Goal: Information Seeking & Learning: Check status

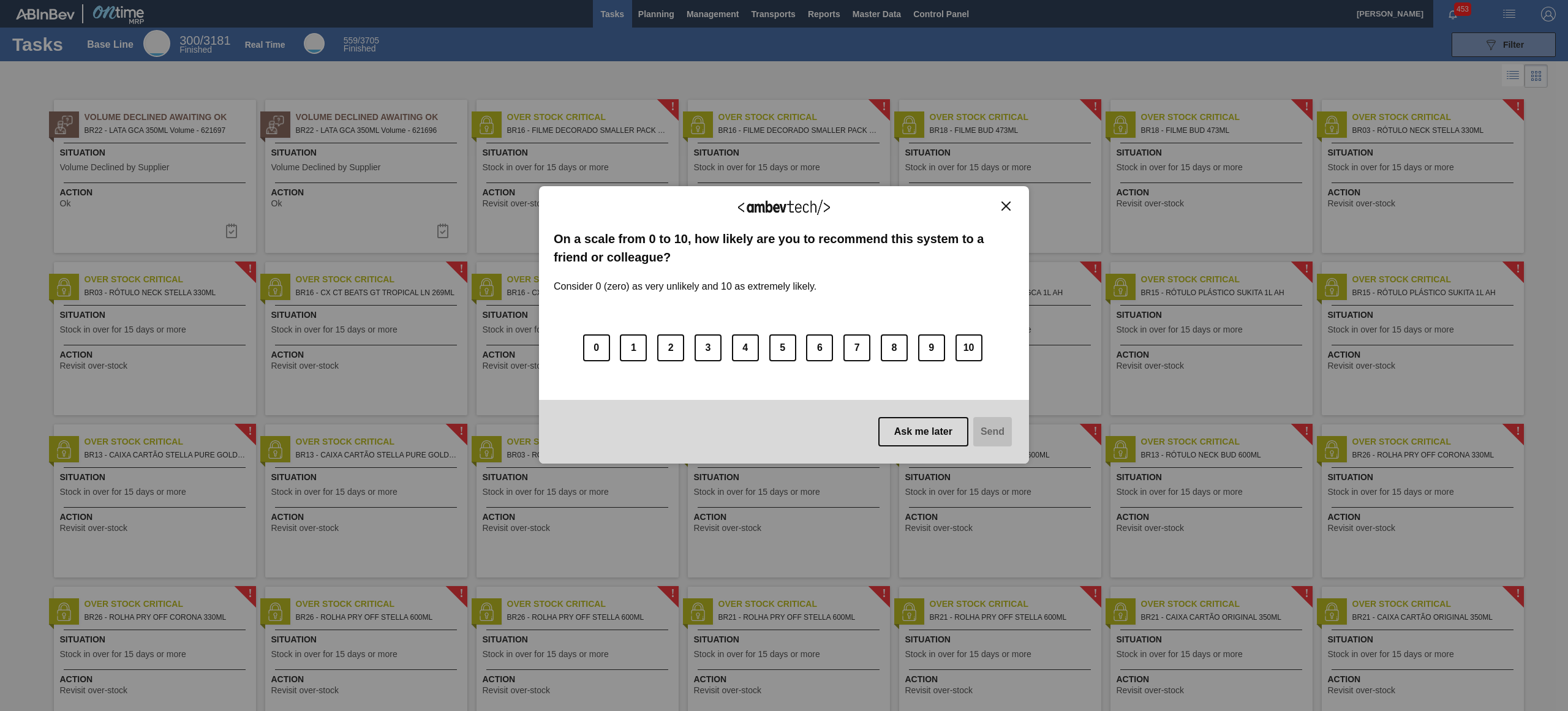
click at [1007, 190] on div "We appreciate your feedback! On a scale from 0 to 10, how likely are you to rec…" at bounding box center [784, 325] width 490 height 278
click at [1006, 206] on img "Close" at bounding box center [1006, 205] width 9 height 9
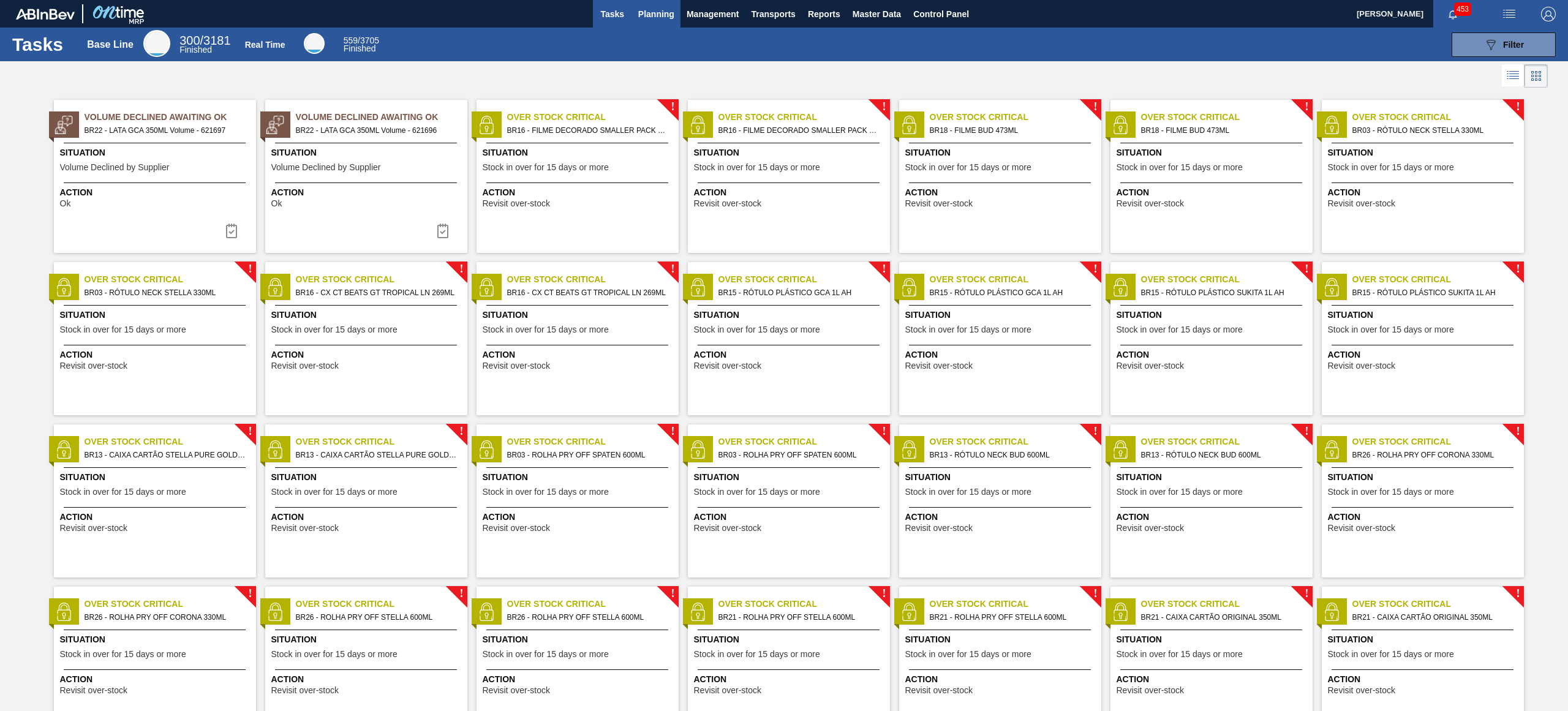
click at [655, 6] on span "Planning" at bounding box center [656, 14] width 36 height 14
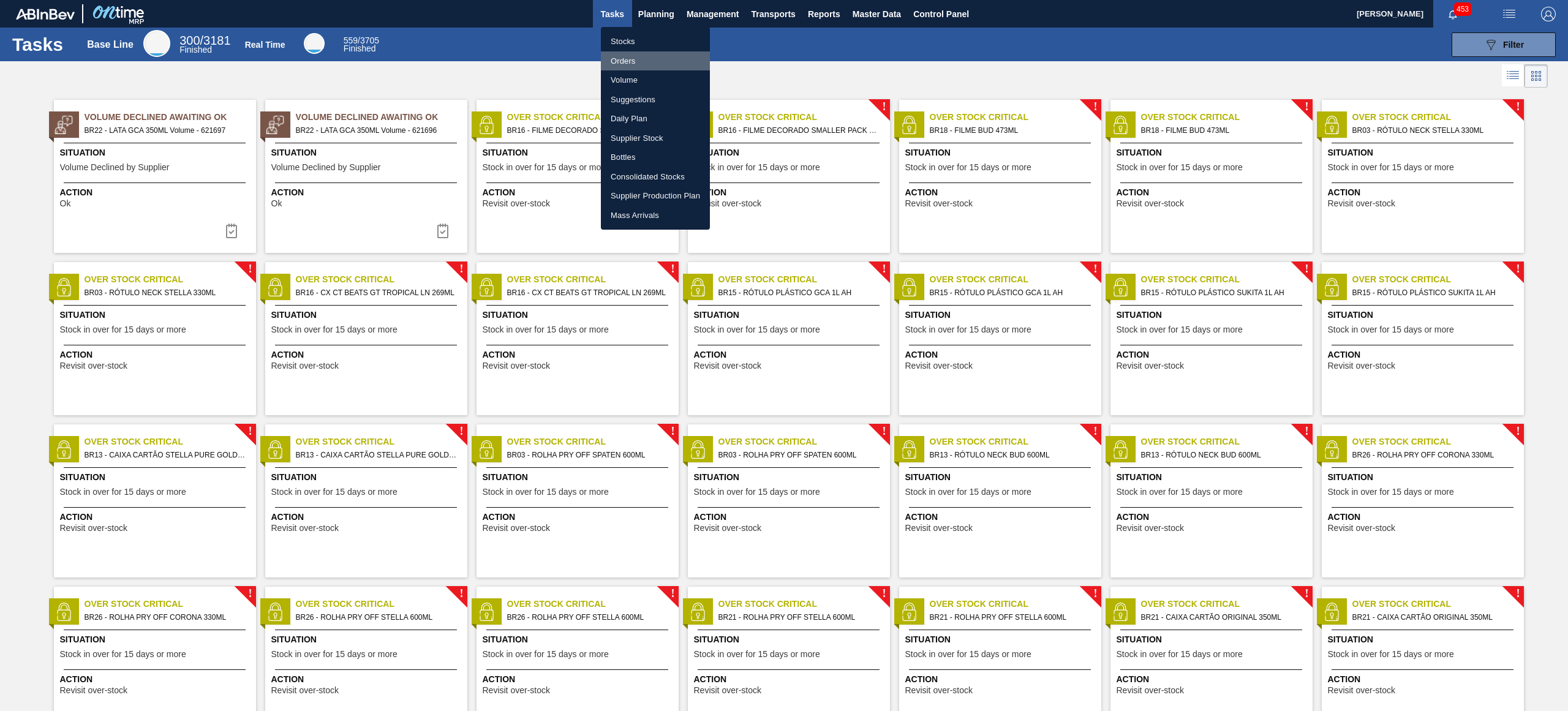
click at [637, 67] on li "Orders" at bounding box center [655, 61] width 109 height 19
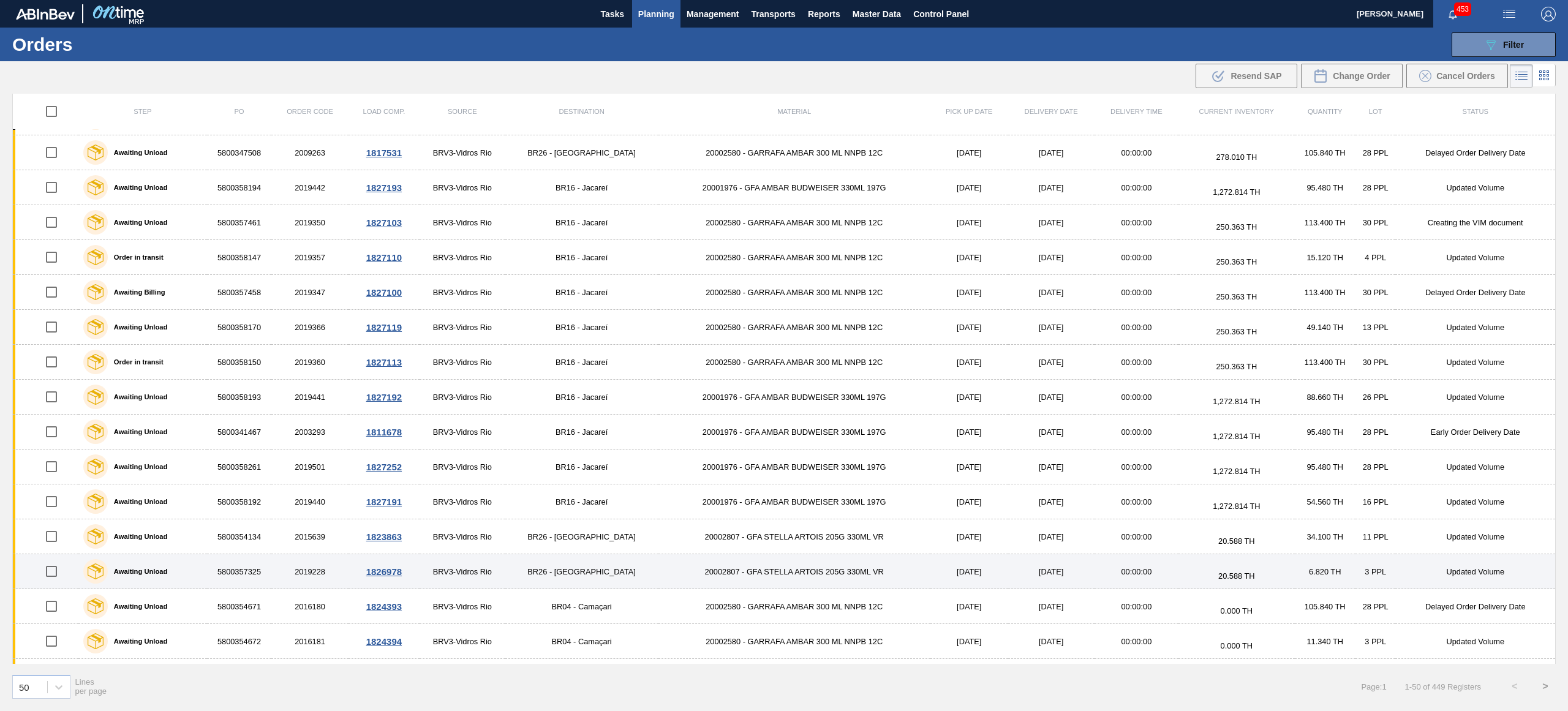
scroll to position [1222, 0]
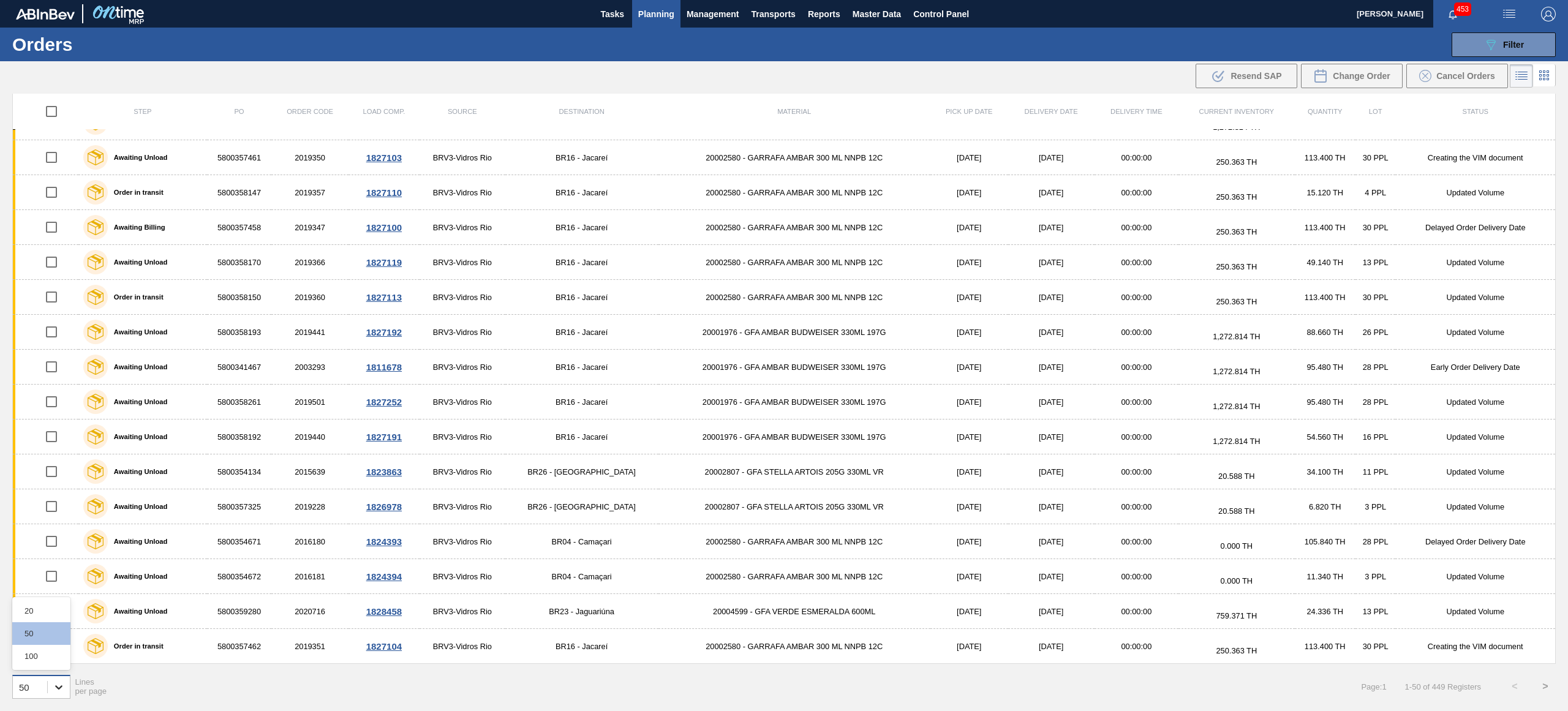
click at [64, 687] on div at bounding box center [58, 687] width 22 height 22
click at [52, 664] on div "100" at bounding box center [41, 656] width 58 height 23
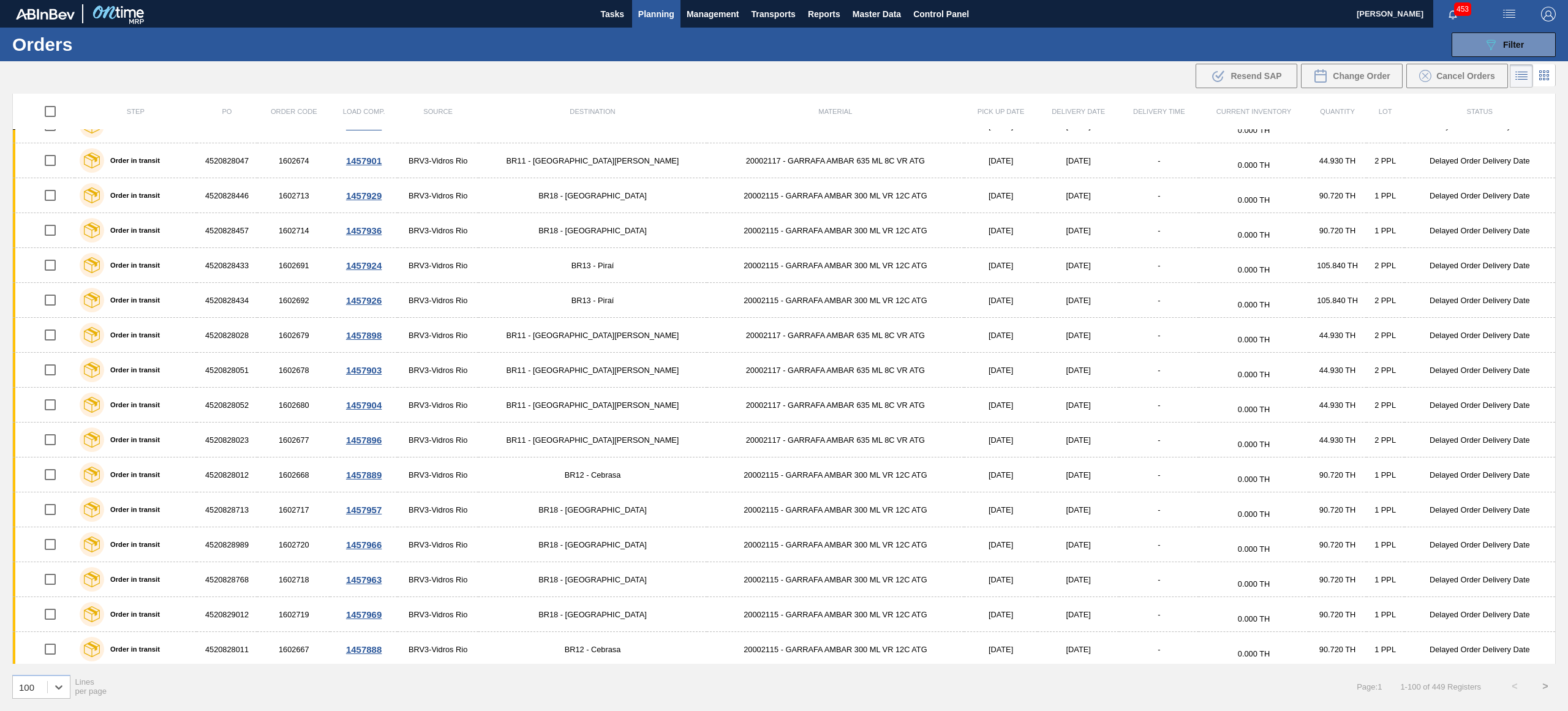
scroll to position [2976, 0]
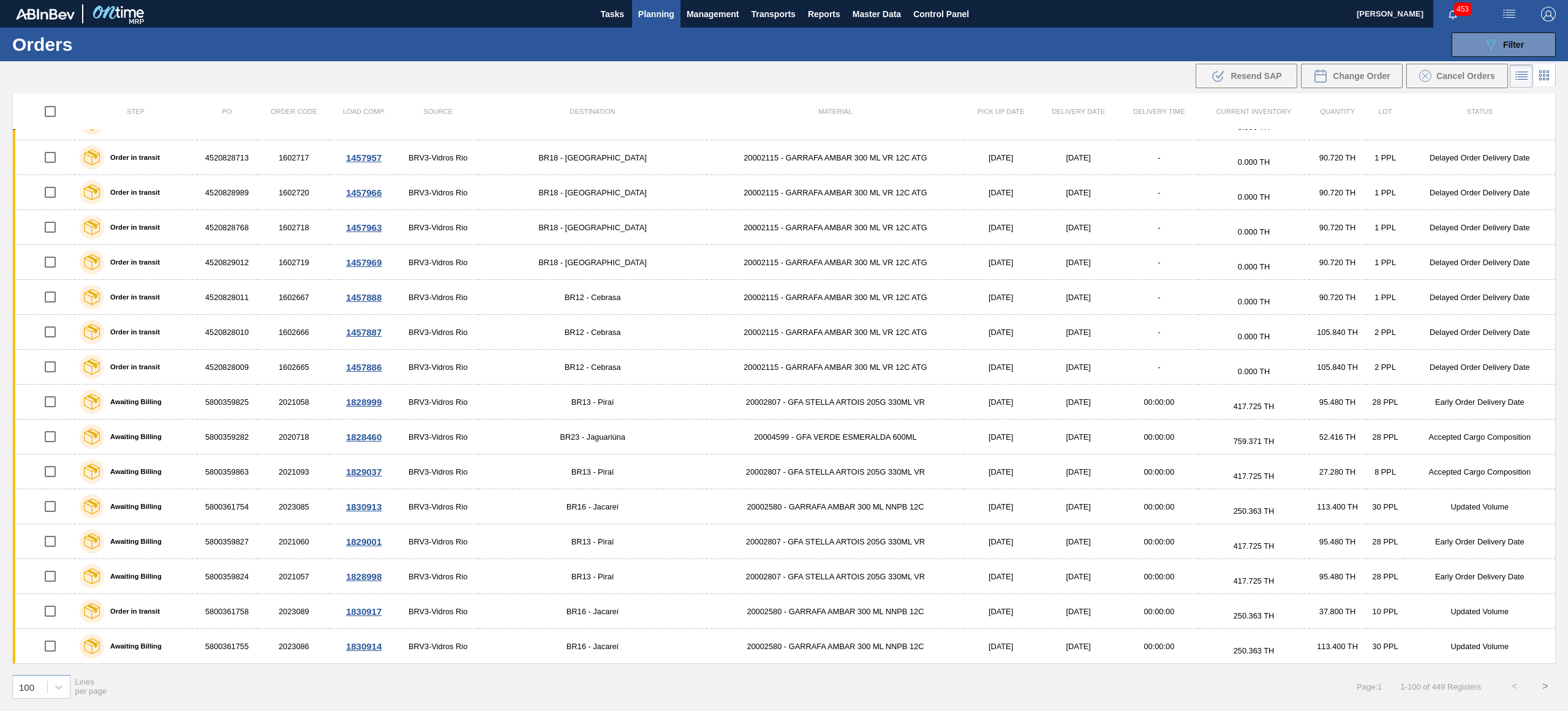
click at [1549, 689] on button ">" at bounding box center [1545, 686] width 31 height 31
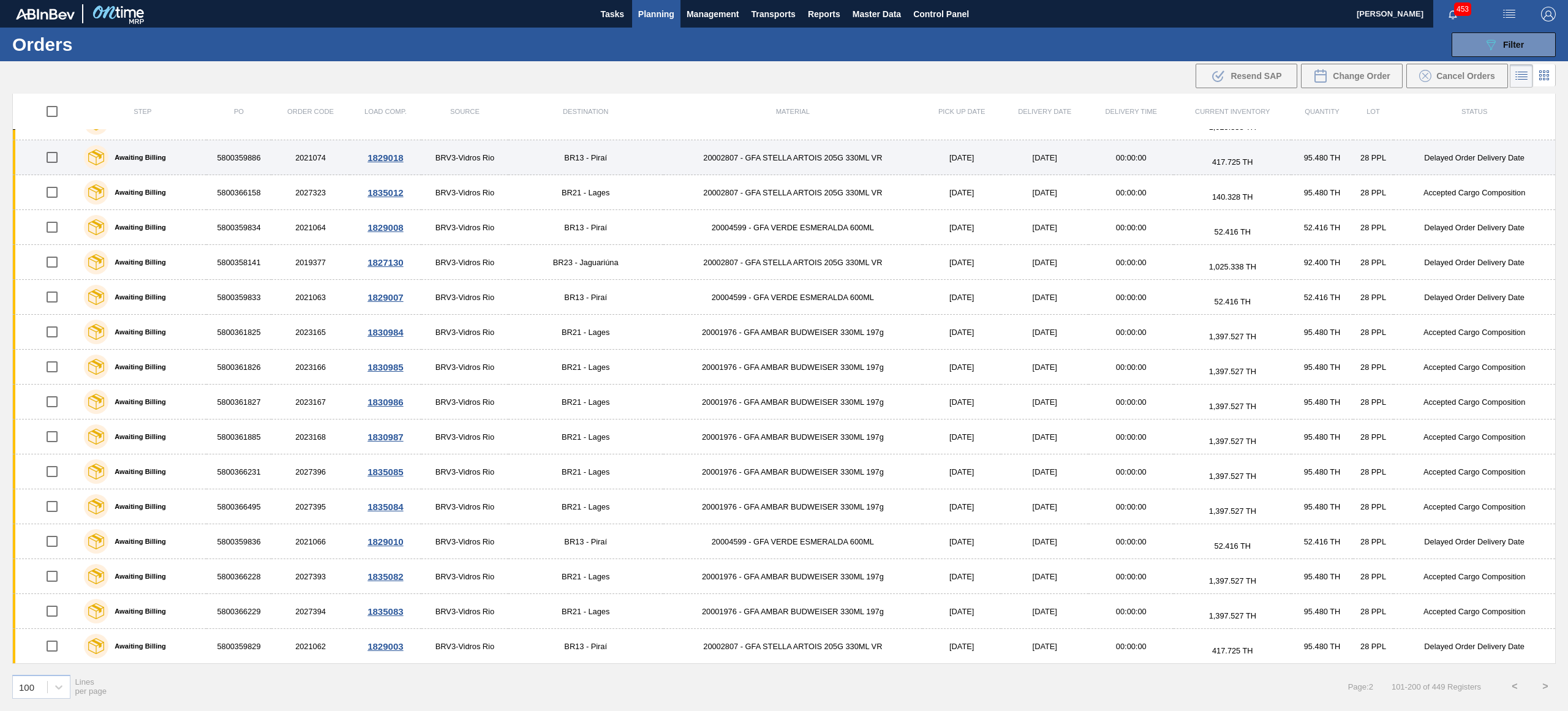
click at [584, 150] on td "BR13 - Piraí" at bounding box center [586, 157] width 155 height 35
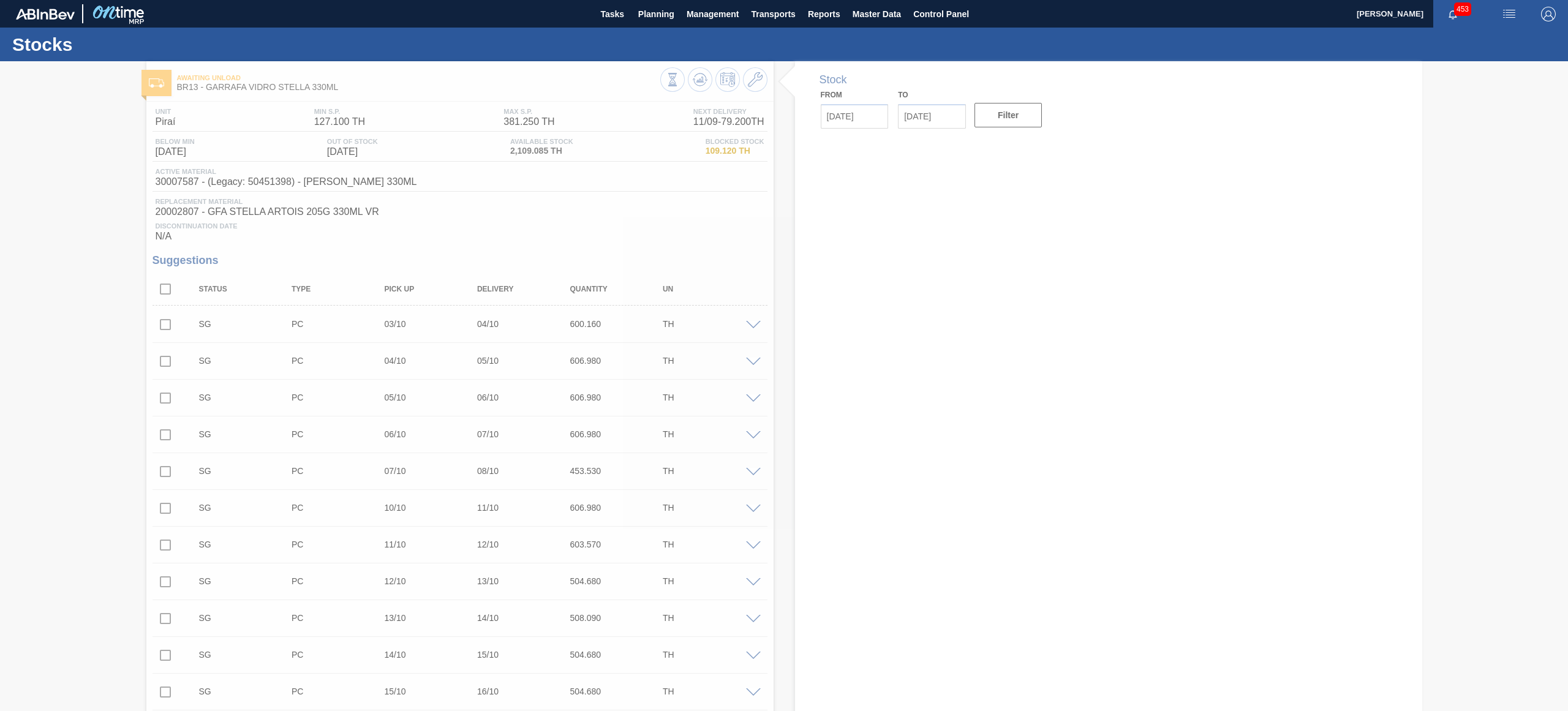
type input "11/09/2025"
type input "25/09/2025"
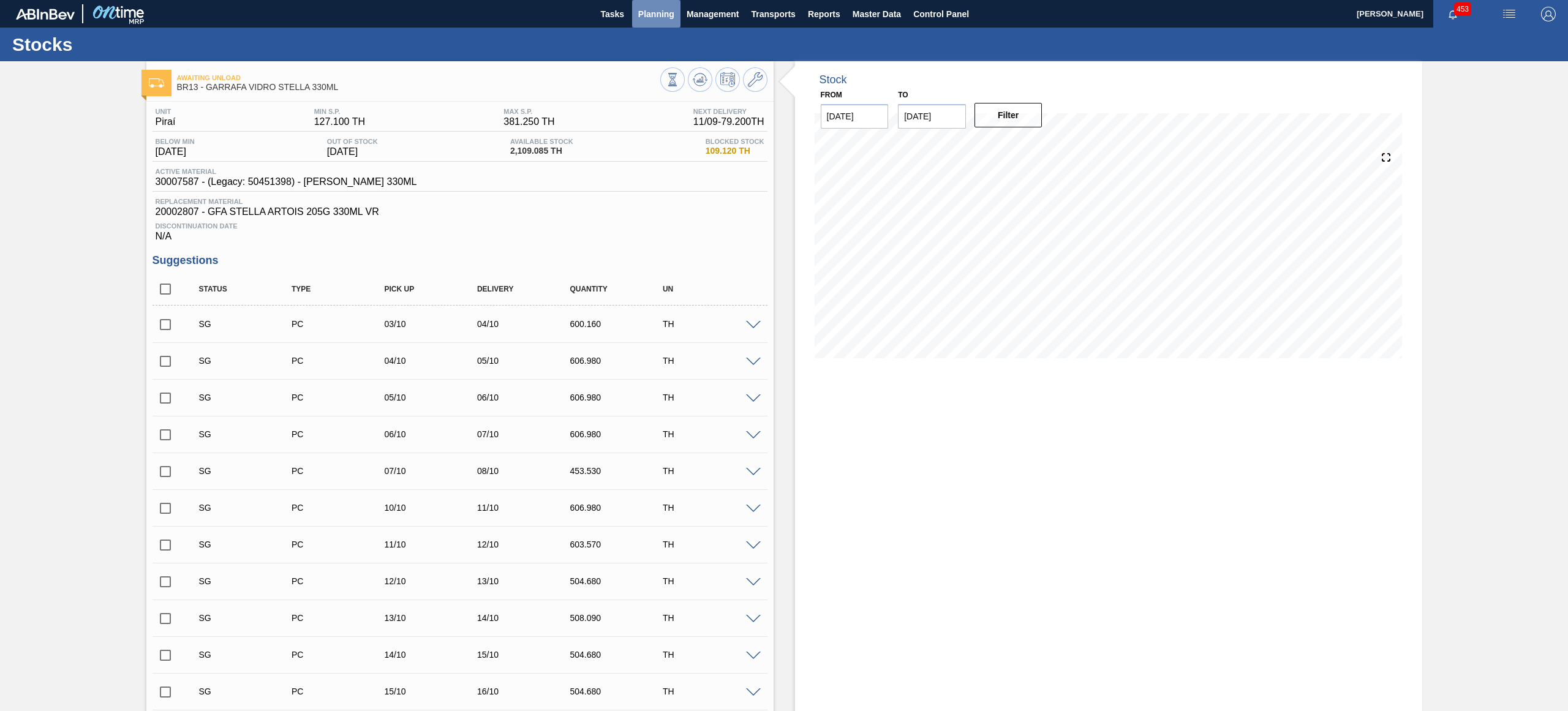
click at [652, 14] on span "Planning" at bounding box center [656, 14] width 36 height 14
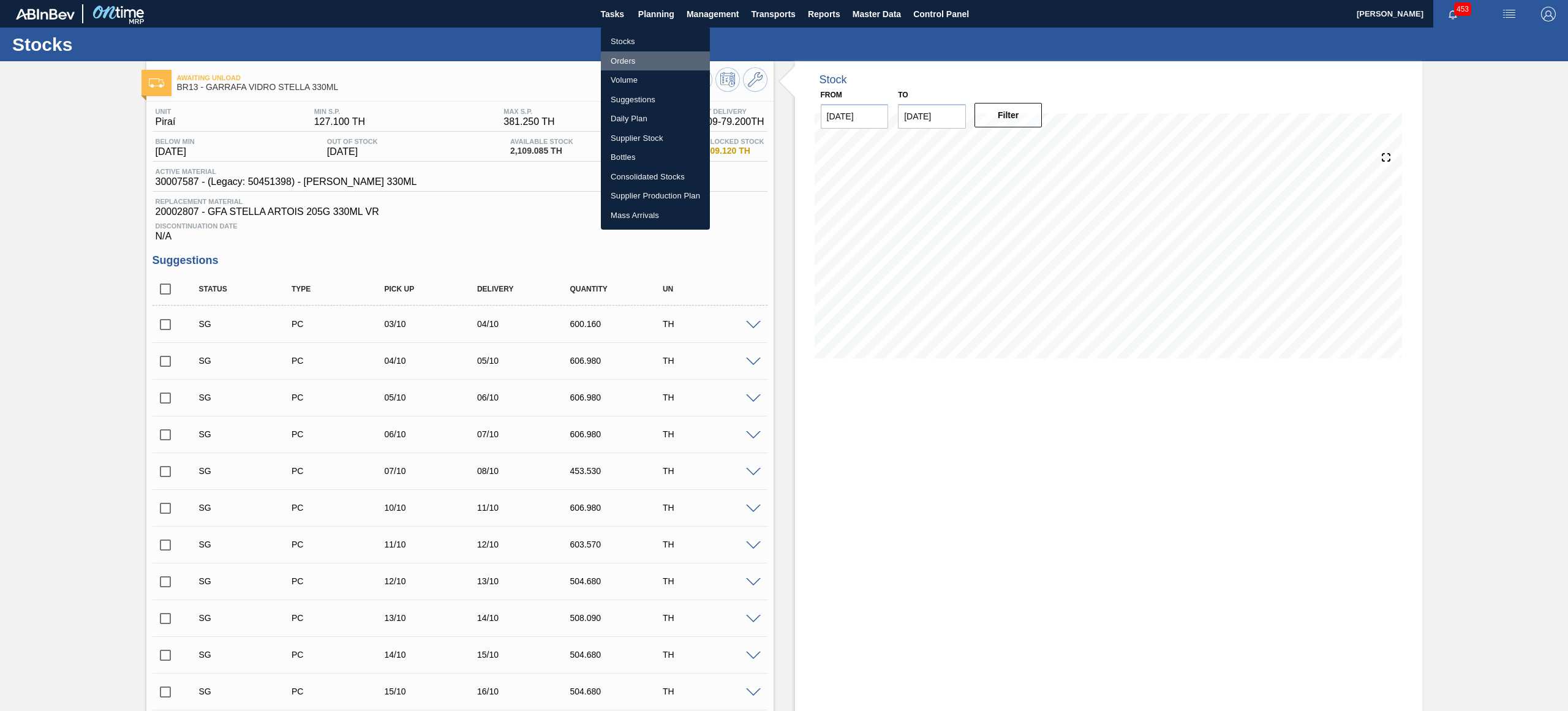
click at [624, 58] on li "Orders" at bounding box center [655, 61] width 109 height 19
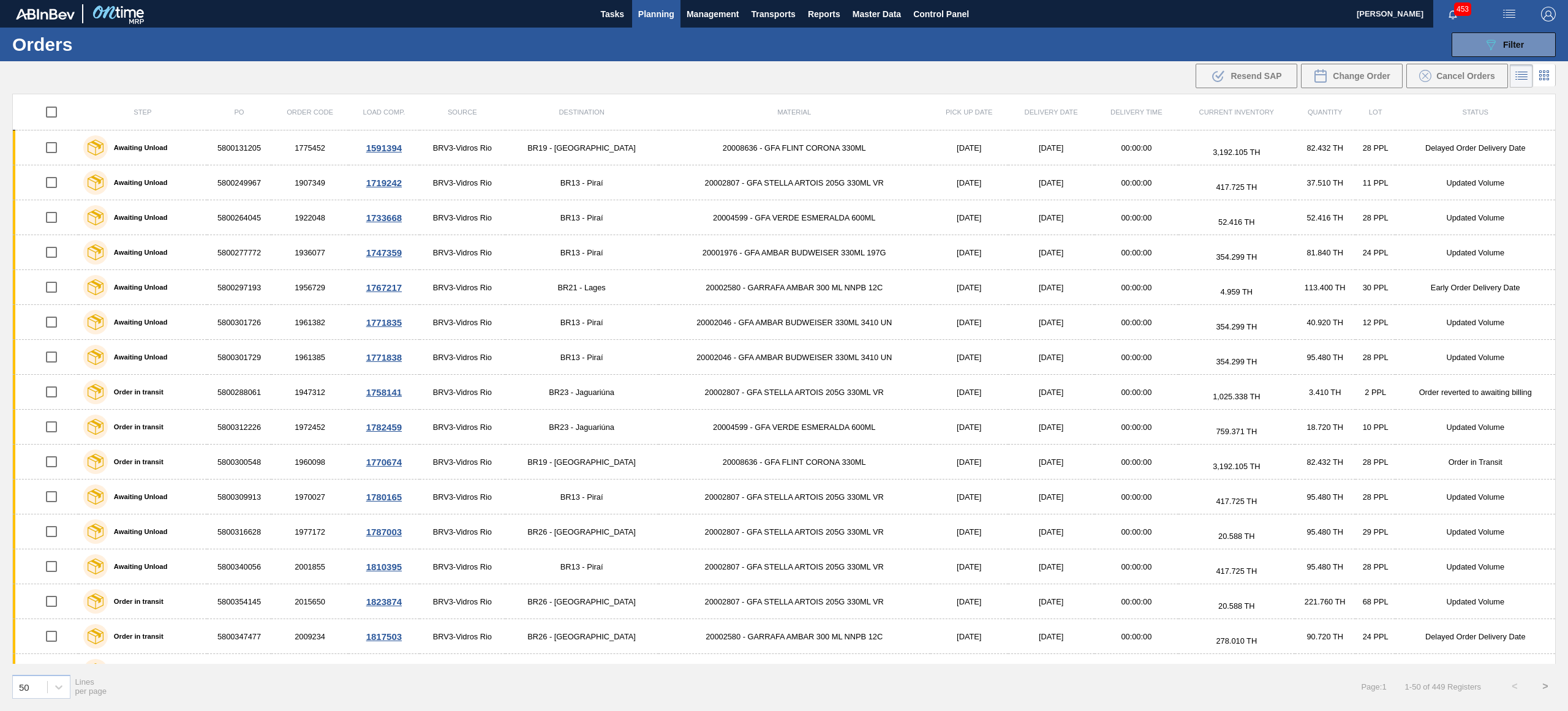
click at [1521, 29] on div "089F7B8B-B2A5-4AFE-B5C0-19BA573D28AC Filter Portal Order Code PO SAP Code Step …" at bounding box center [882, 45] width 1359 height 37
click at [1517, 42] on span "Filter" at bounding box center [1513, 45] width 21 height 10
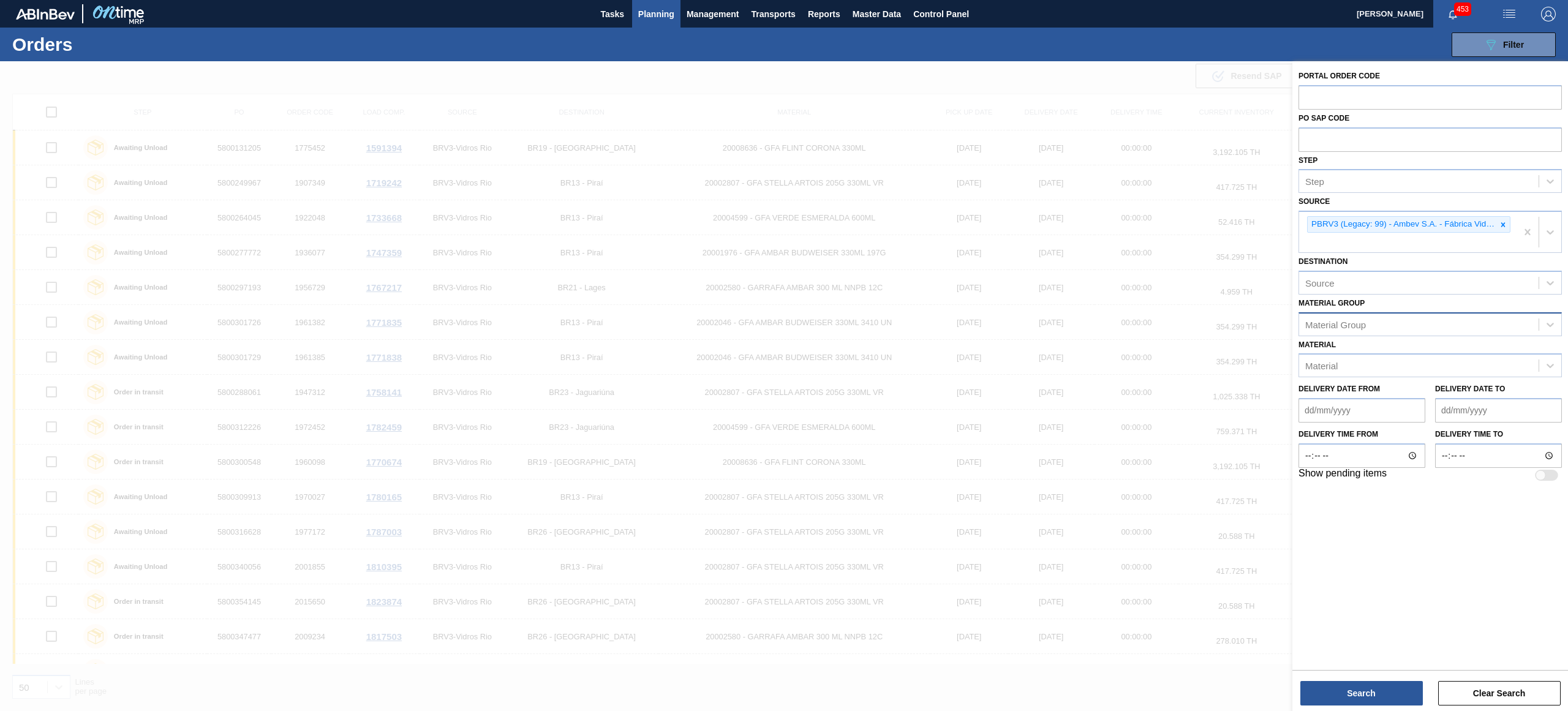
click at [1508, 327] on div "Material Group" at bounding box center [1419, 324] width 239 height 18
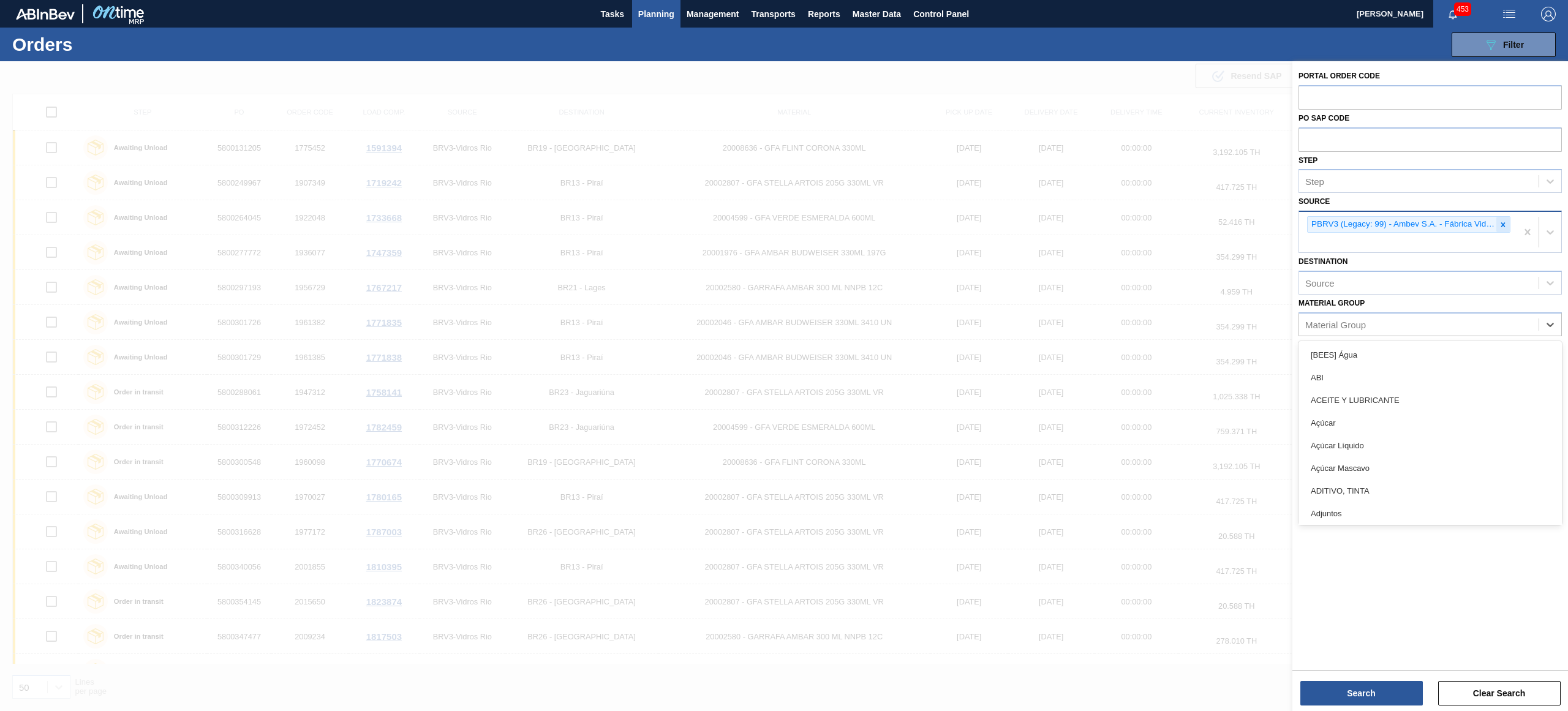
click at [1505, 221] on icon at bounding box center [1503, 225] width 9 height 9
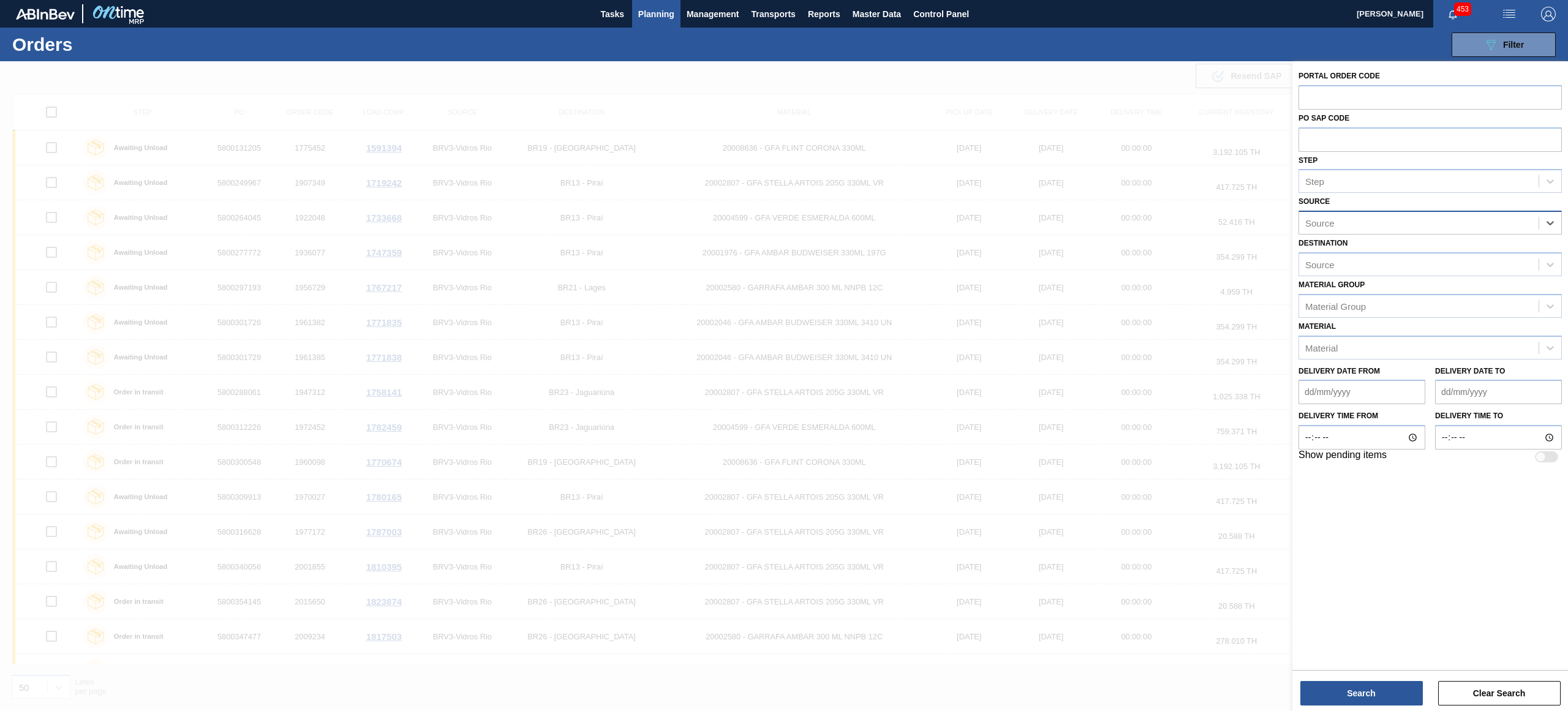
click at [1505, 221] on div "Source" at bounding box center [1419, 223] width 239 height 18
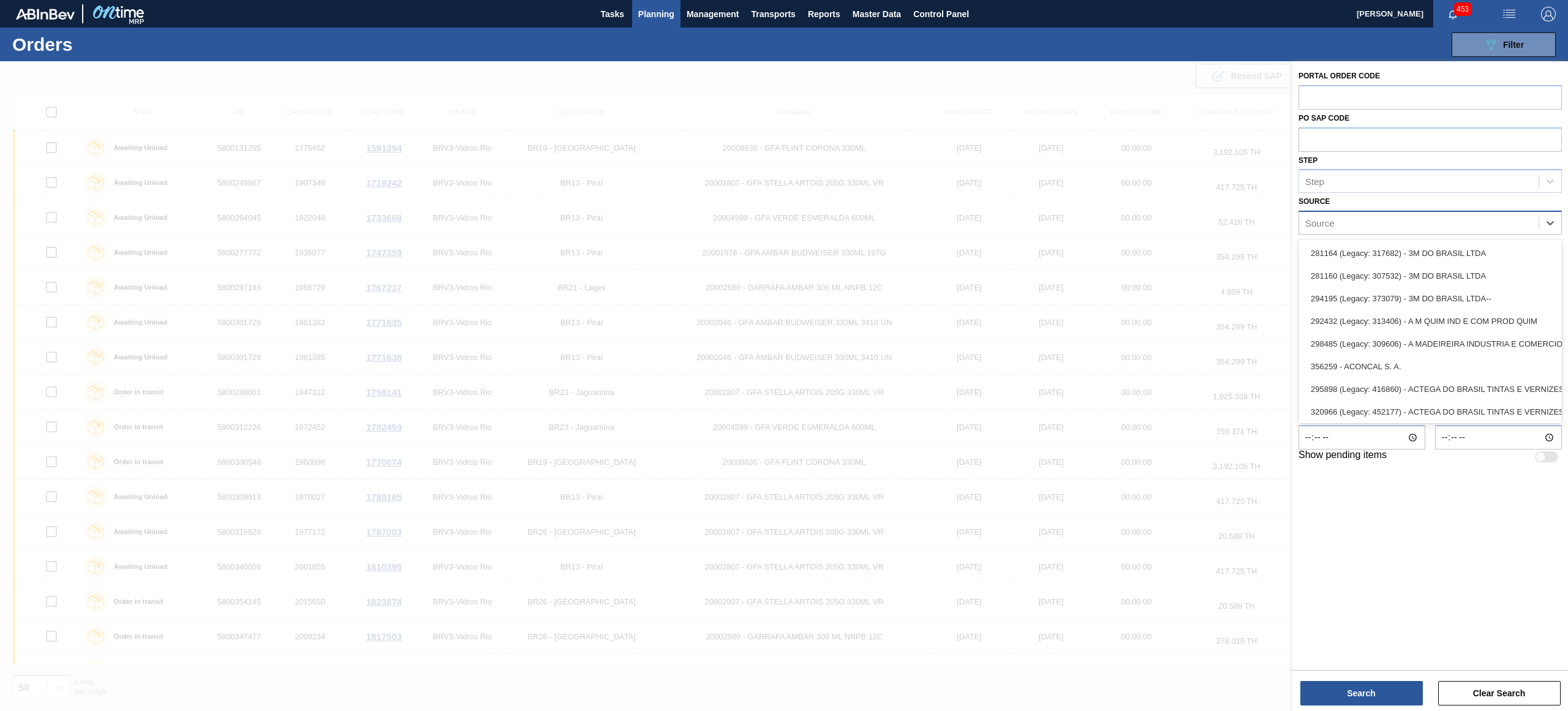
click at [1505, 221] on div "Source" at bounding box center [1419, 223] width 239 height 18
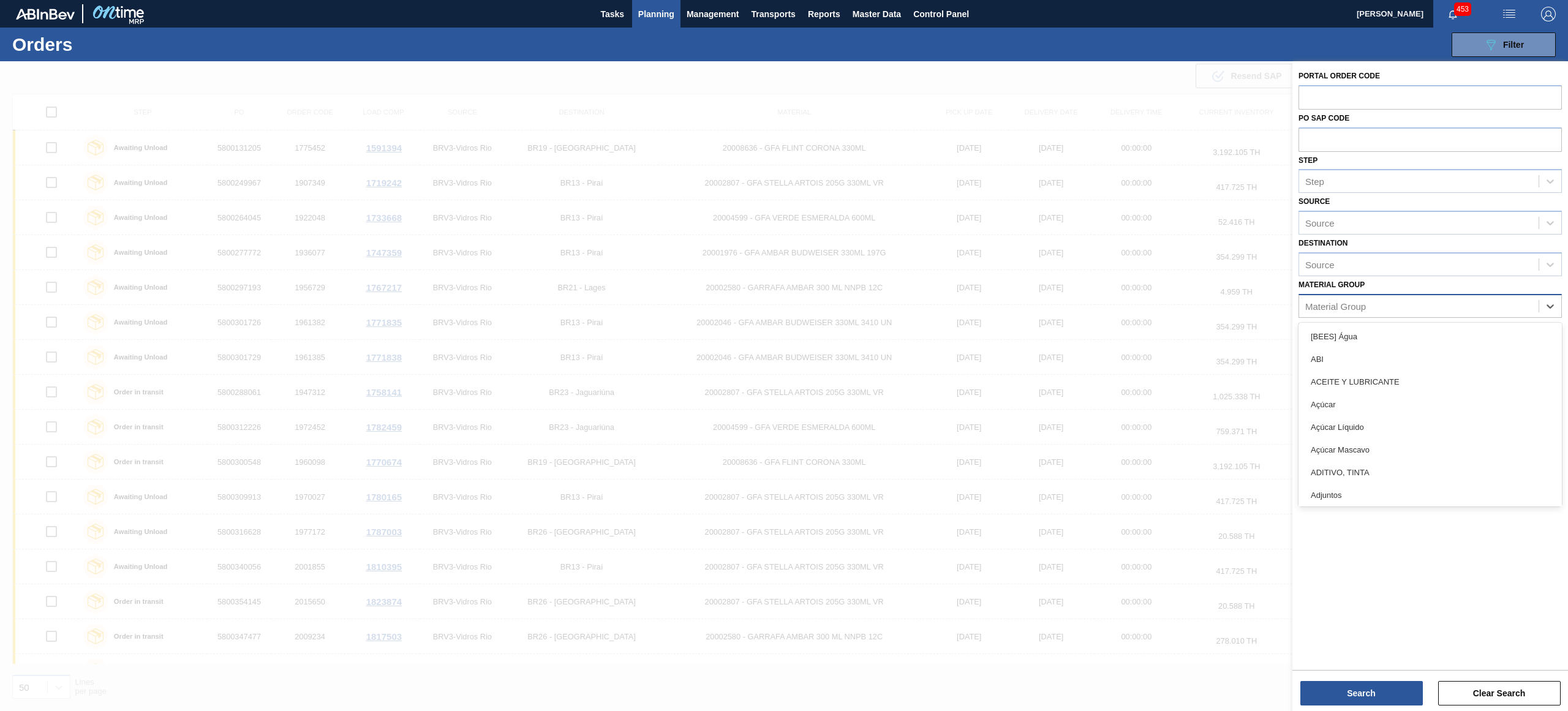
click at [1450, 315] on div "Material Group" at bounding box center [1430, 305] width 264 height 24
type Group "lata"
click at [1418, 358] on div "Lata" at bounding box center [1430, 359] width 264 height 23
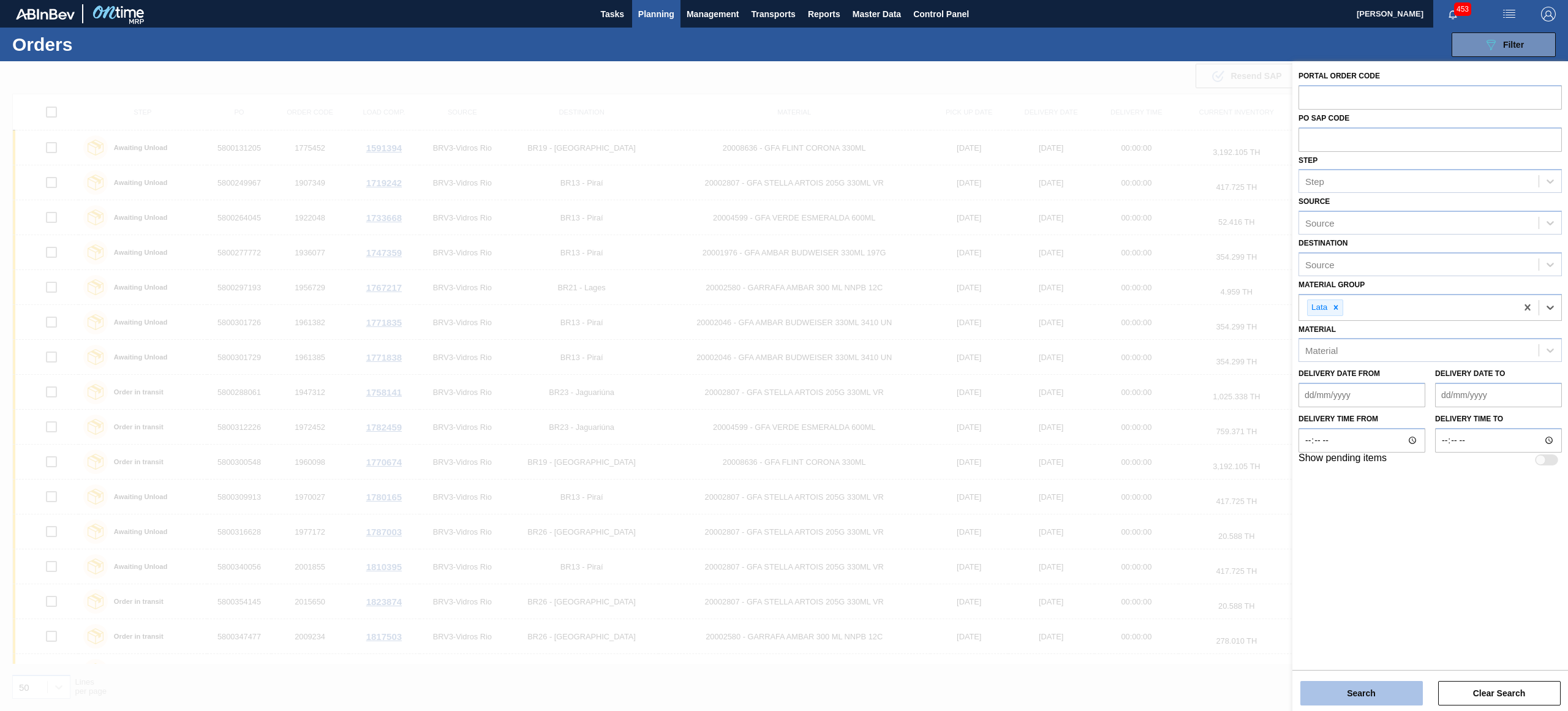
click at [1379, 699] on button "Search" at bounding box center [1362, 693] width 122 height 24
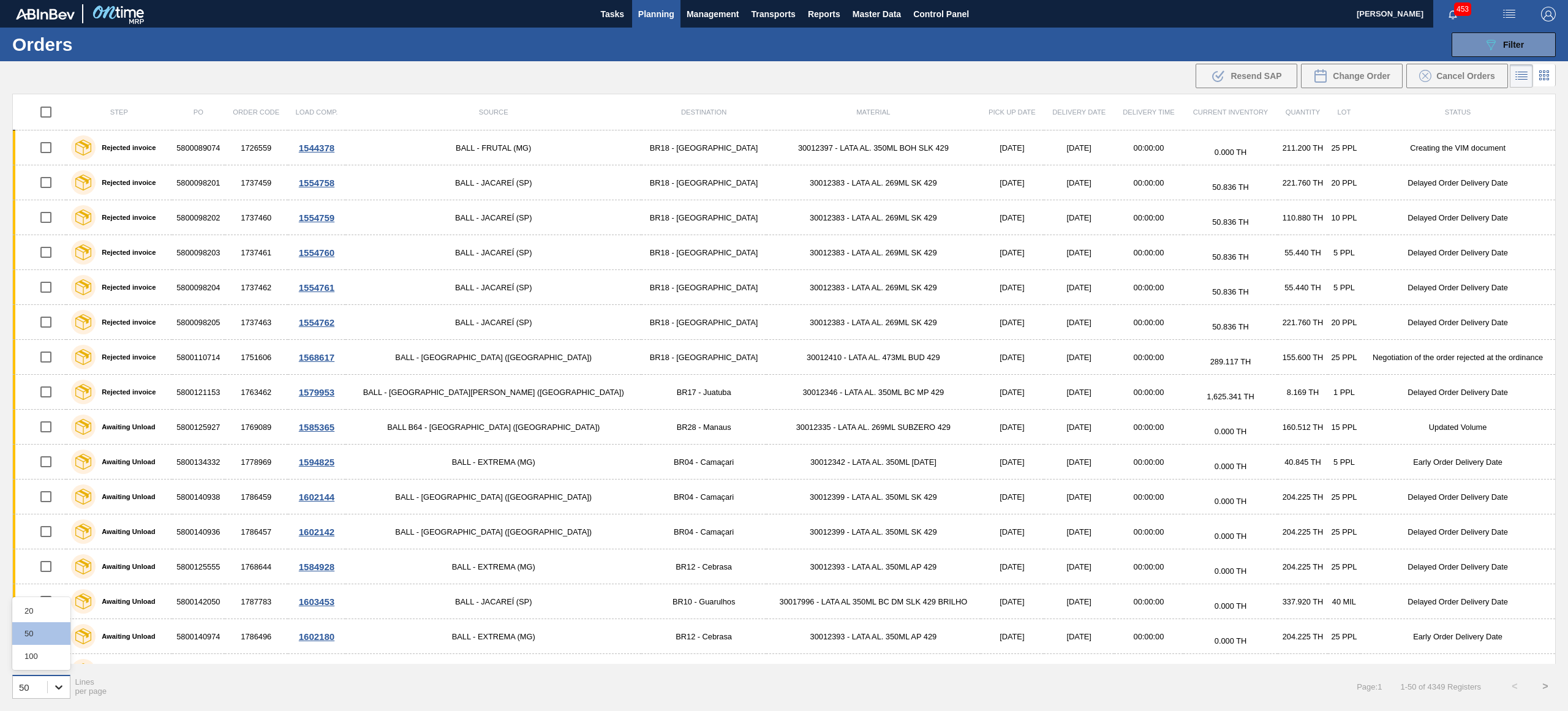
click at [60, 683] on icon at bounding box center [58, 687] width 12 height 12
click at [22, 651] on div "100" at bounding box center [41, 656] width 58 height 23
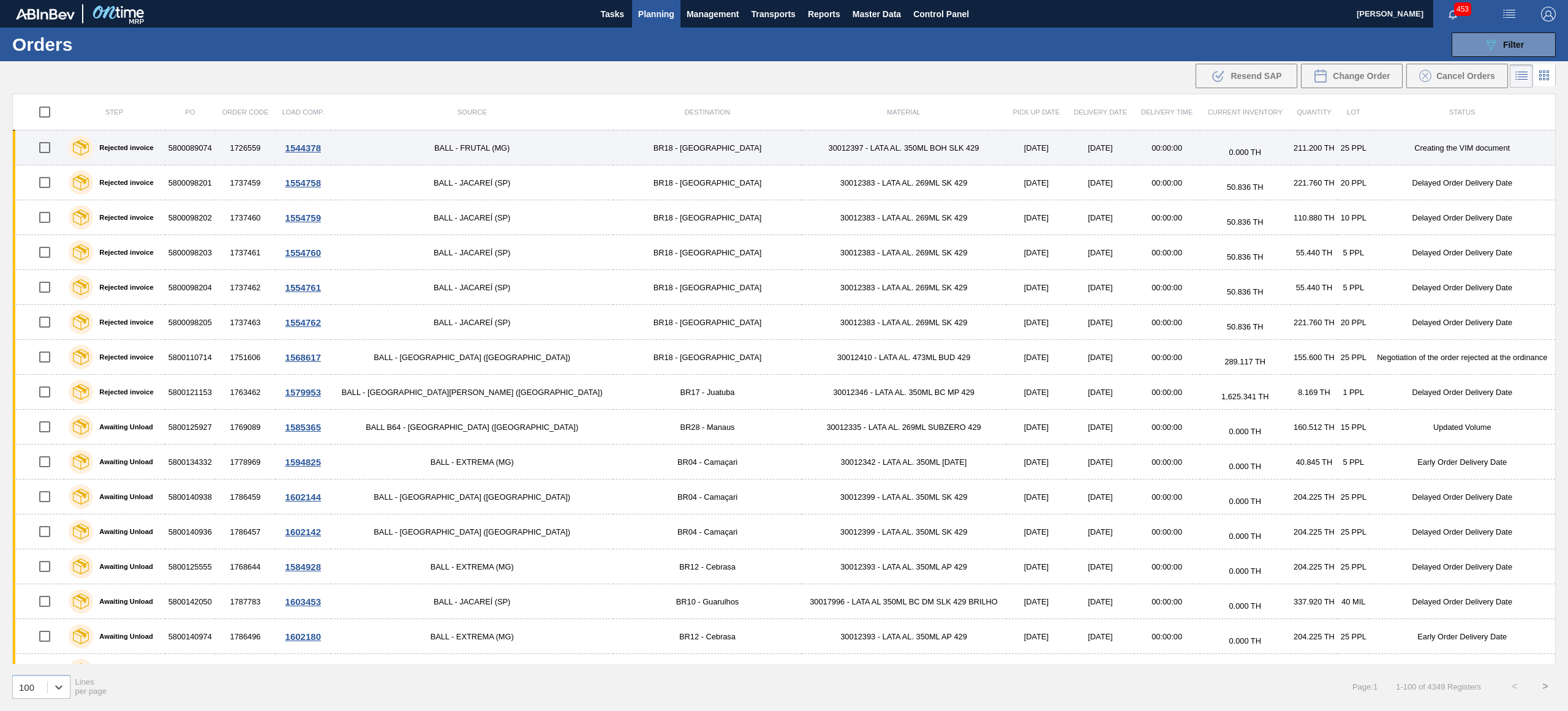
click at [132, 150] on label "Rejected invoice" at bounding box center [124, 147] width 60 height 7
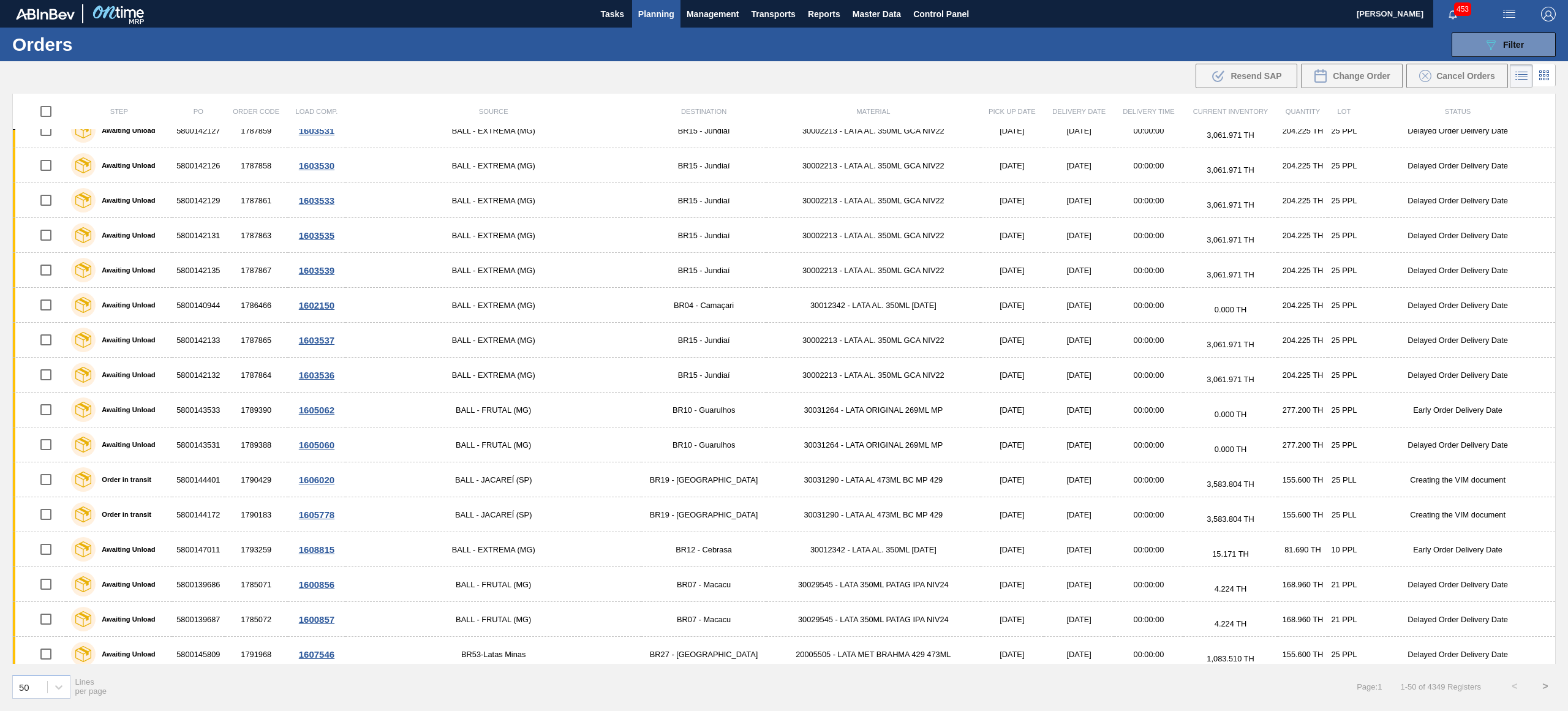
scroll to position [1222, 0]
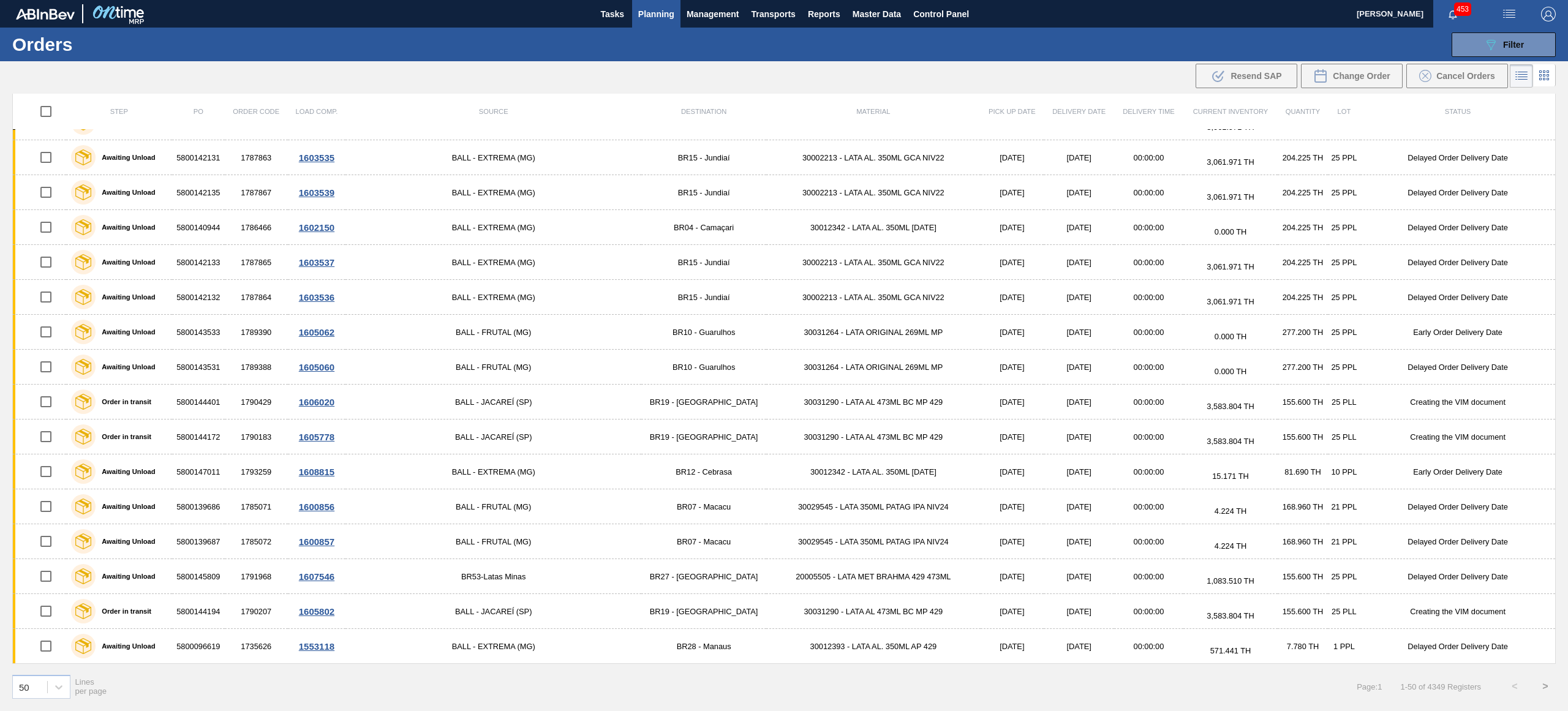
click at [1548, 687] on button ">" at bounding box center [1545, 686] width 31 height 31
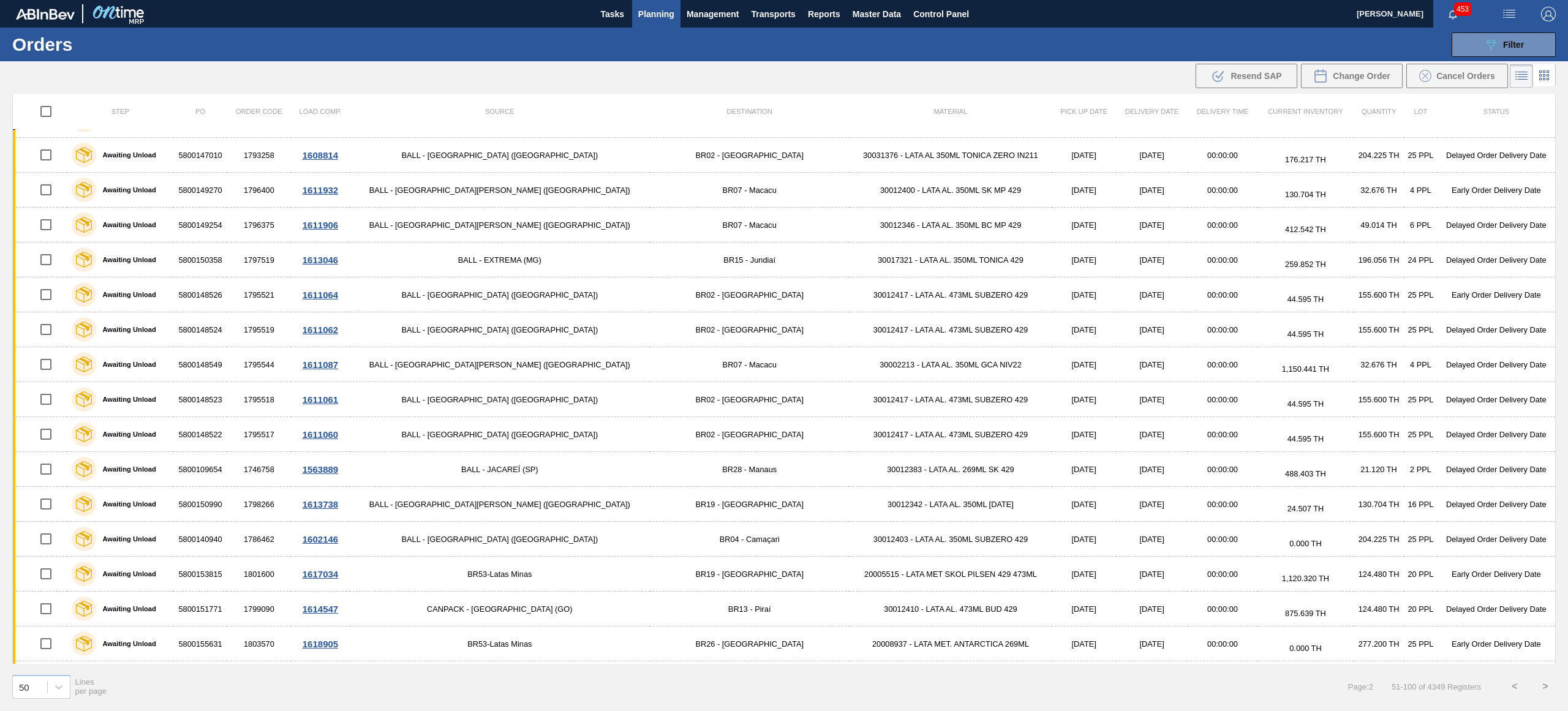
scroll to position [0, 0]
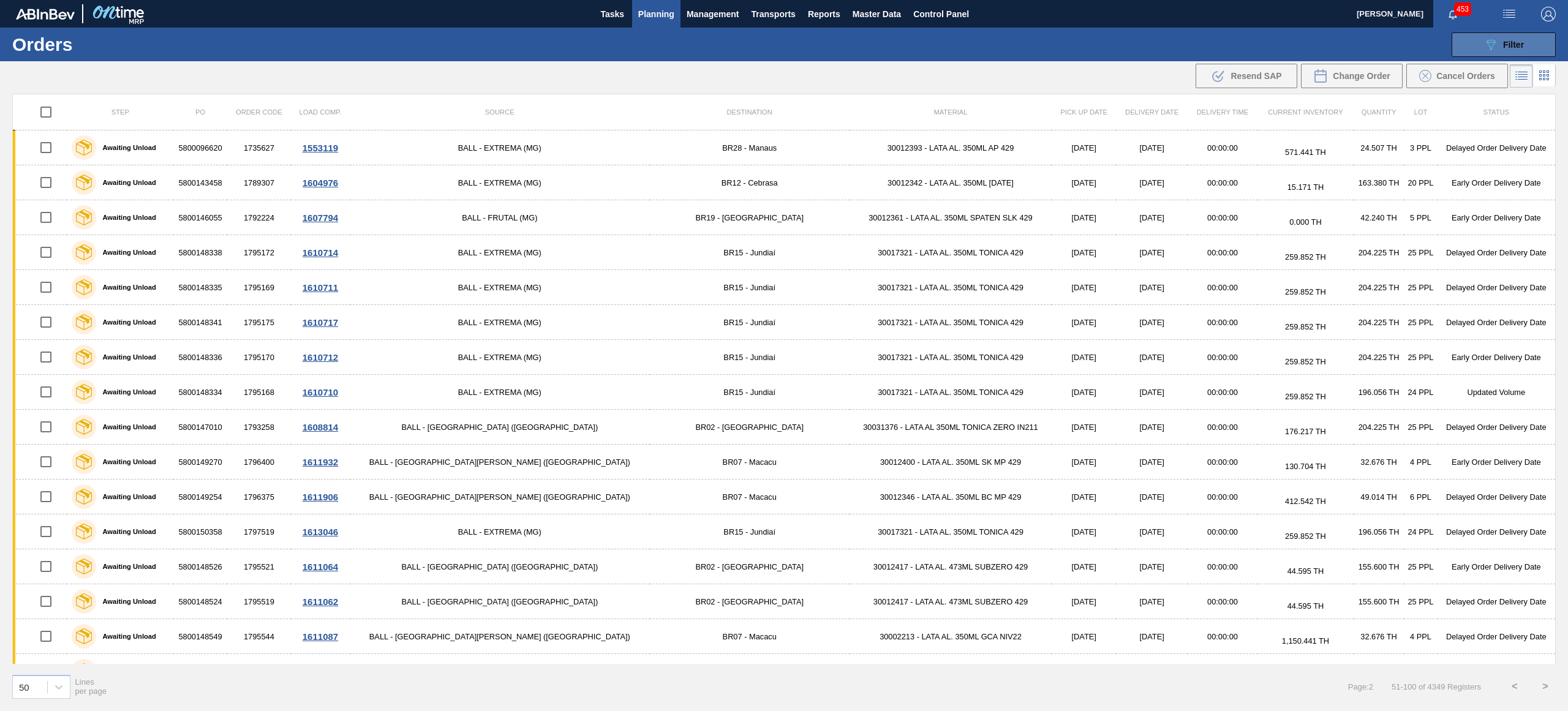
click at [1507, 44] on span "Filter" at bounding box center [1513, 45] width 21 height 10
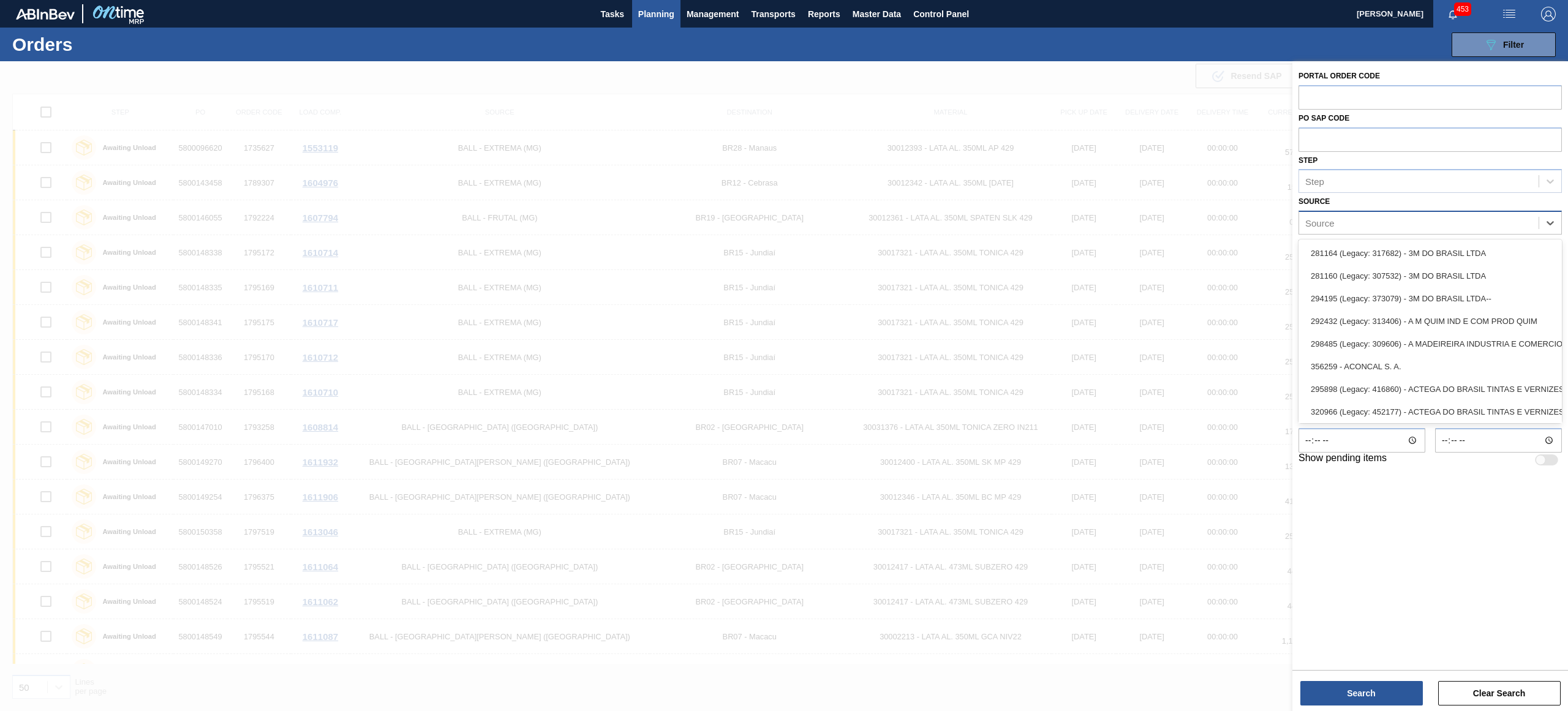
click at [1408, 222] on div "Source" at bounding box center [1419, 223] width 239 height 18
click at [1415, 209] on div "Source option 281164 (Legacy: 317682) - 3M DO BRASIL LTDA focused, 1 of 101. 10…" at bounding box center [1430, 214] width 264 height 42
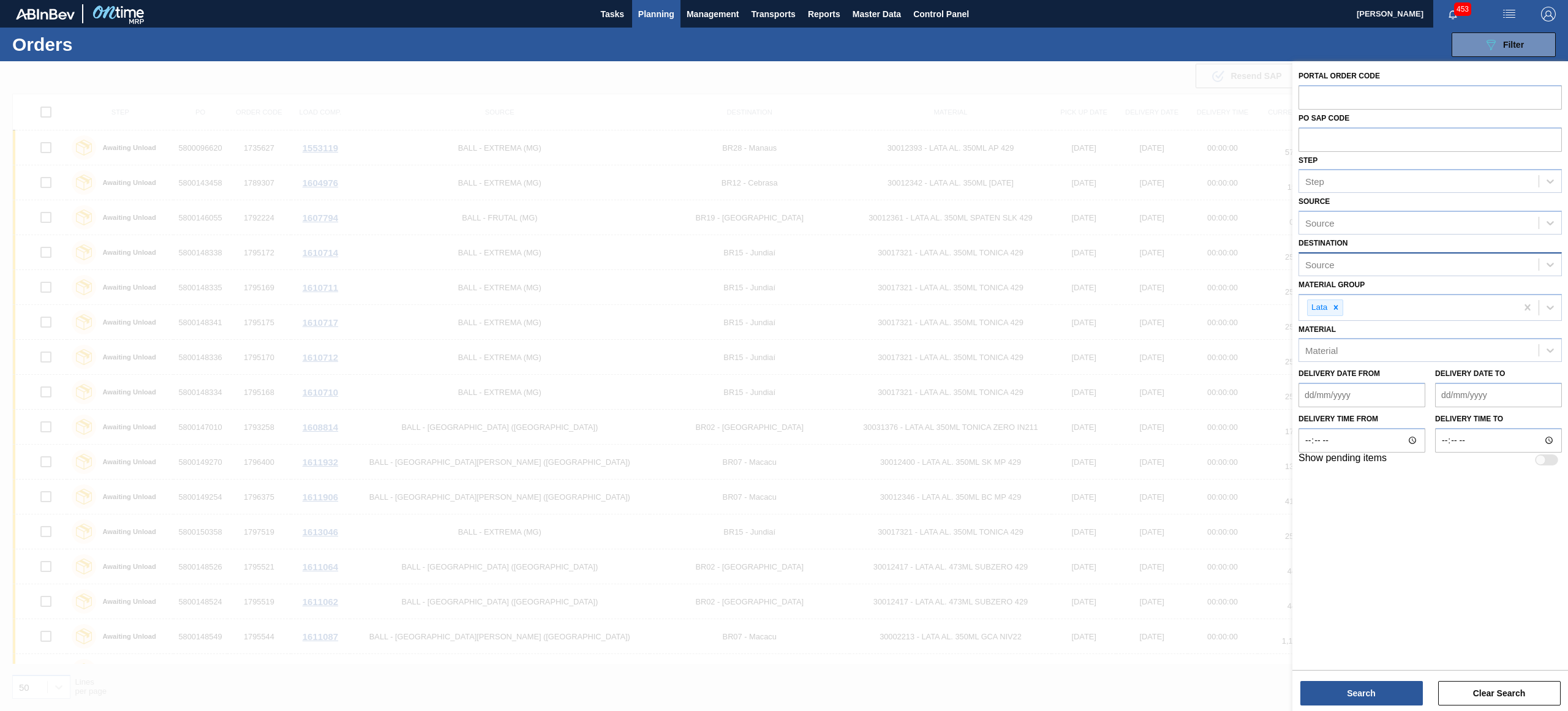
click at [1400, 255] on div "Source" at bounding box center [1419, 264] width 239 height 18
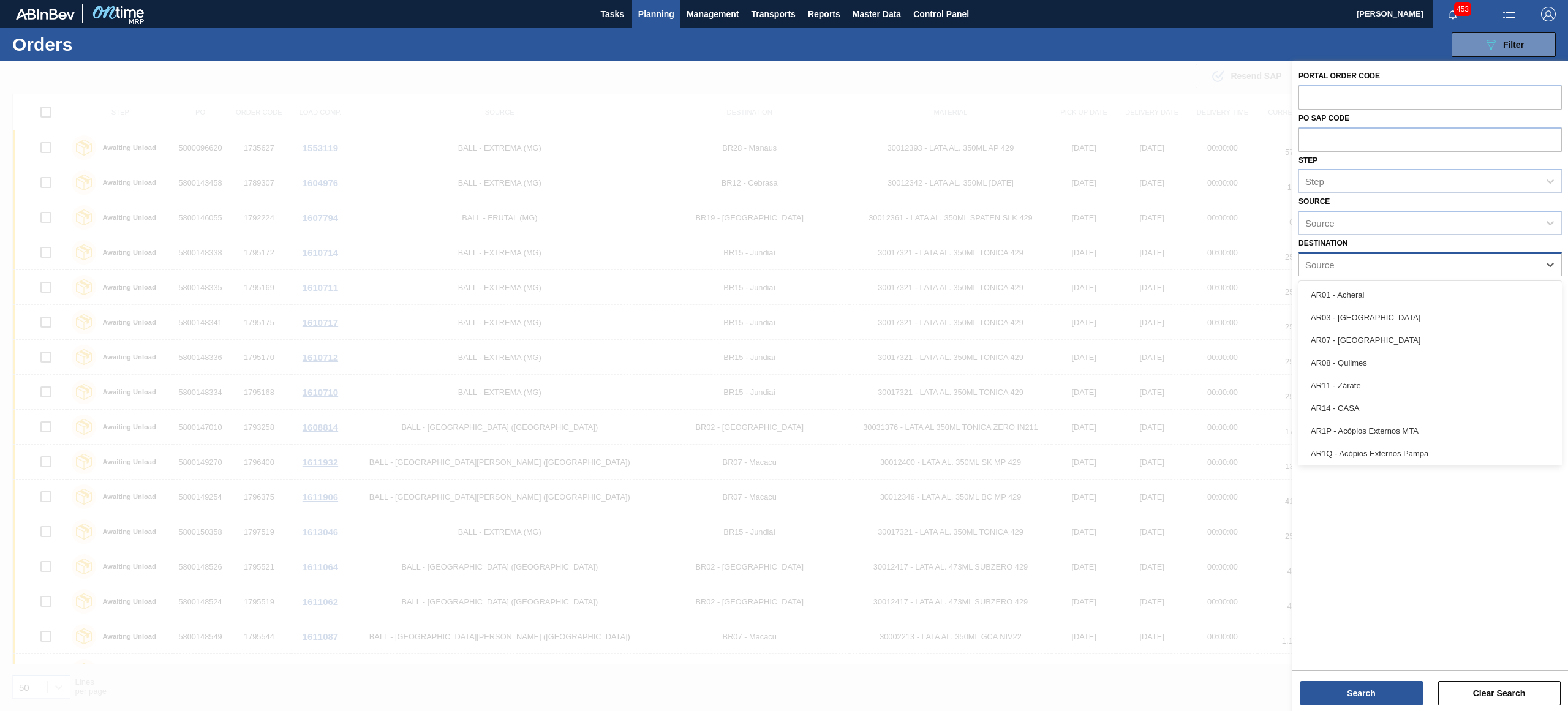
click at [1400, 255] on div "Source" at bounding box center [1419, 264] width 239 height 18
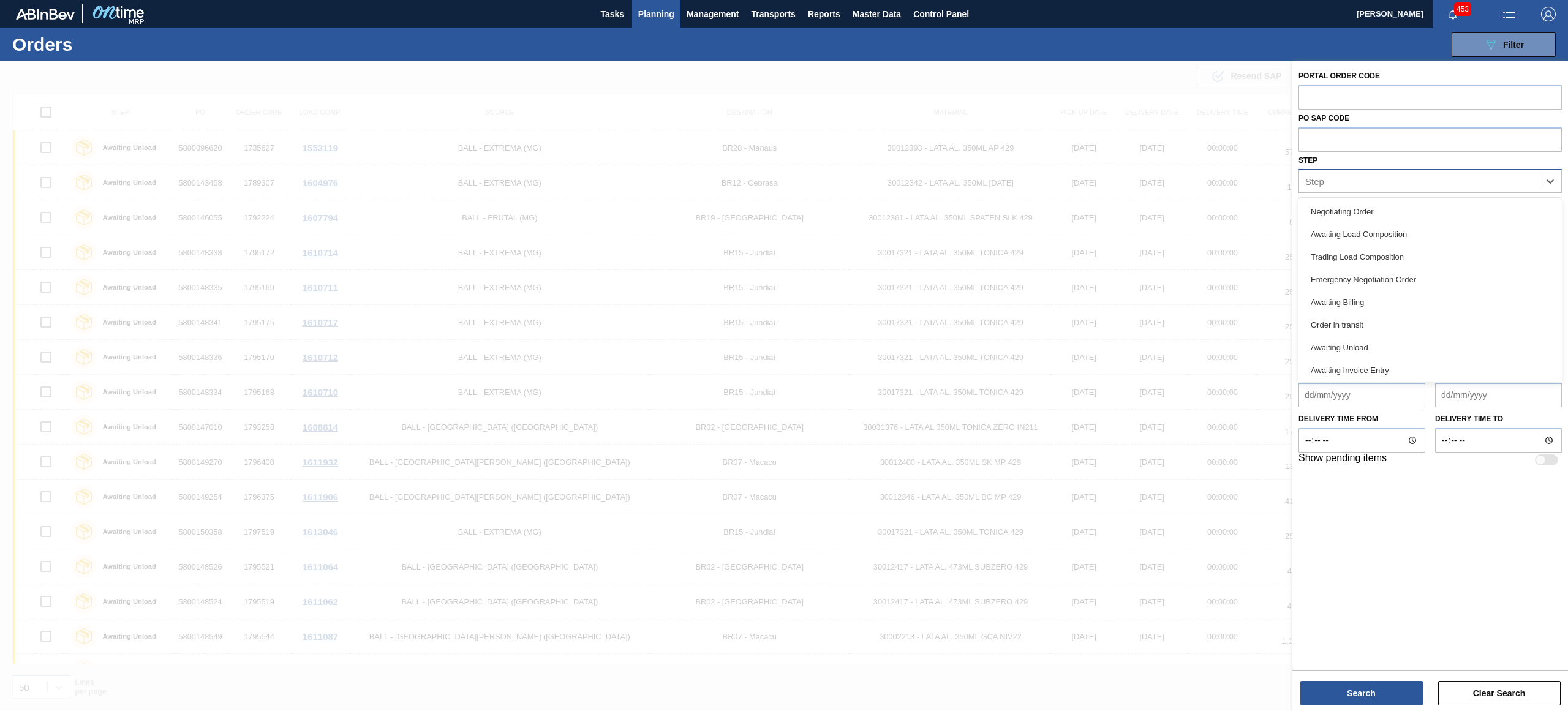
click at [1417, 187] on div "Step" at bounding box center [1419, 181] width 239 height 18
click at [1436, 276] on div "Emergency Negotiation Order" at bounding box center [1430, 279] width 264 height 23
click at [1474, 185] on div "Emergency Negotiation Order" at bounding box center [1408, 182] width 218 height 25
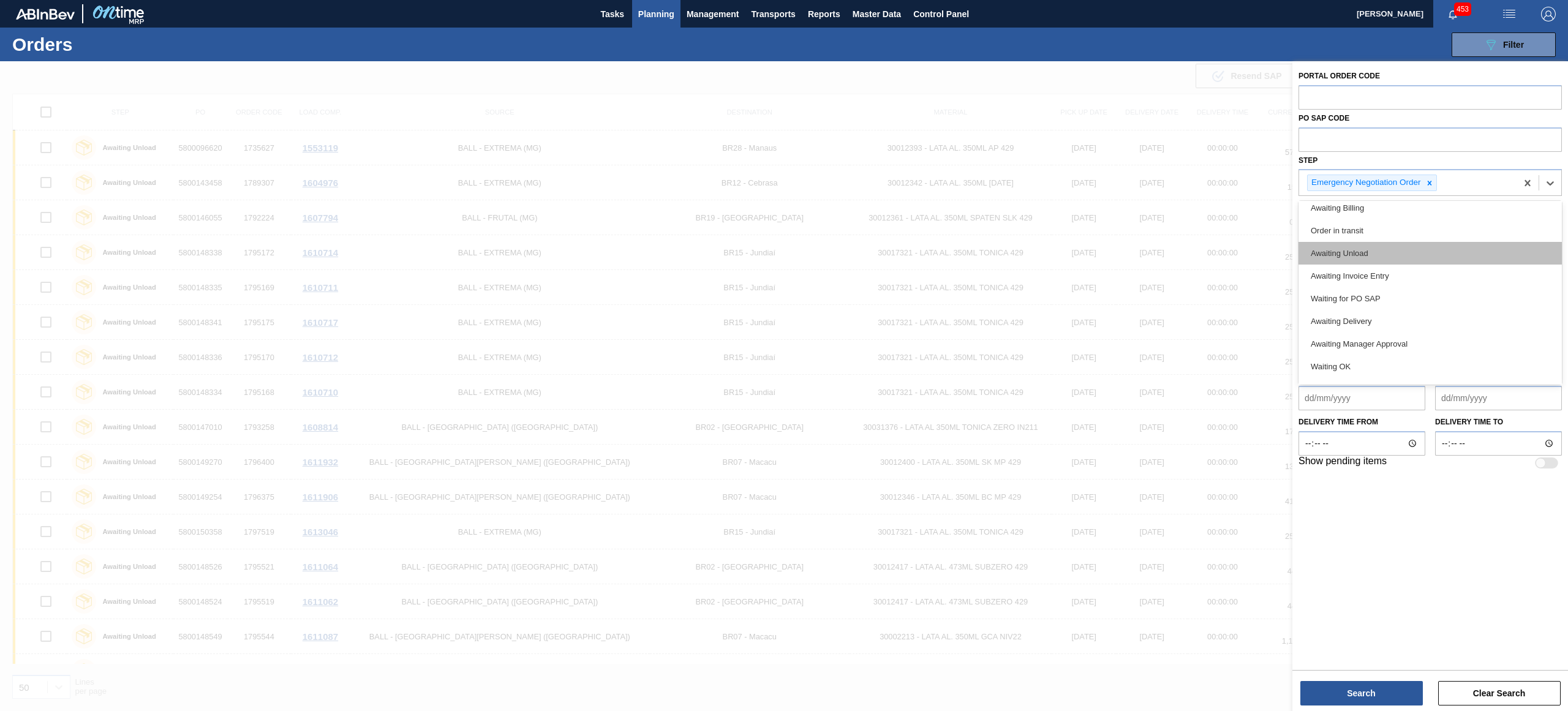
scroll to position [139, 0]
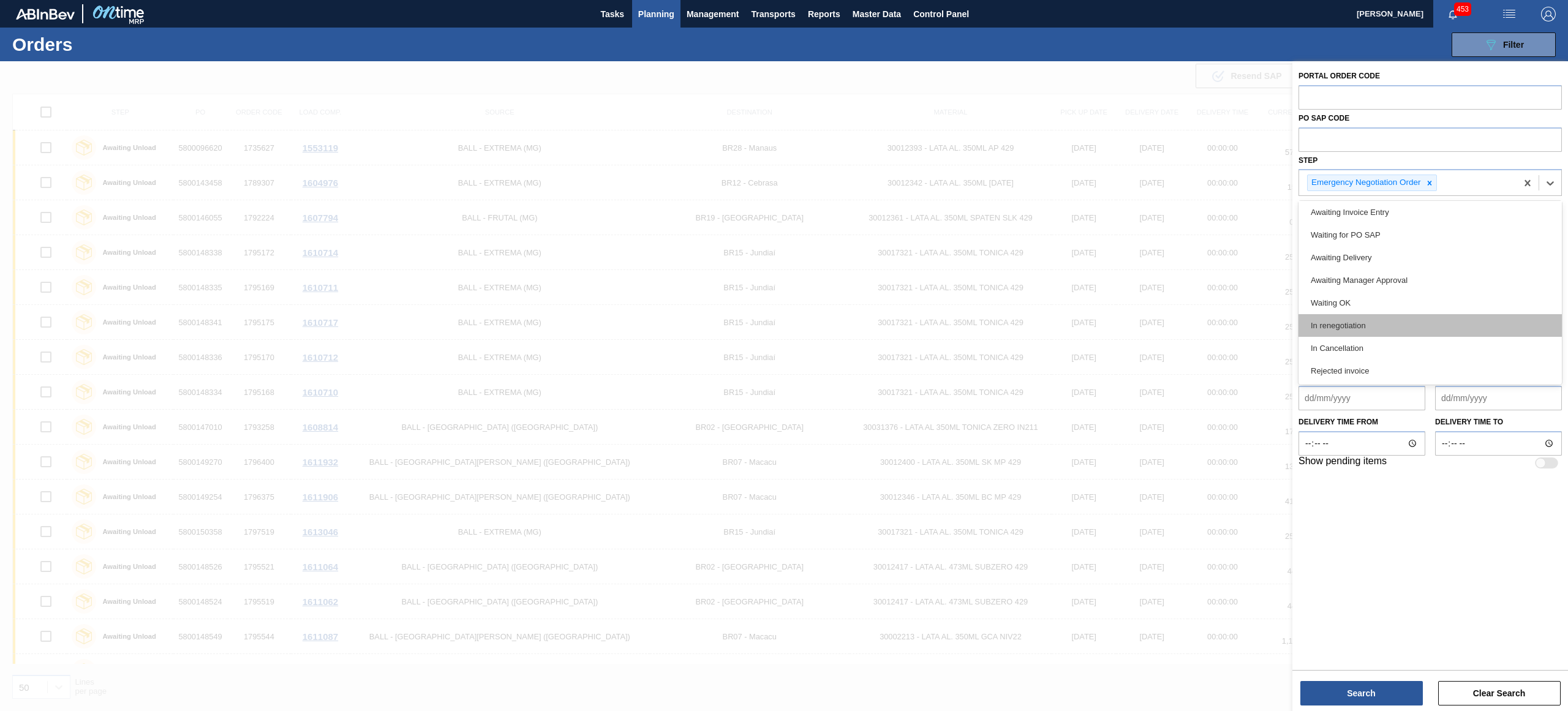
click at [1419, 317] on div "In renegotiation" at bounding box center [1430, 325] width 264 height 23
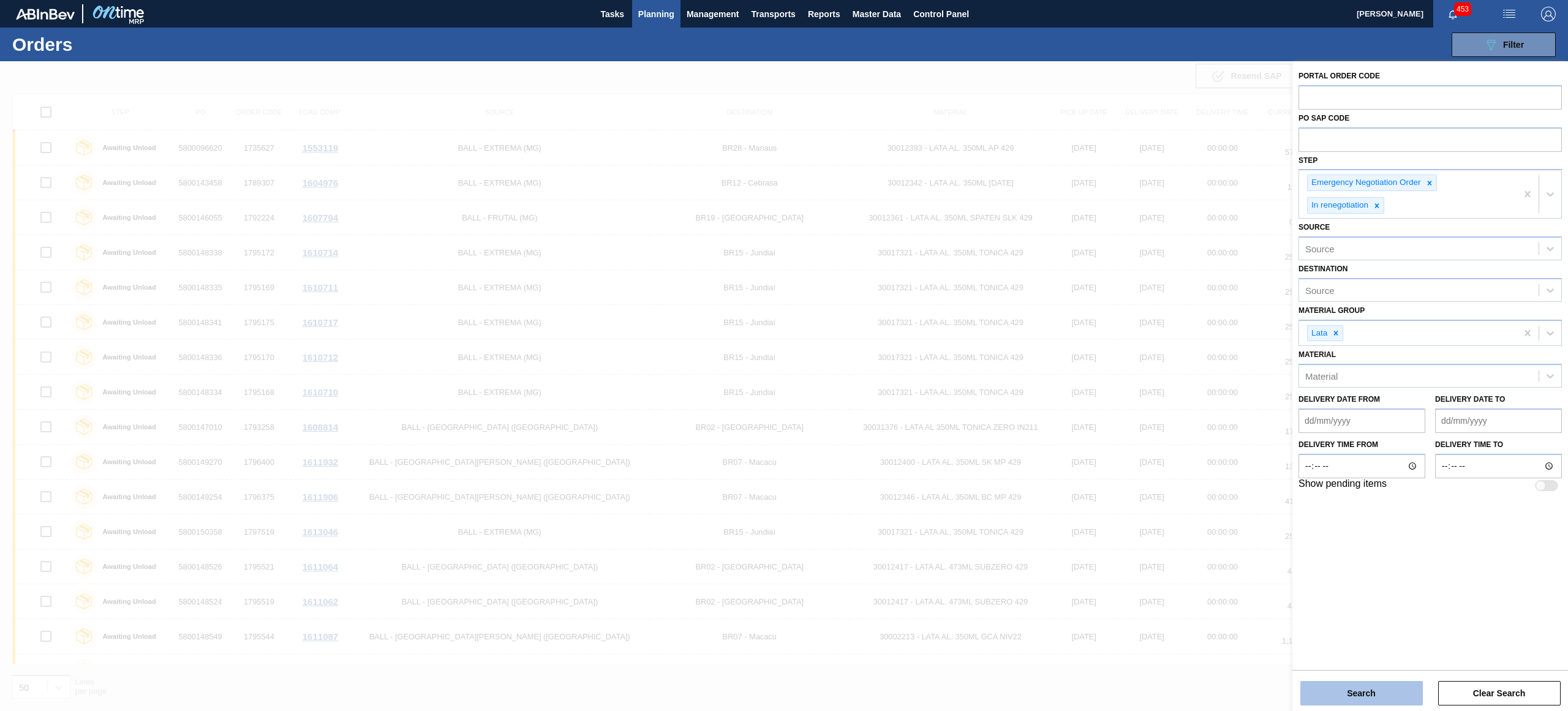
click at [1379, 688] on button "Search" at bounding box center [1362, 693] width 122 height 24
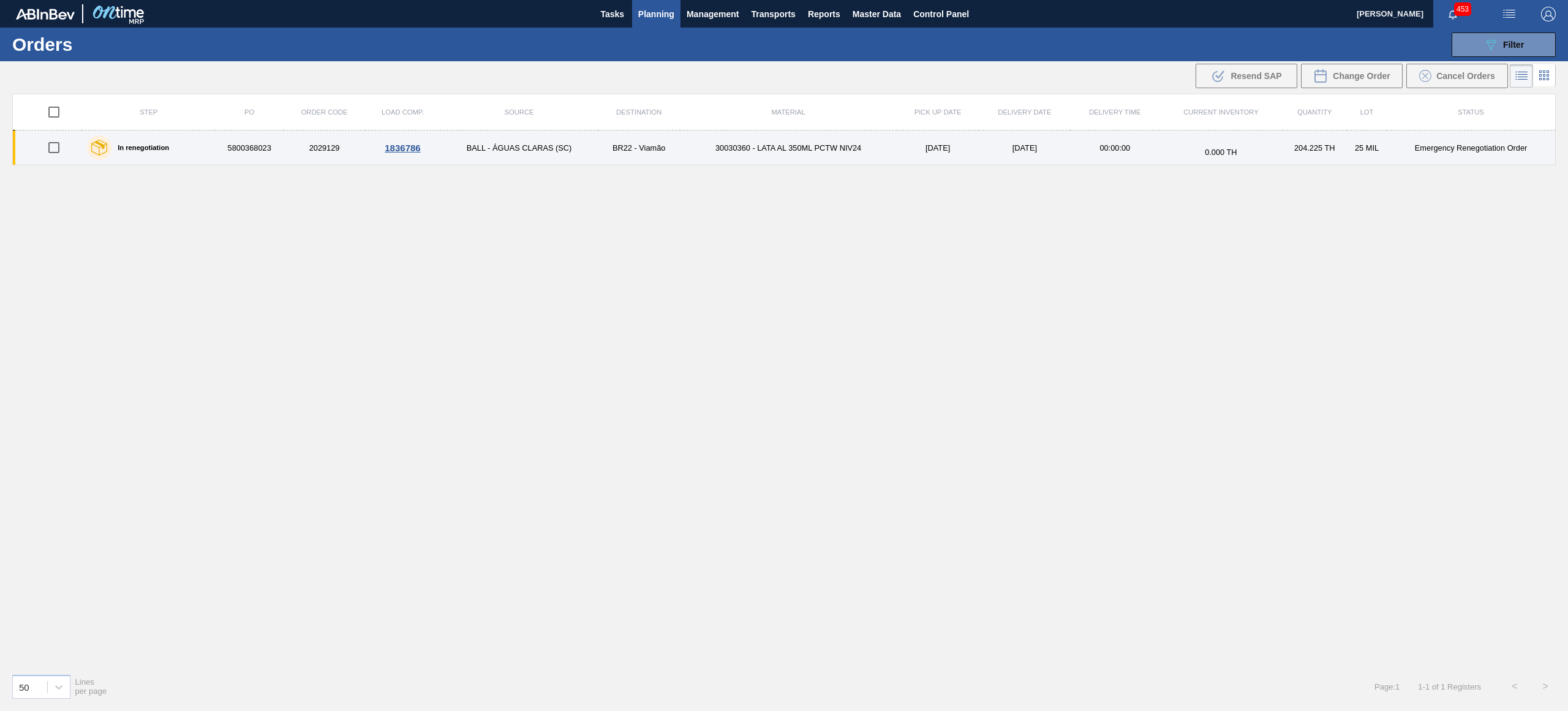
click at [513, 149] on td "BALL - ÁGUAS CLARAS (SC)" at bounding box center [519, 148] width 157 height 35
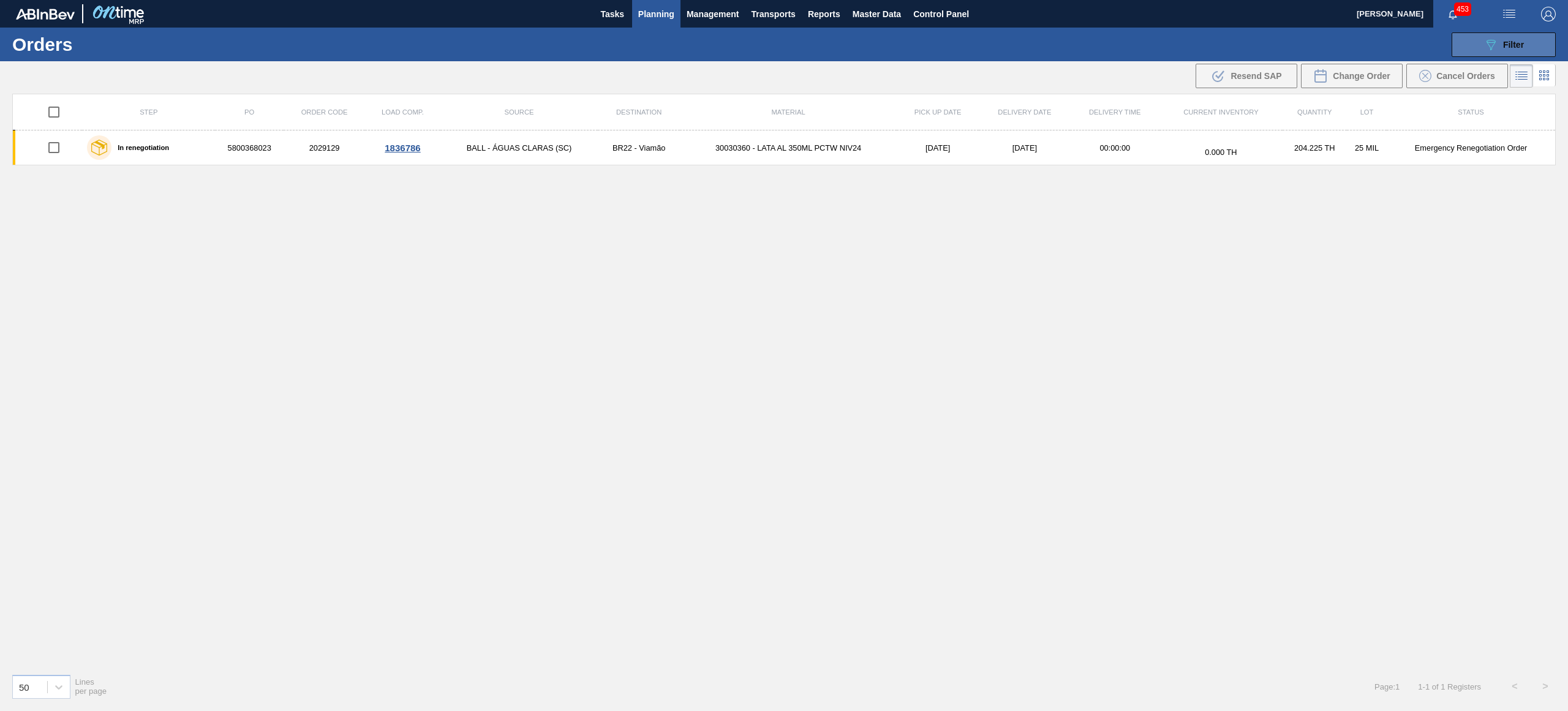
click at [1536, 52] on button "089F7B8B-B2A5-4AFE-B5C0-19BA573D28AC Filter" at bounding box center [1503, 45] width 104 height 24
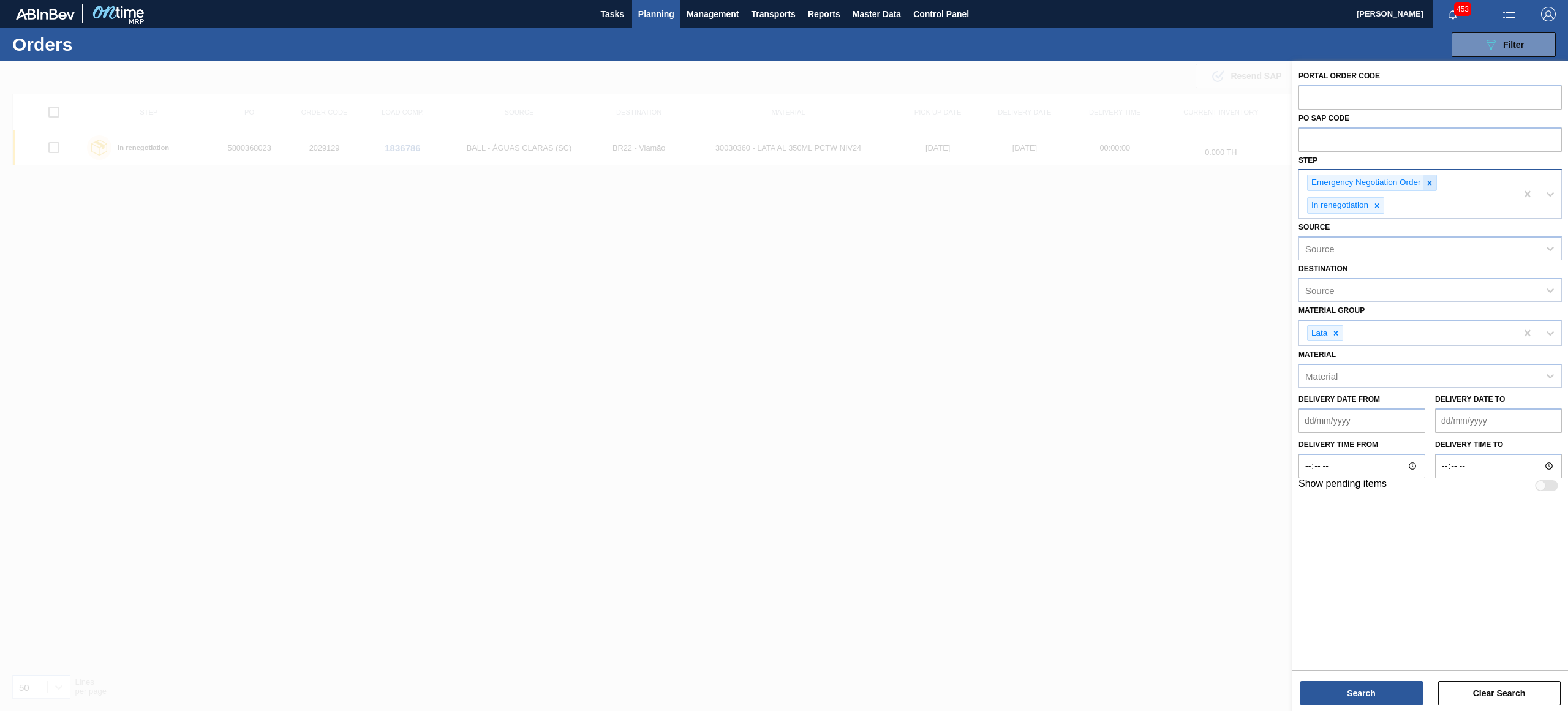
click at [1434, 189] on div at bounding box center [1429, 182] width 14 height 15
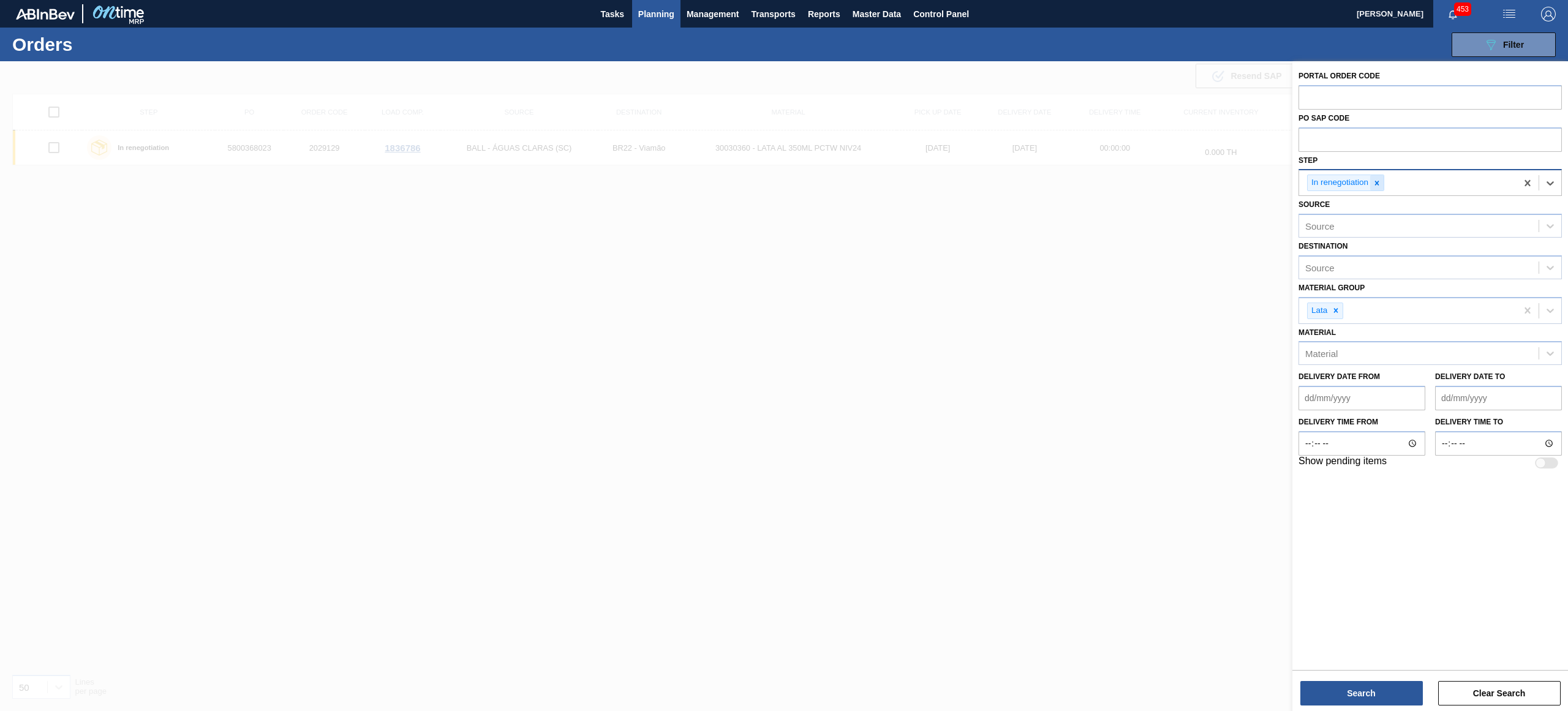
click at [1373, 181] on icon at bounding box center [1377, 183] width 9 height 9
click at [1345, 305] on div "Lata" at bounding box center [1408, 307] width 218 height 25
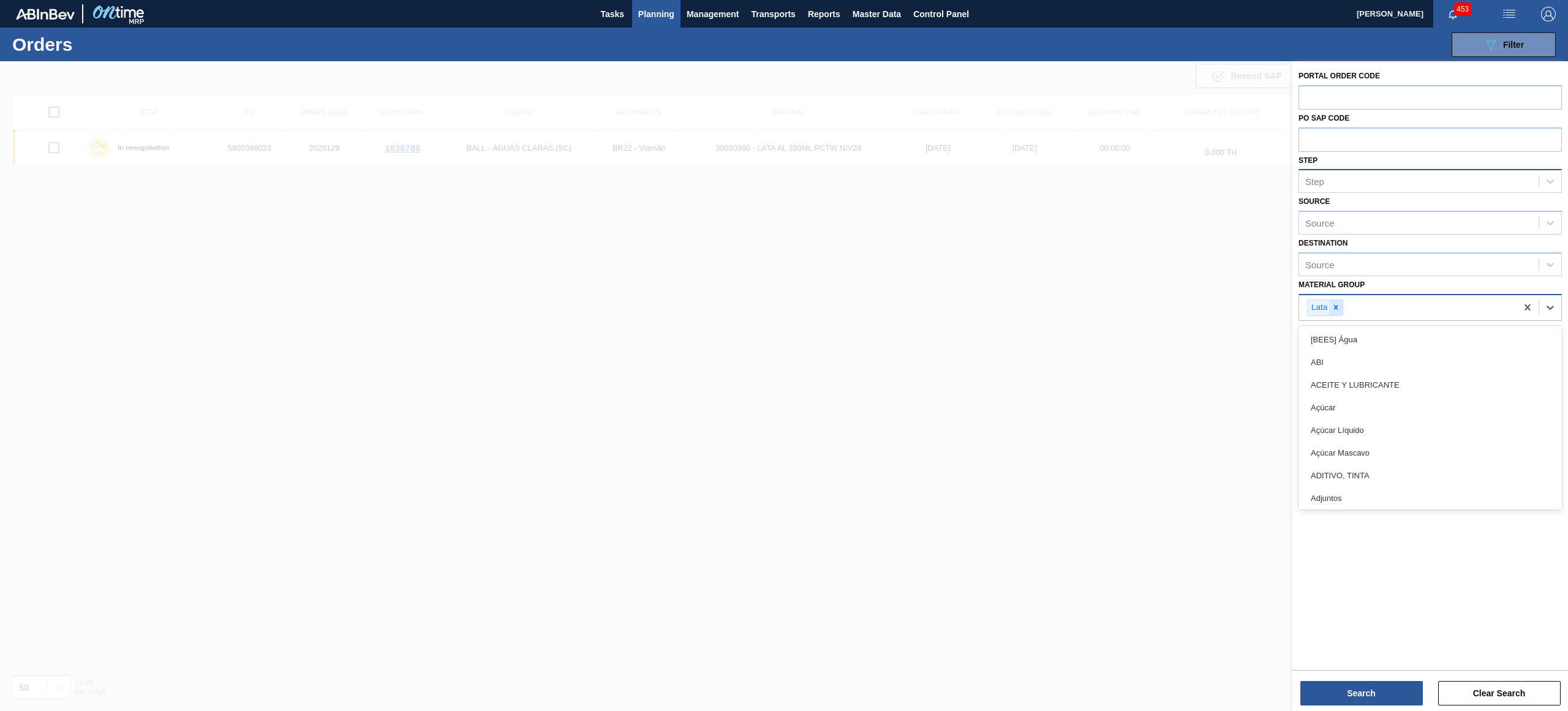
click at [1332, 305] on icon at bounding box center [1336, 307] width 9 height 9
click at [1372, 177] on div "Step" at bounding box center [1419, 181] width 239 height 18
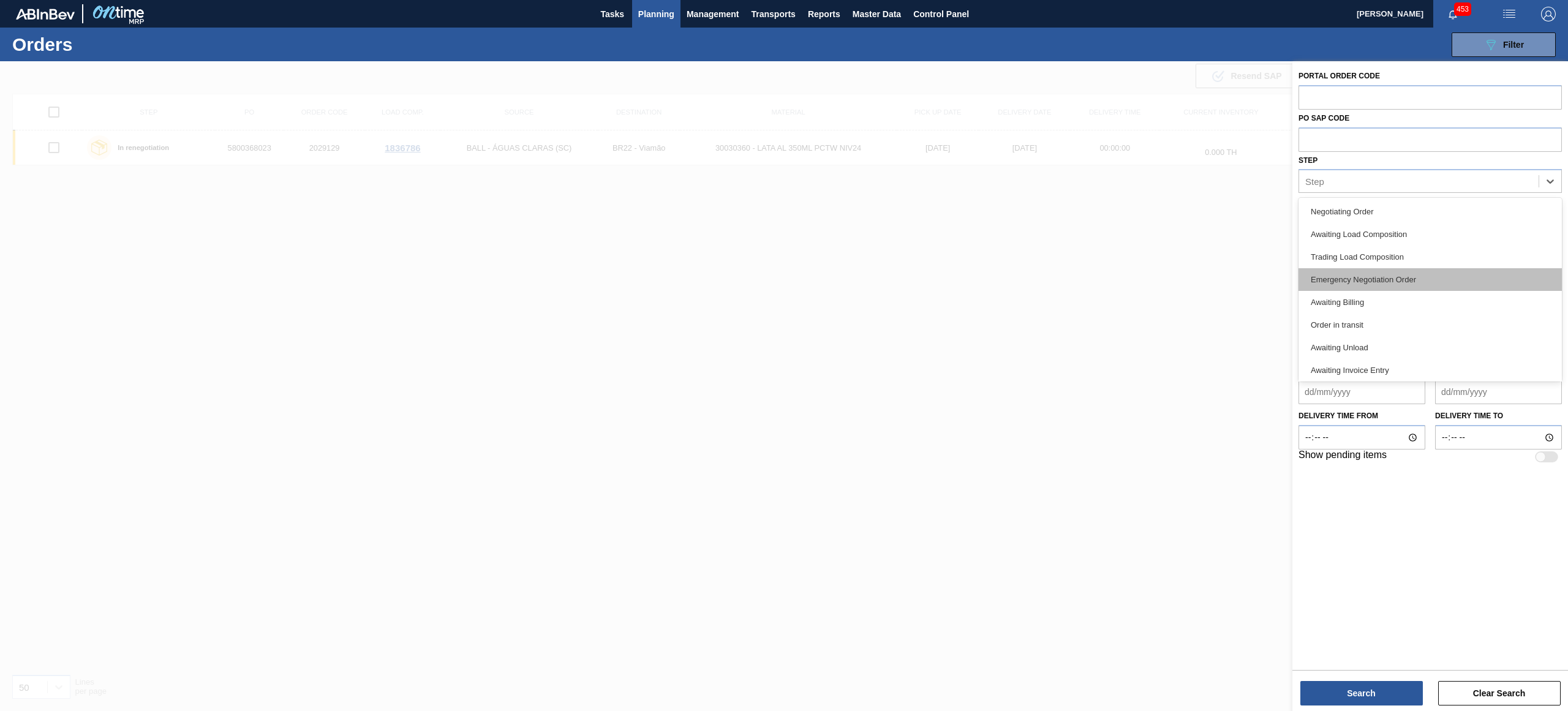
click at [1398, 274] on div "Emergency Negotiation Order" at bounding box center [1430, 279] width 264 height 23
click at [1467, 189] on div "Emergency Negotiation Order" at bounding box center [1408, 182] width 218 height 25
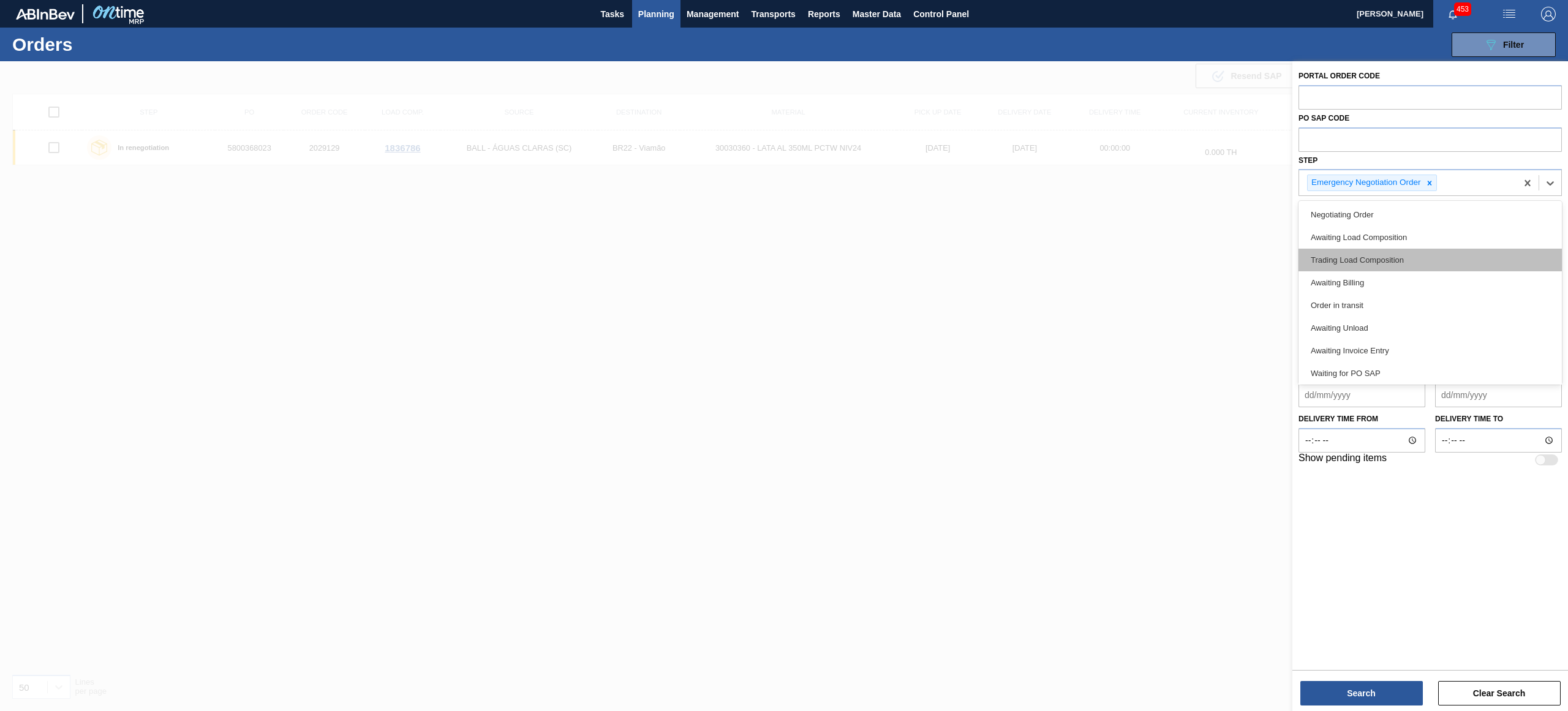
scroll to position [139, 0]
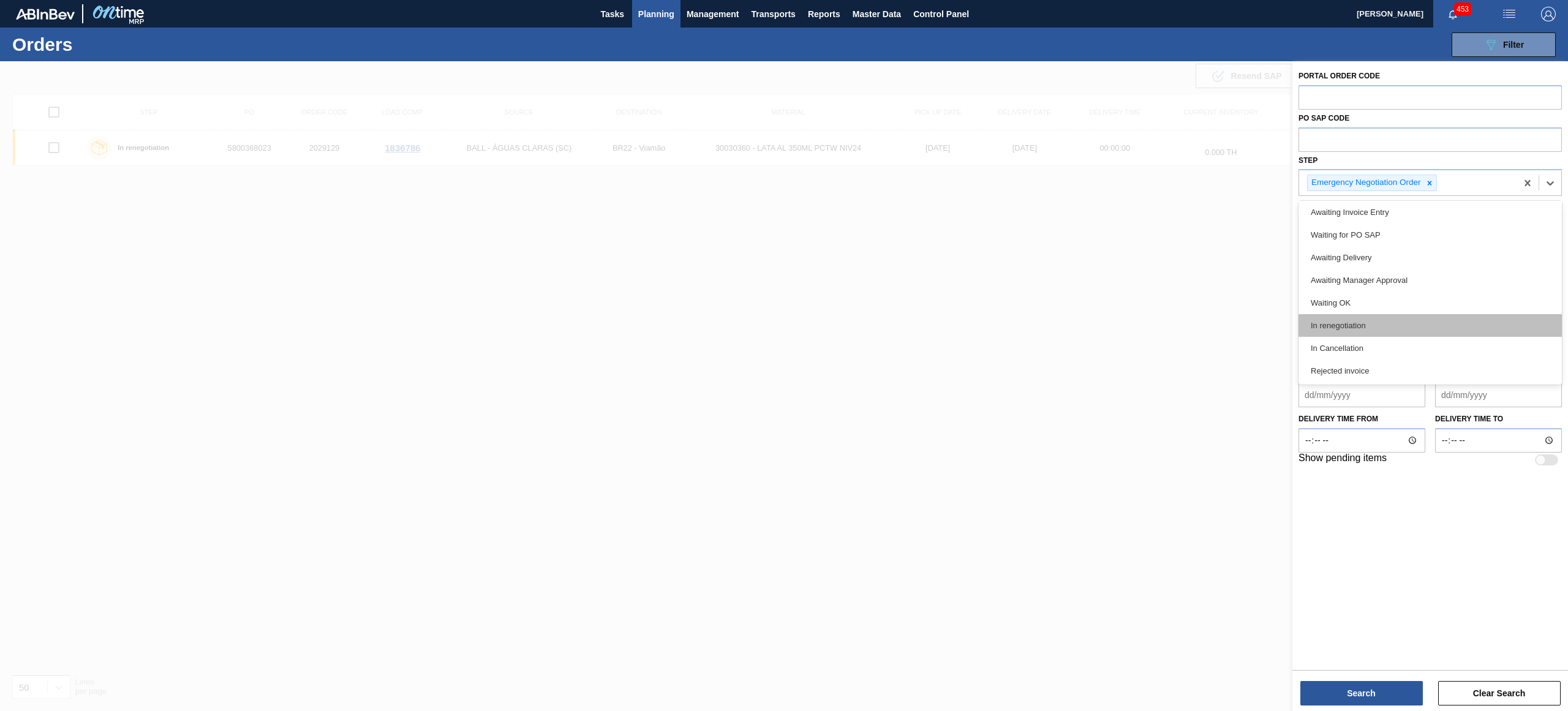
click at [1389, 330] on div "In renegotiation" at bounding box center [1430, 325] width 264 height 23
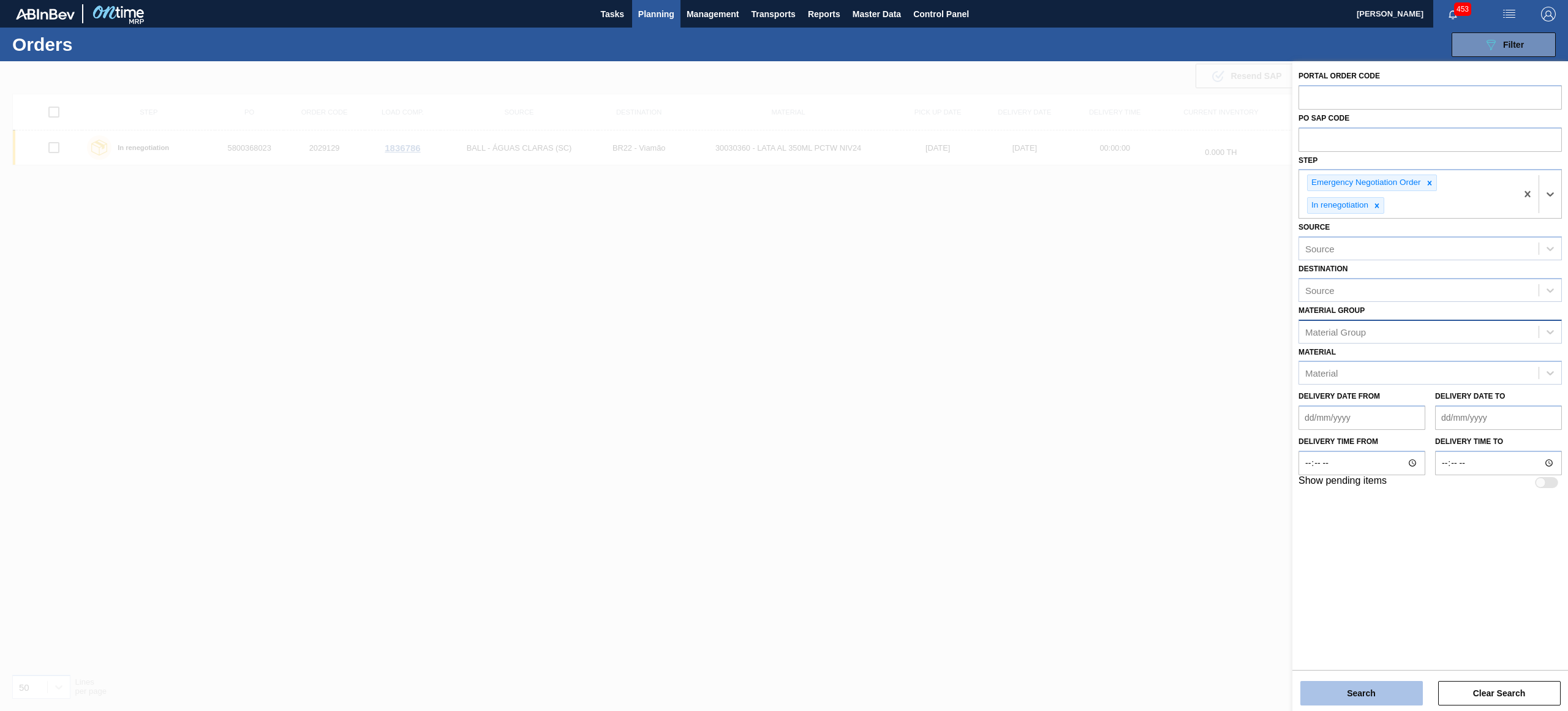
click at [1366, 702] on button "Search" at bounding box center [1362, 693] width 122 height 24
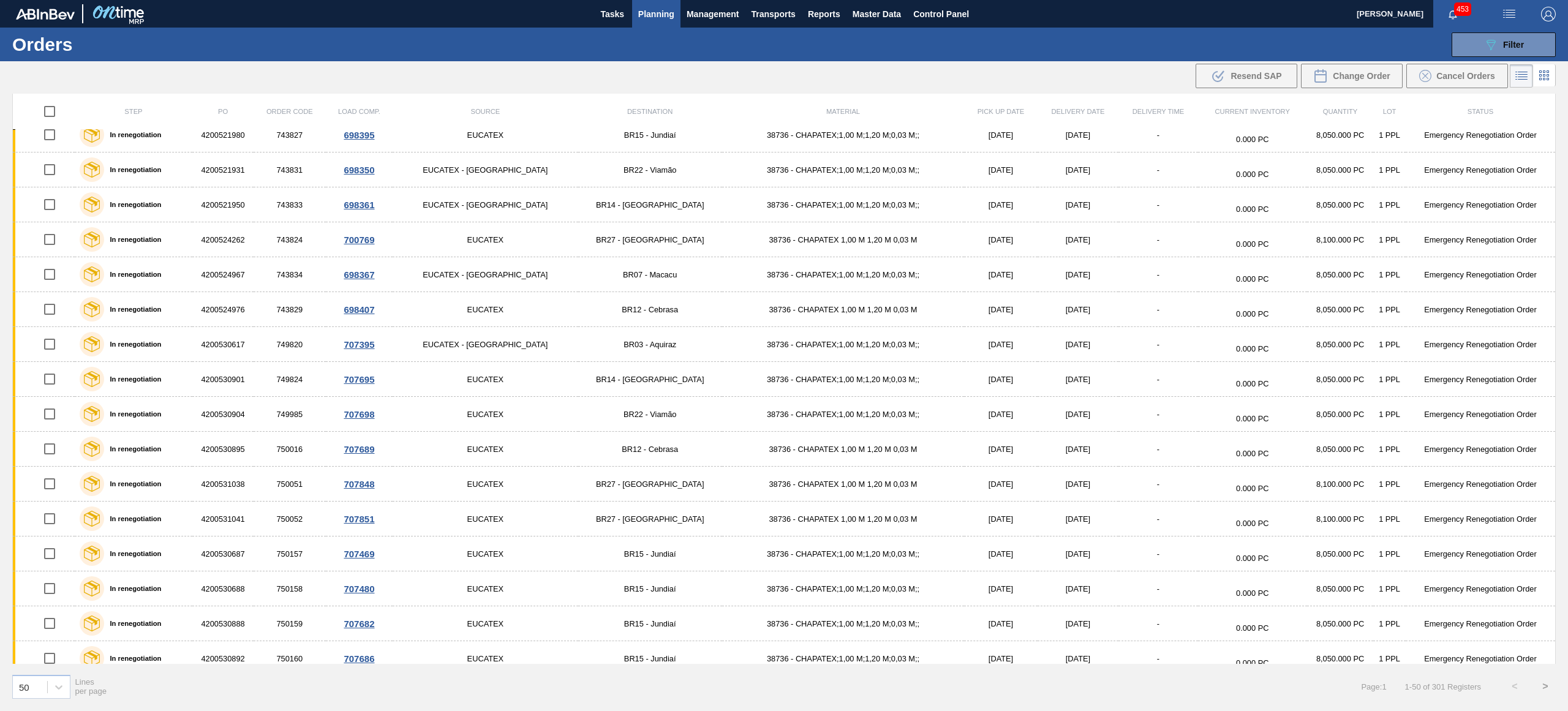
scroll to position [0, 0]
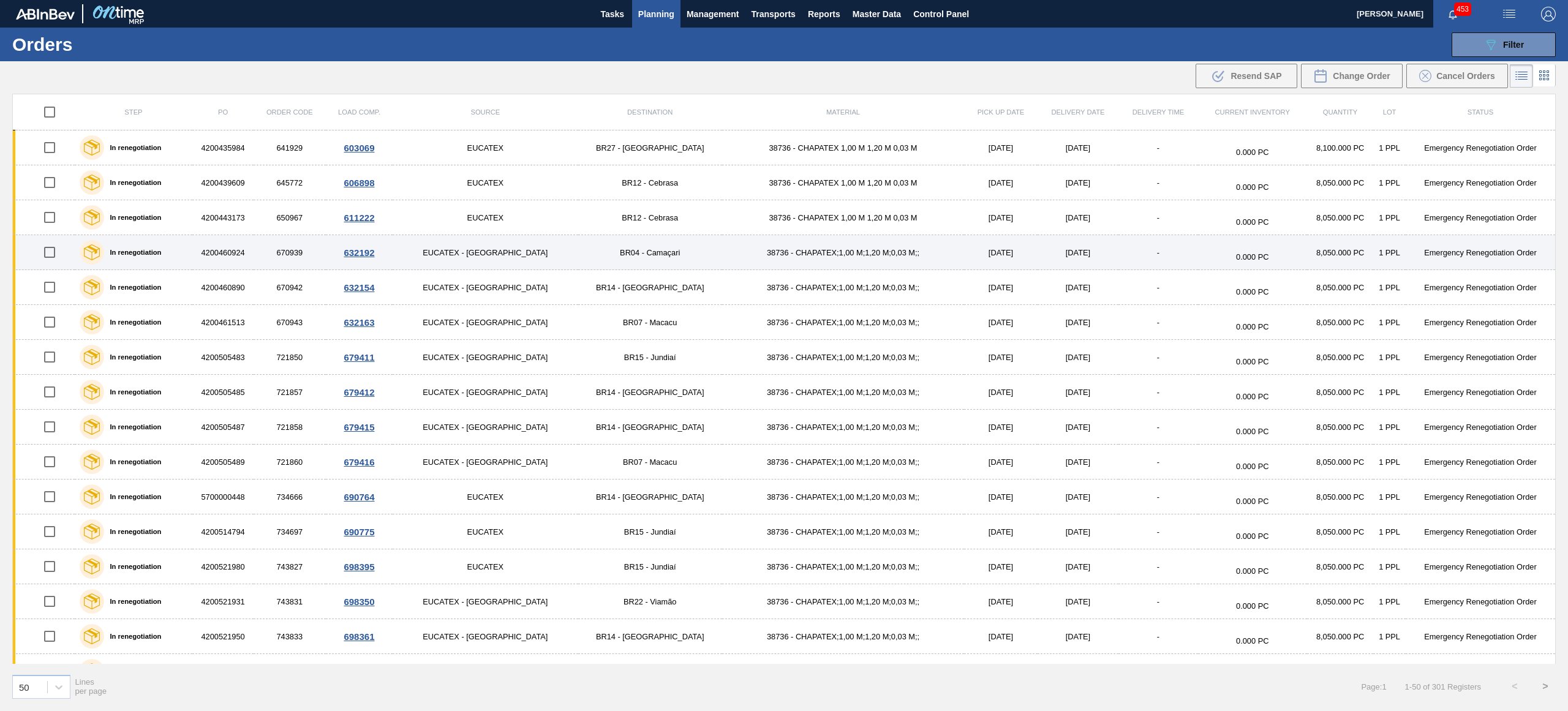
click at [156, 254] on label "In renegotiation" at bounding box center [133, 252] width 57 height 7
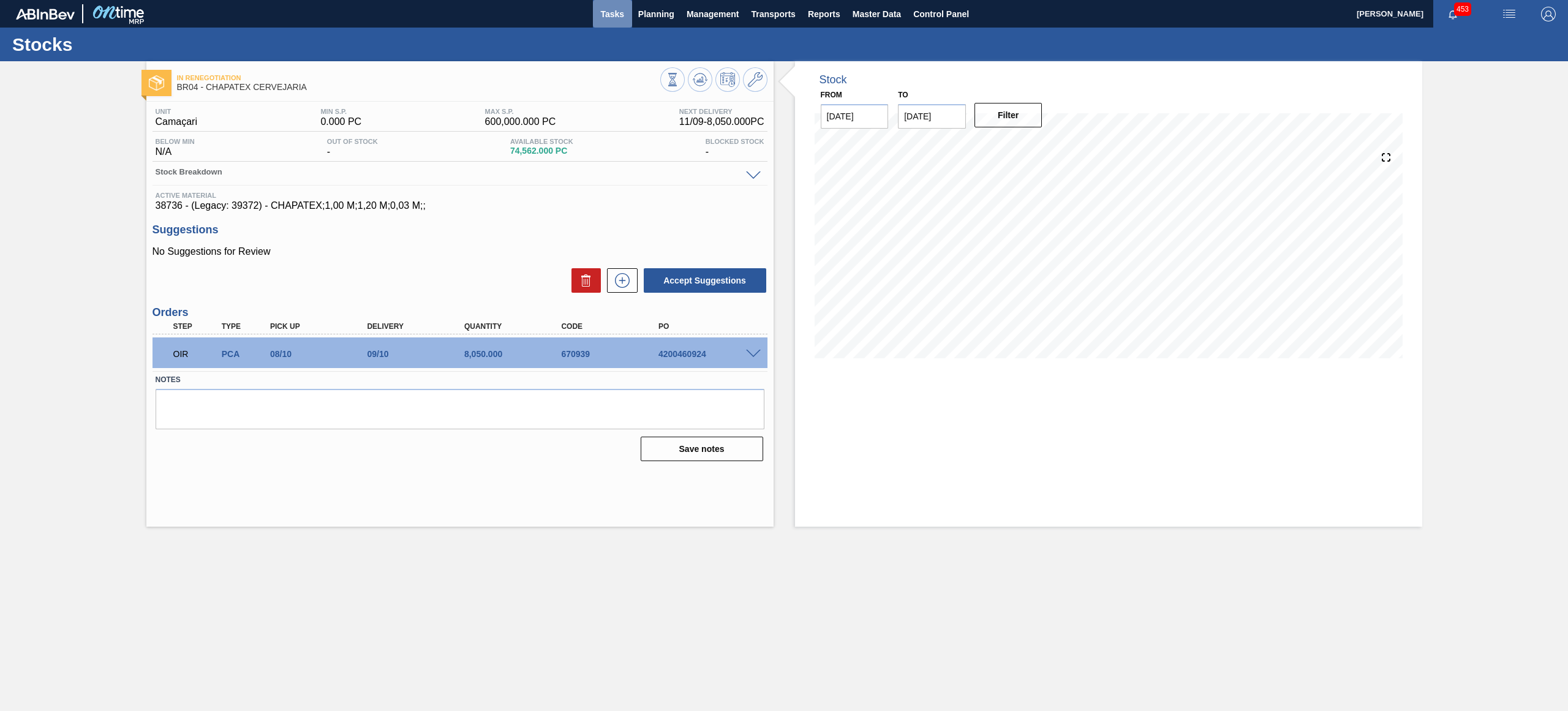
click at [611, 14] on span "Tasks" at bounding box center [613, 14] width 27 height 14
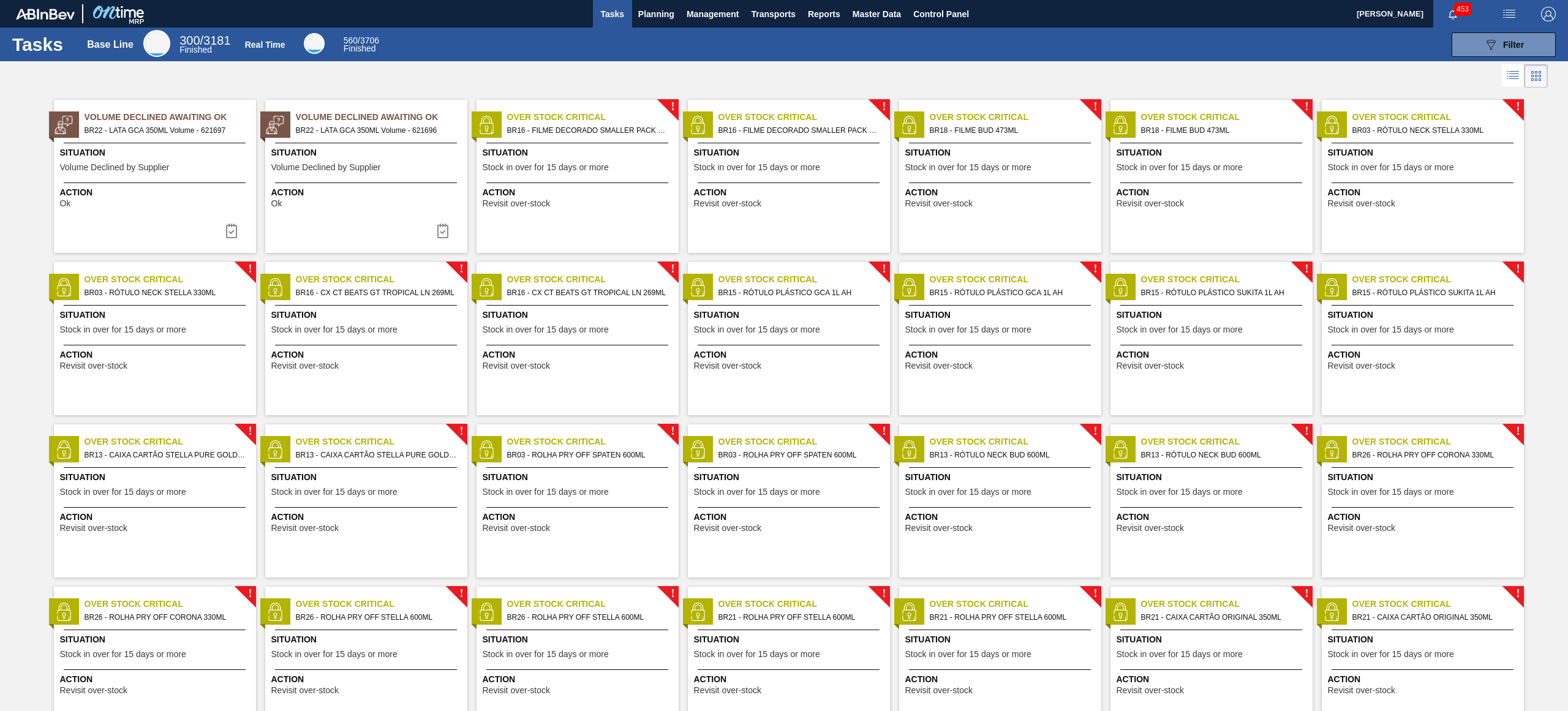
click at [670, 103] on span "!" at bounding box center [672, 106] width 4 height 9
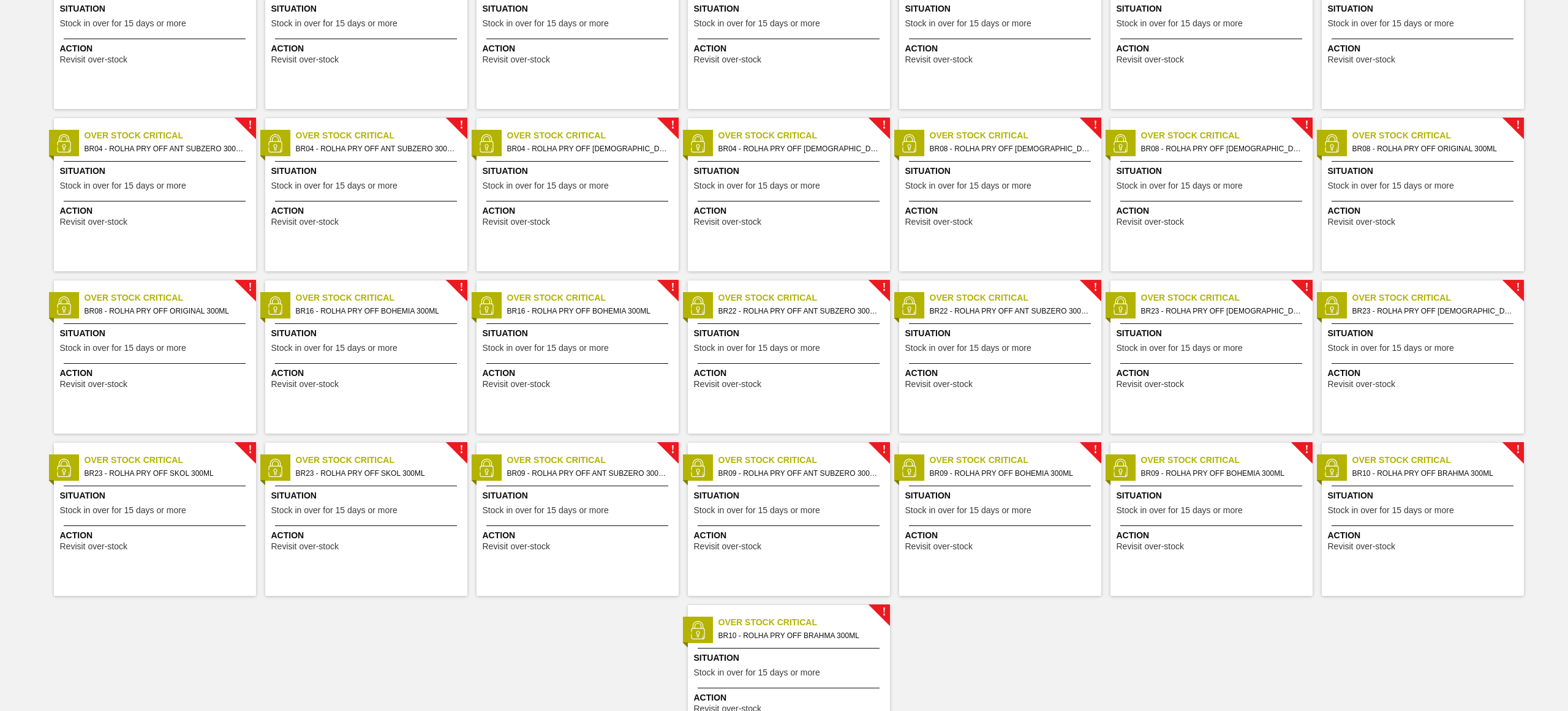
scroll to position [708, 0]
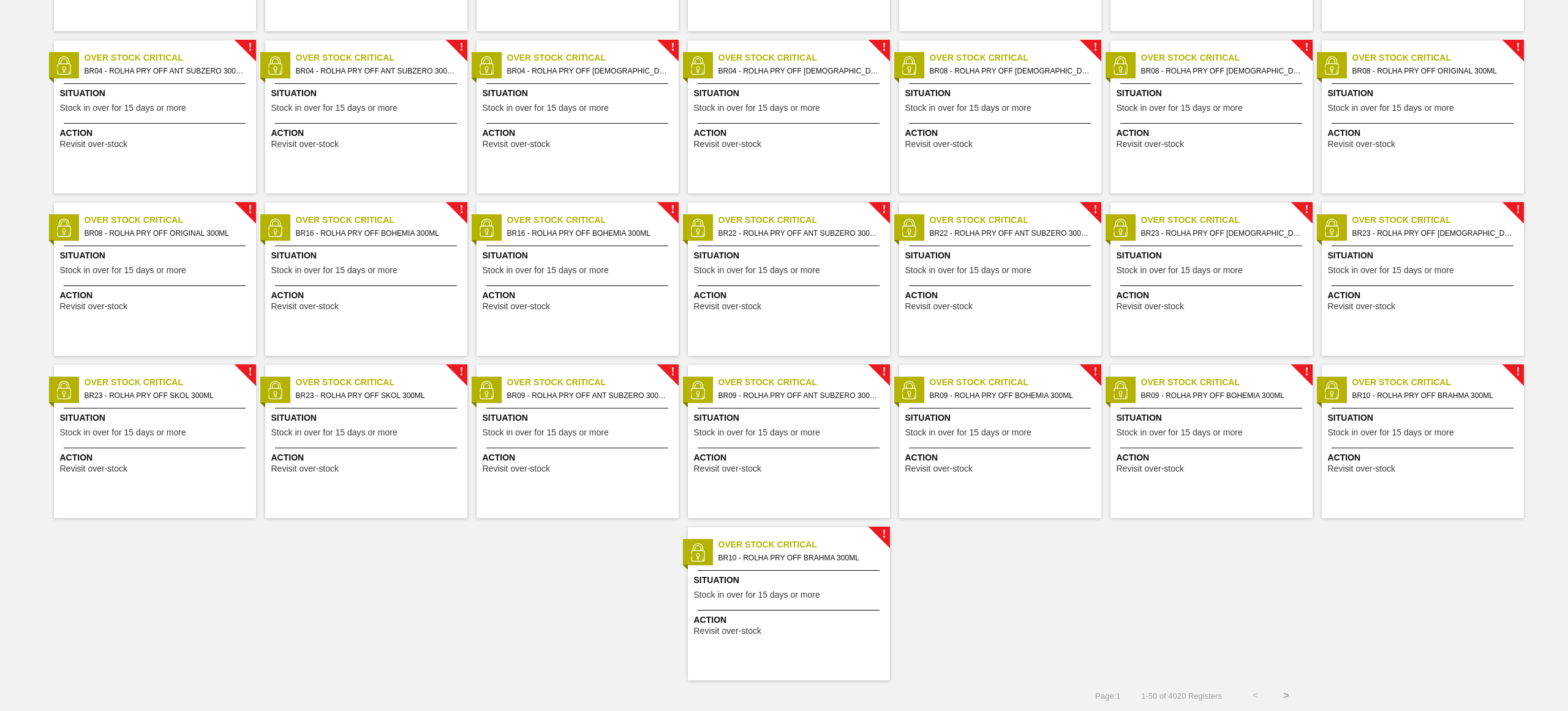
click at [1283, 700] on button ">" at bounding box center [1286, 695] width 31 height 31
click at [1278, 698] on button ">" at bounding box center [1286, 695] width 31 height 31
click at [1279, 694] on button ">" at bounding box center [1286, 695] width 31 height 31
click at [1284, 696] on button ">" at bounding box center [1286, 695] width 31 height 31
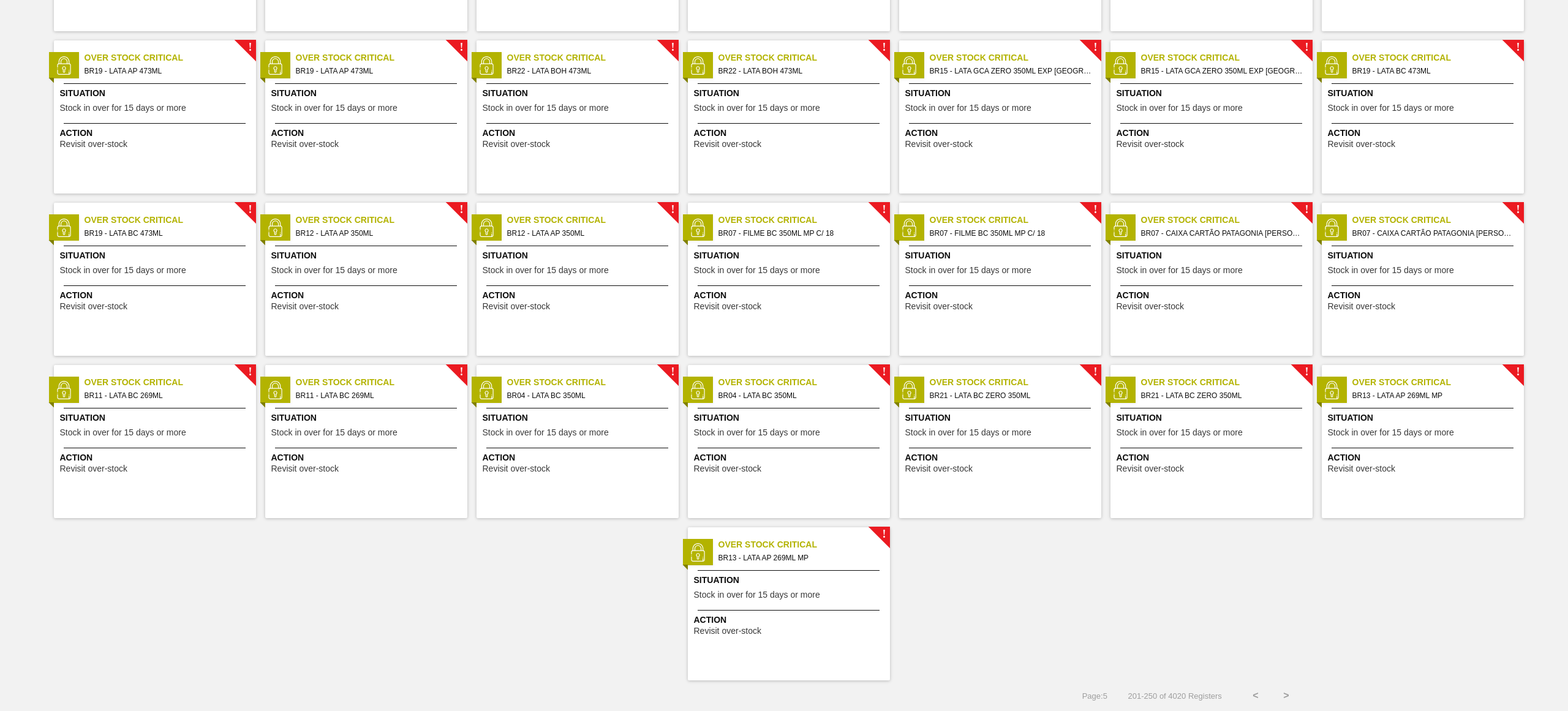
click at [1282, 692] on button ">" at bounding box center [1286, 695] width 31 height 31
click at [1285, 696] on button ">" at bounding box center [1286, 695] width 31 height 31
click at [1286, 697] on button ">" at bounding box center [1286, 695] width 31 height 31
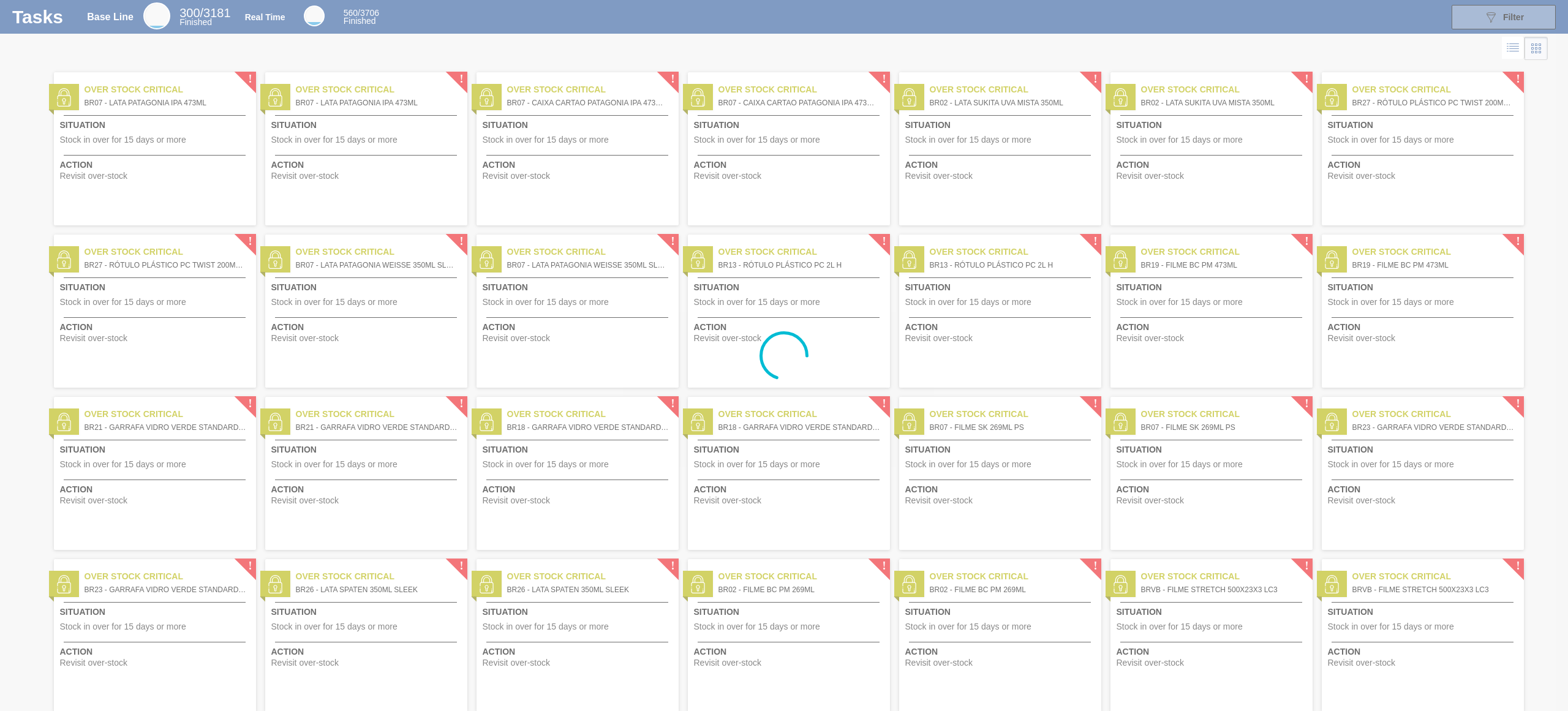
scroll to position [0, 0]
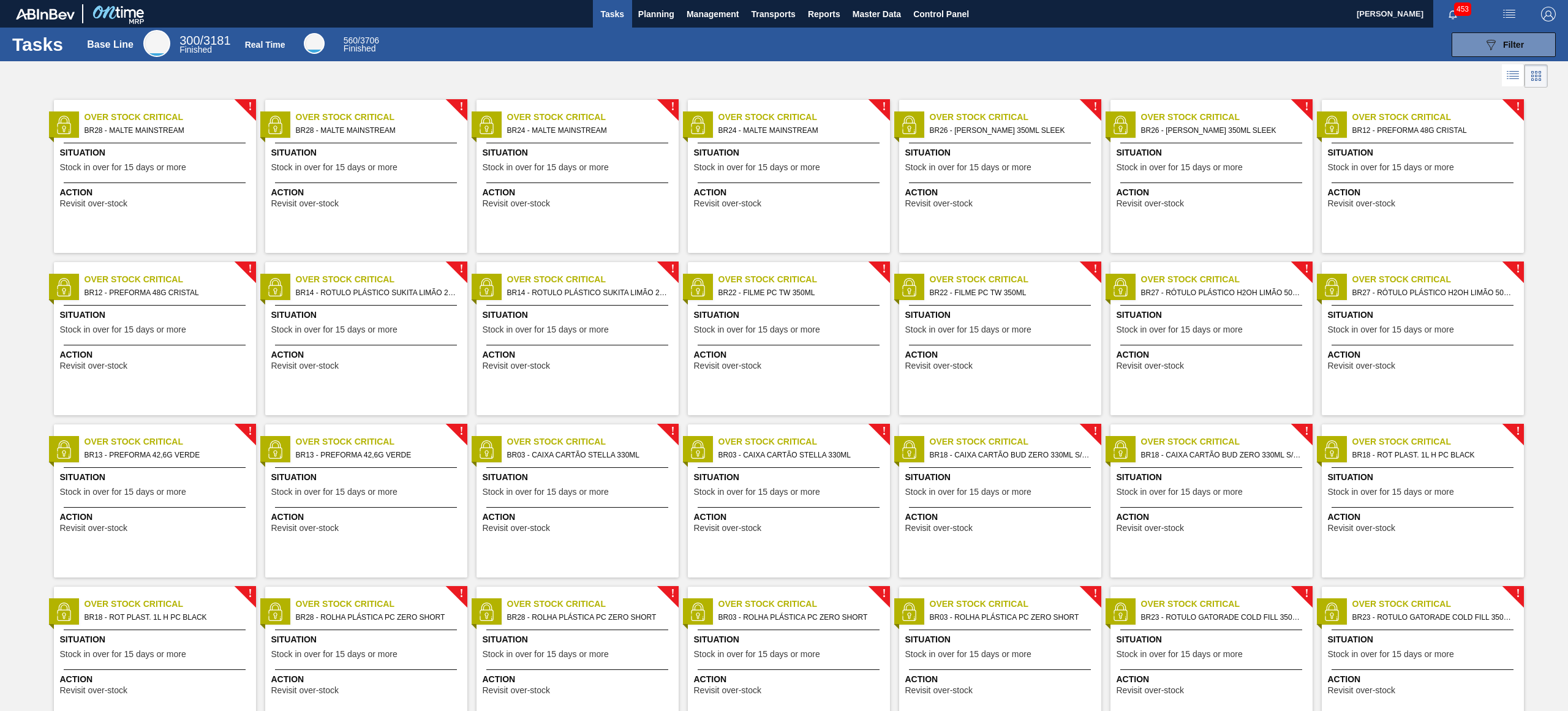
click at [1502, 69] on li at bounding box center [1513, 75] width 23 height 22
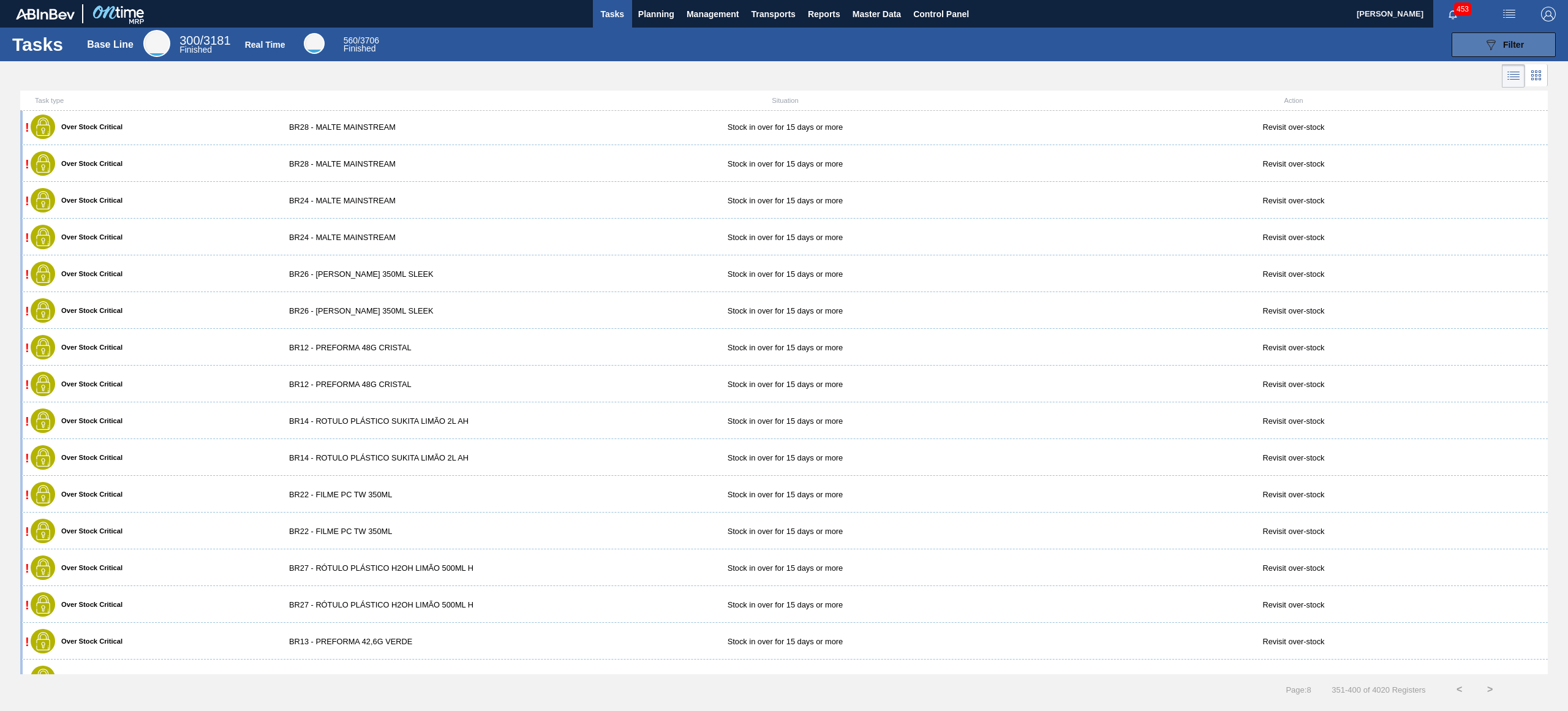
scroll to position [3, 0]
click at [1523, 37] on div "089F7B8B-B2A5-4AFE-B5C0-19BA573D28AC Filter" at bounding box center [1503, 45] width 40 height 14
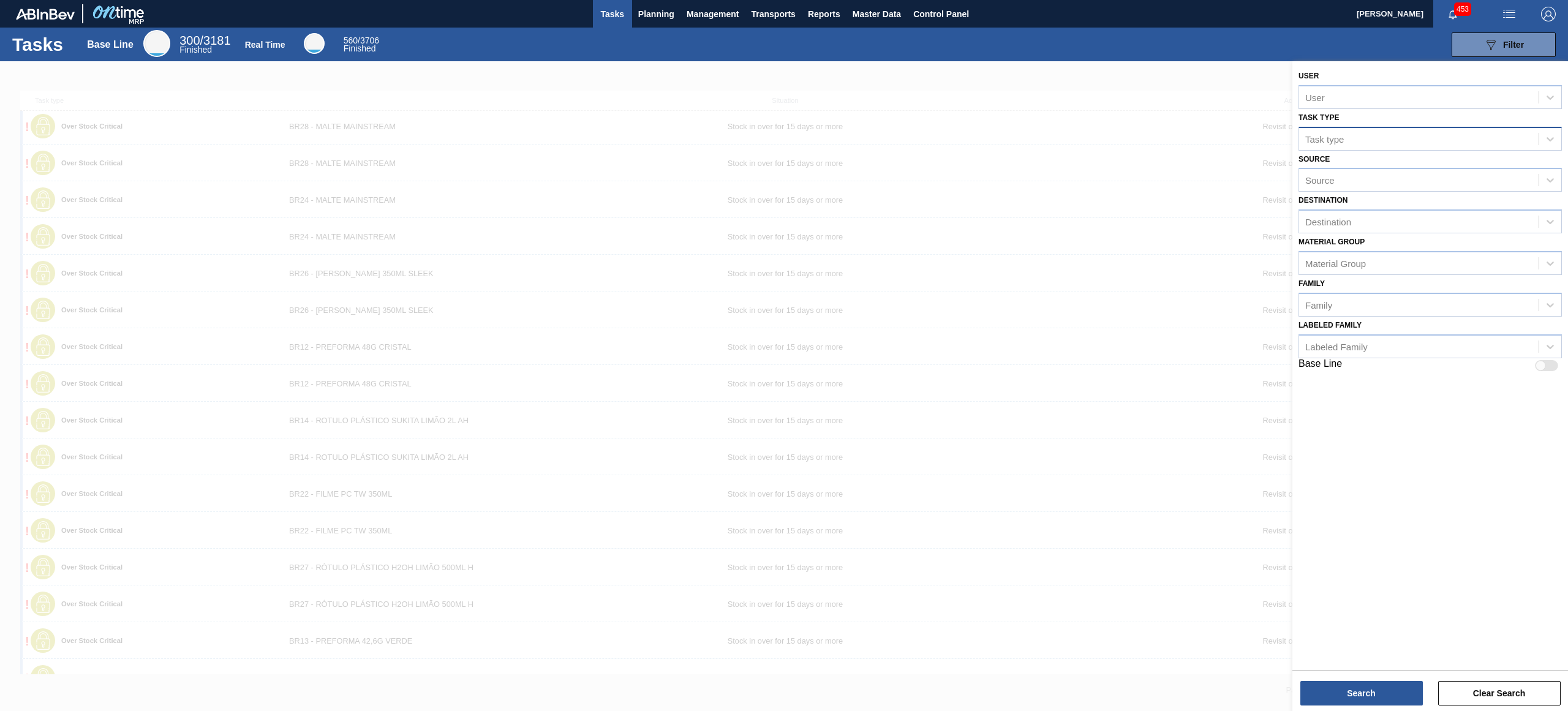
click at [1482, 131] on div "Task type" at bounding box center [1419, 139] width 239 height 18
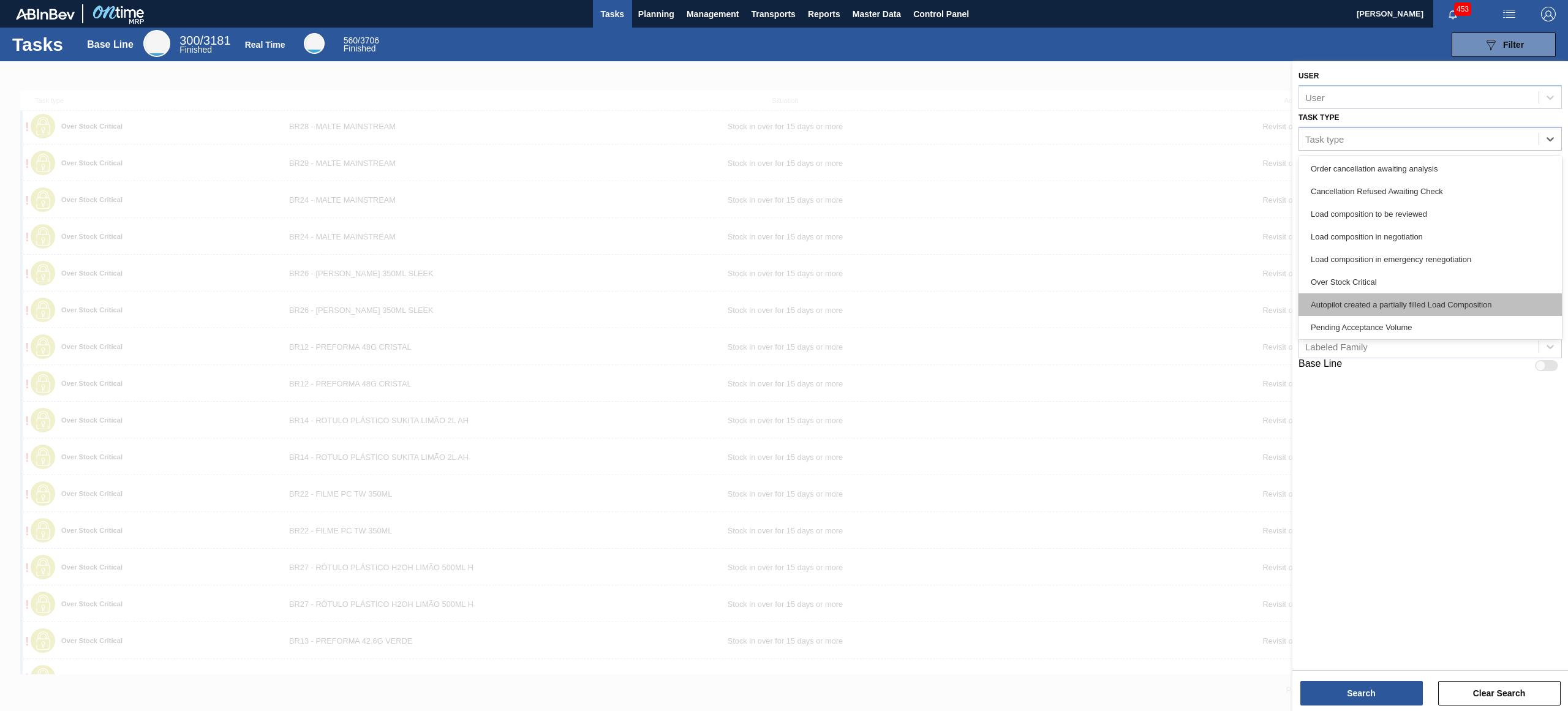
scroll to position [342, 0]
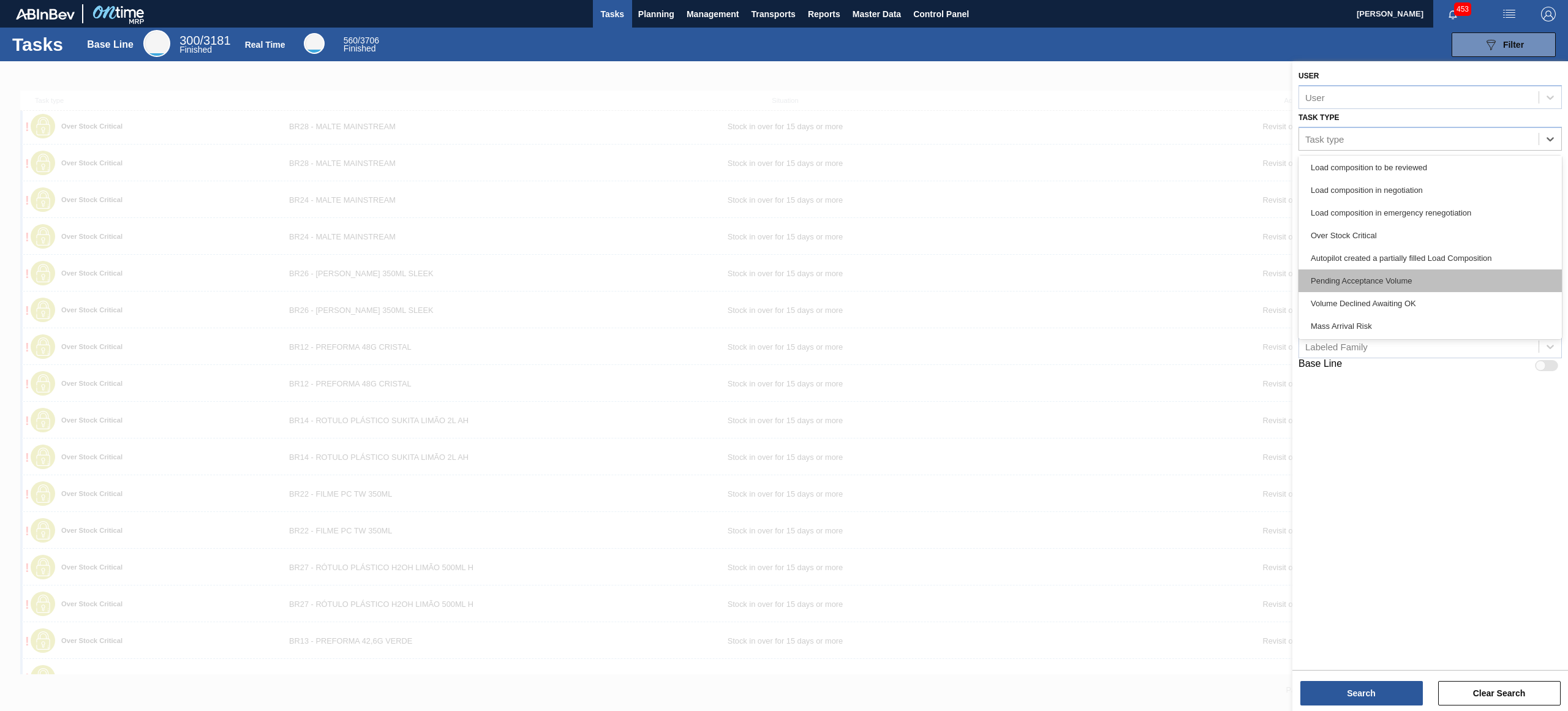
click at [1475, 271] on div "Pending Acceptance Volume" at bounding box center [1430, 281] width 264 height 23
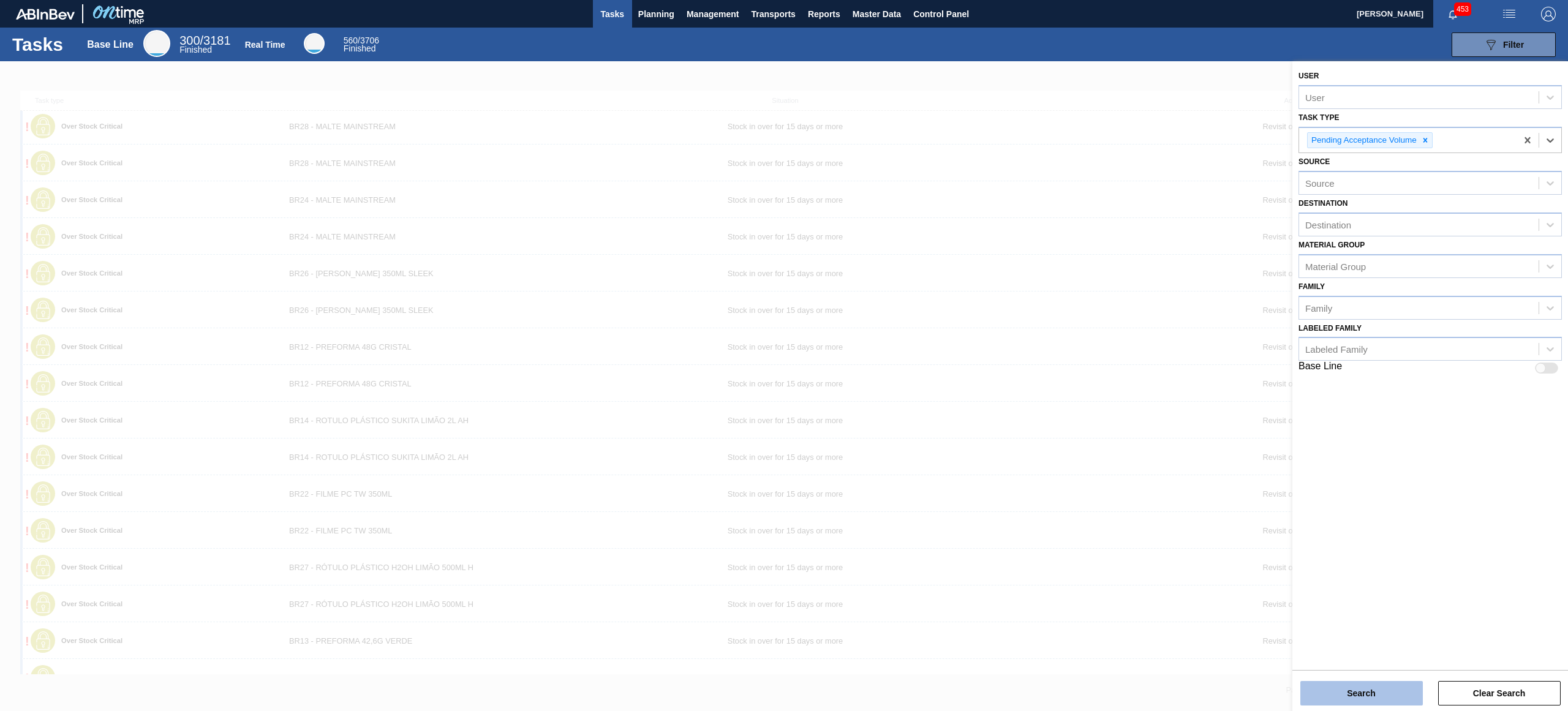
click at [1360, 682] on button "Search" at bounding box center [1362, 693] width 122 height 24
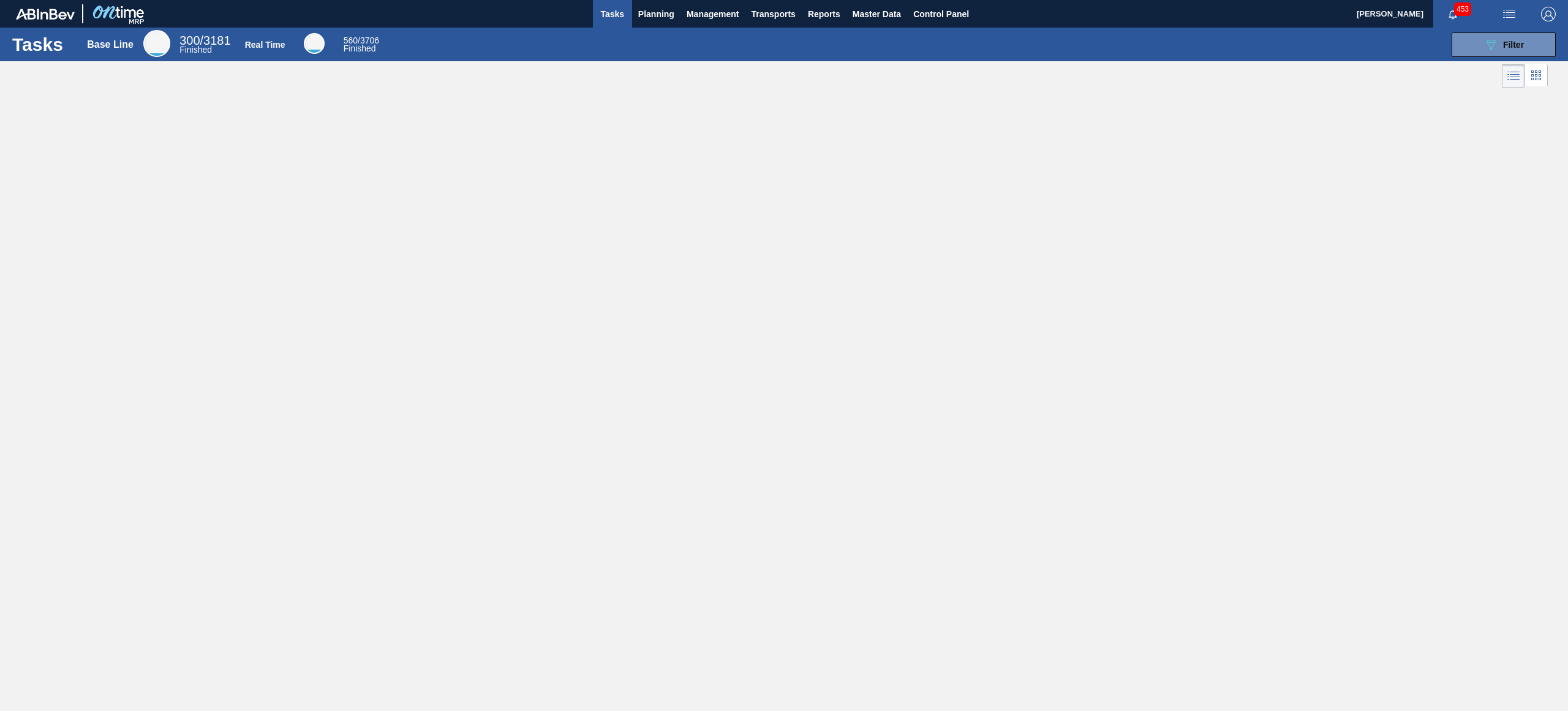
click at [1521, 27] on div "Tasks Base Line 300 / 3181 Finished Real Time 560 / 3706 Finished 089F7B8B-B2A5…" at bounding box center [784, 44] width 1568 height 34
click at [1522, 37] on div "089F7B8B-B2A5-4AFE-B5C0-19BA573D28AC Filter" at bounding box center [1503, 45] width 40 height 14
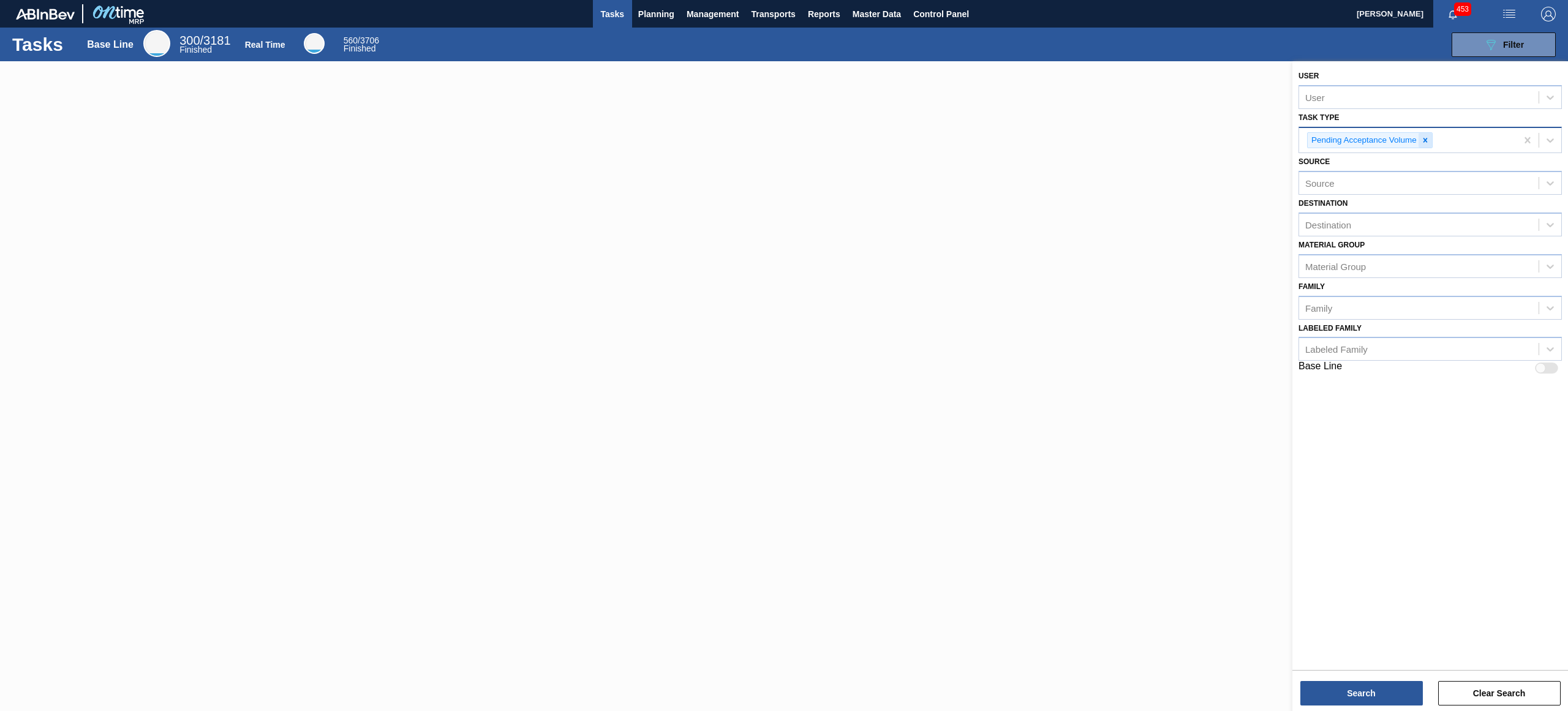
click at [1425, 140] on icon at bounding box center [1426, 140] width 4 height 4
click at [1424, 140] on div "Task type" at bounding box center [1419, 139] width 239 height 18
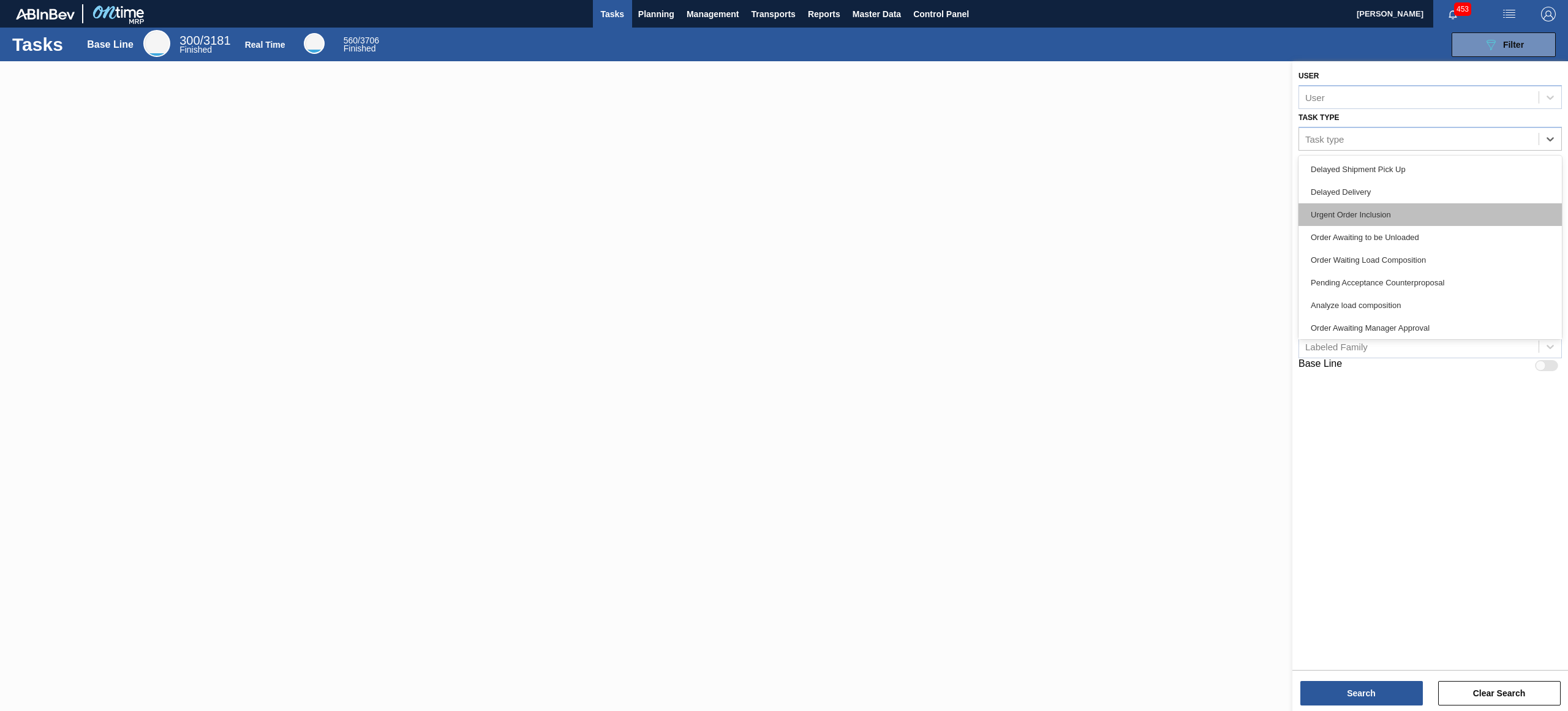
click at [1436, 204] on div "Urgent Order Inclusion" at bounding box center [1430, 215] width 264 height 23
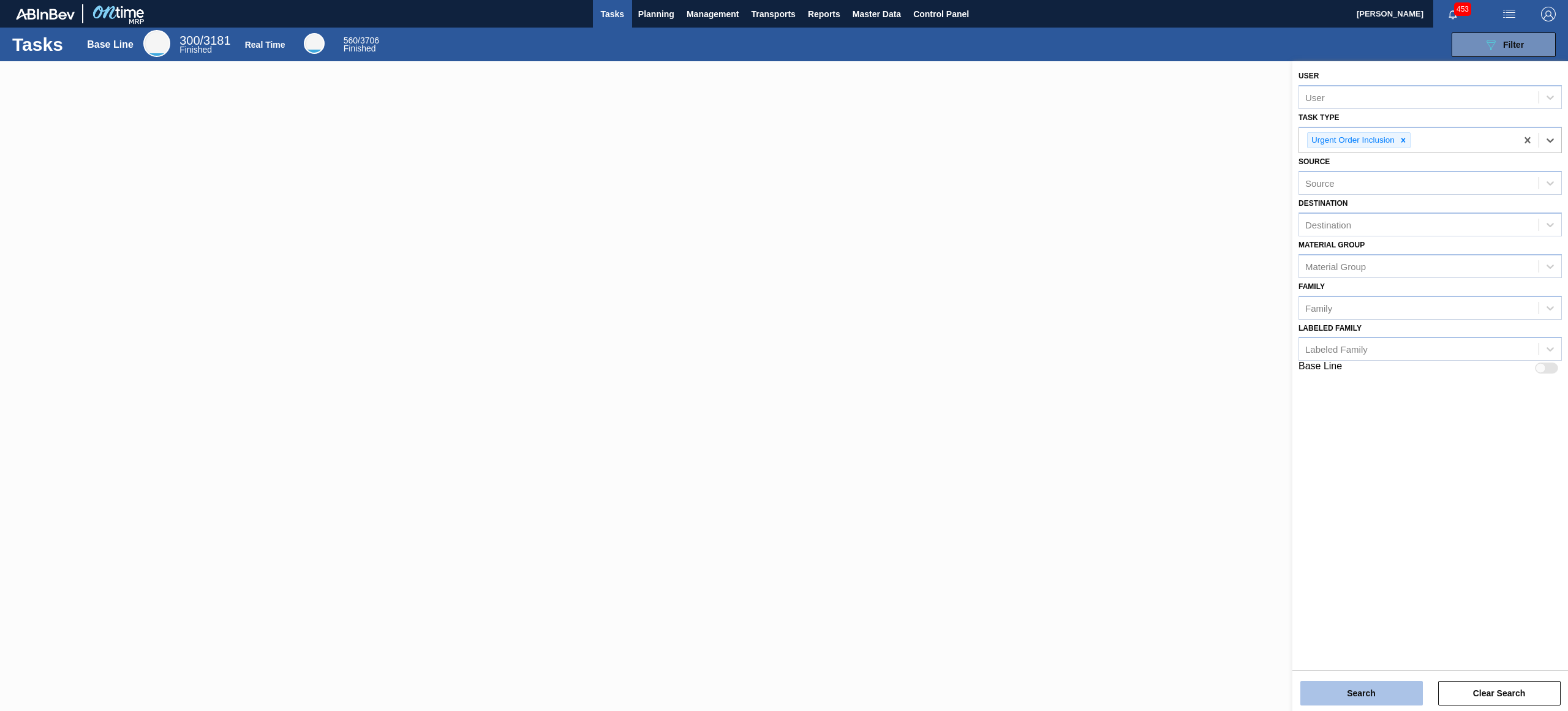
click at [1395, 702] on button "Search" at bounding box center [1362, 693] width 122 height 24
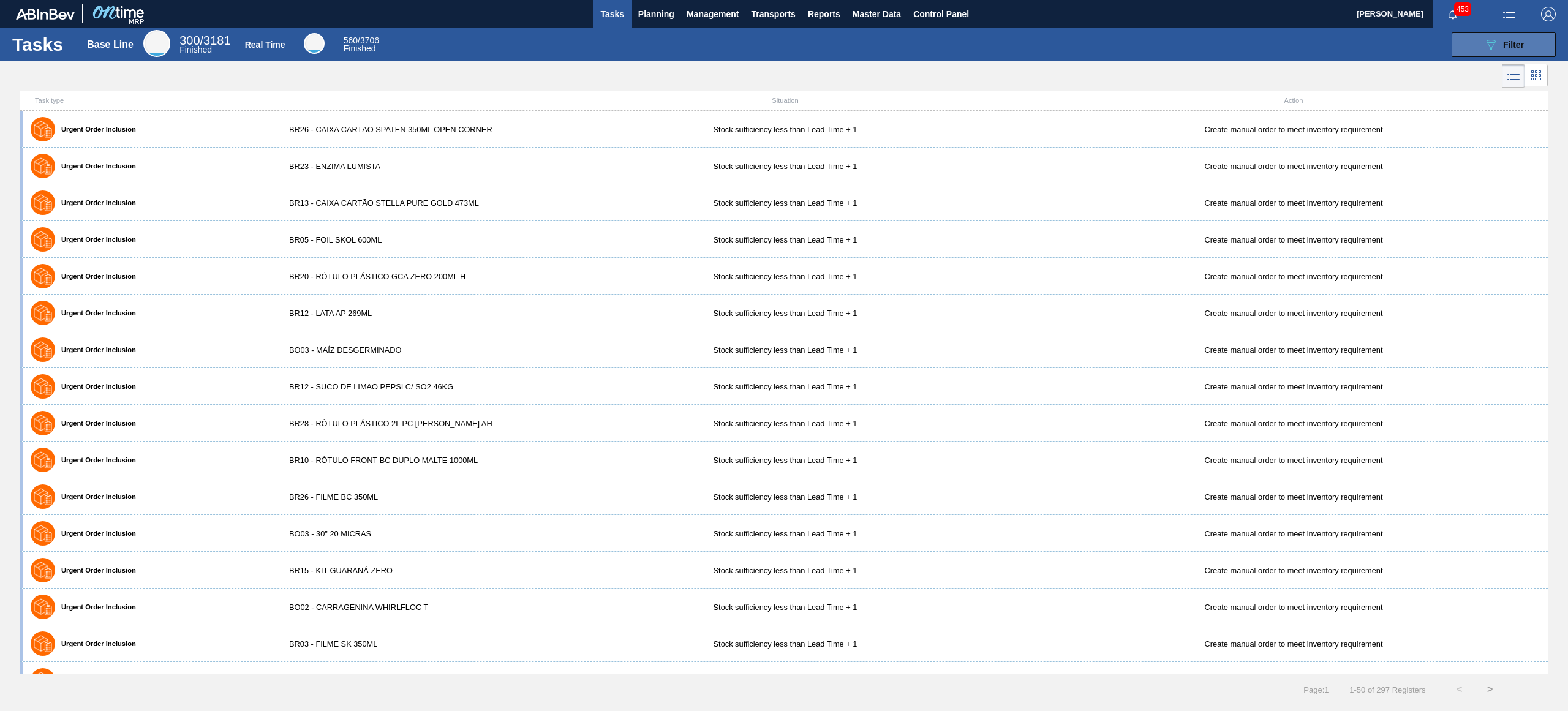
click at [1502, 47] on div "089F7B8B-B2A5-4AFE-B5C0-19BA573D28AC Filter" at bounding box center [1503, 45] width 40 height 14
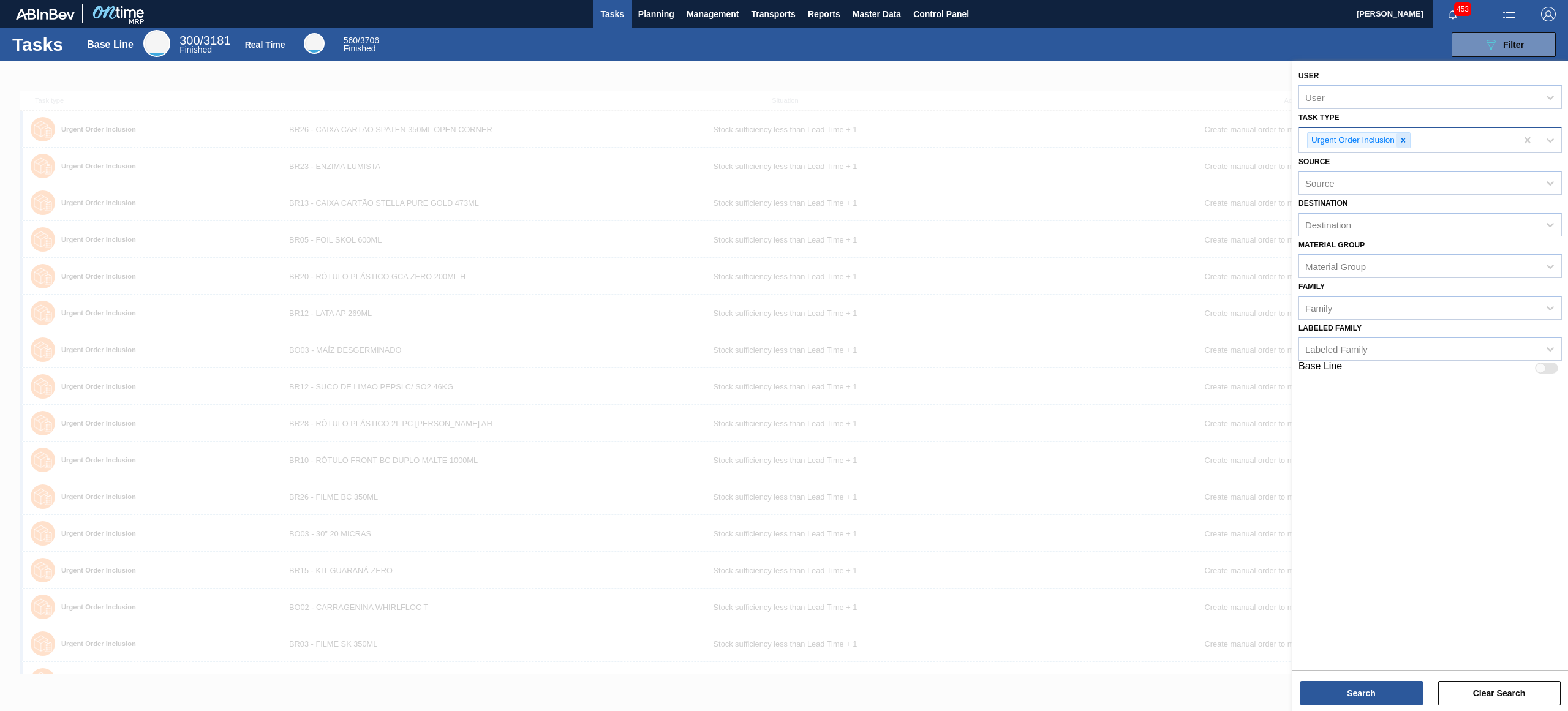
click at [1402, 136] on icon at bounding box center [1403, 140] width 9 height 9
click at [1405, 139] on div "Task type" at bounding box center [1419, 139] width 239 height 18
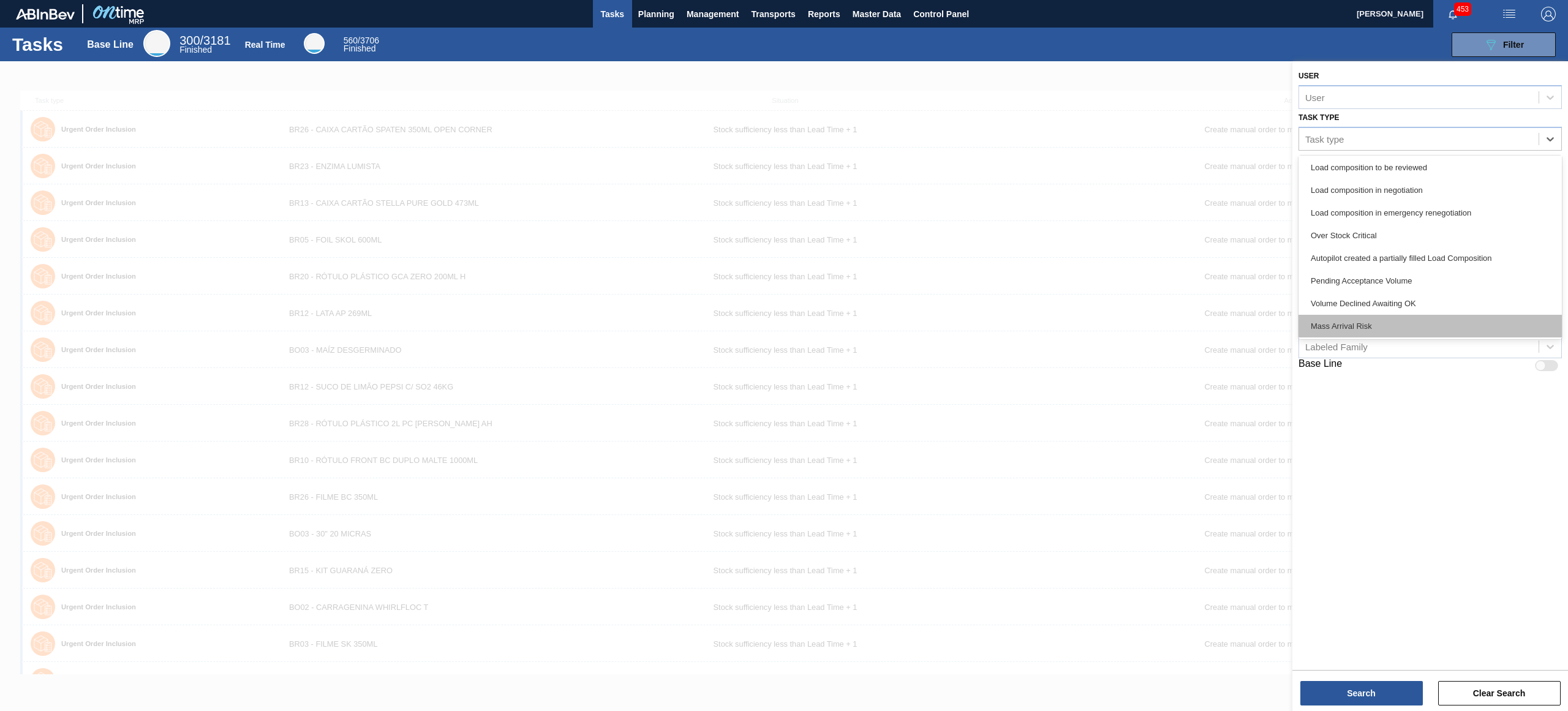
click at [1434, 317] on div "Mass Arrival Risk" at bounding box center [1430, 326] width 264 height 23
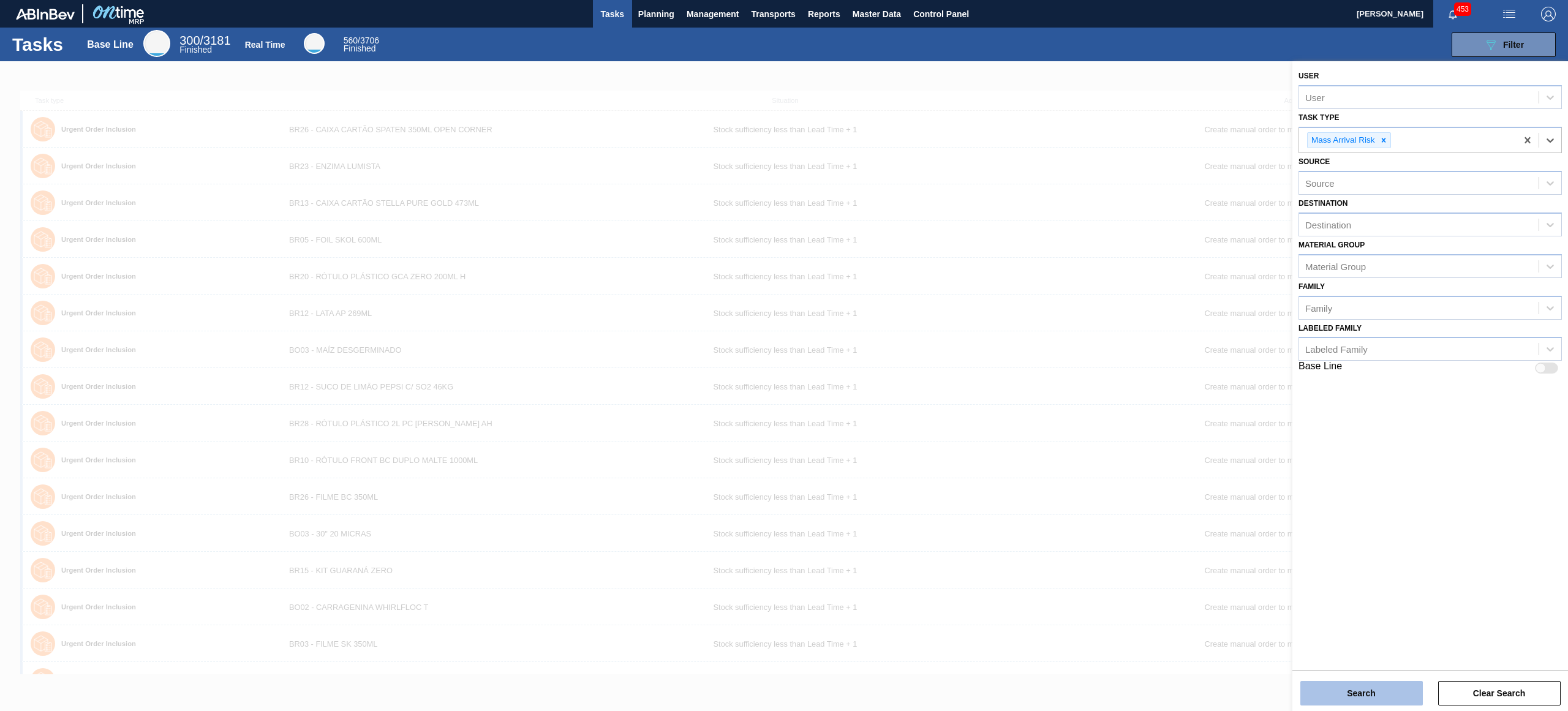
click at [1375, 687] on button "Search" at bounding box center [1362, 693] width 122 height 24
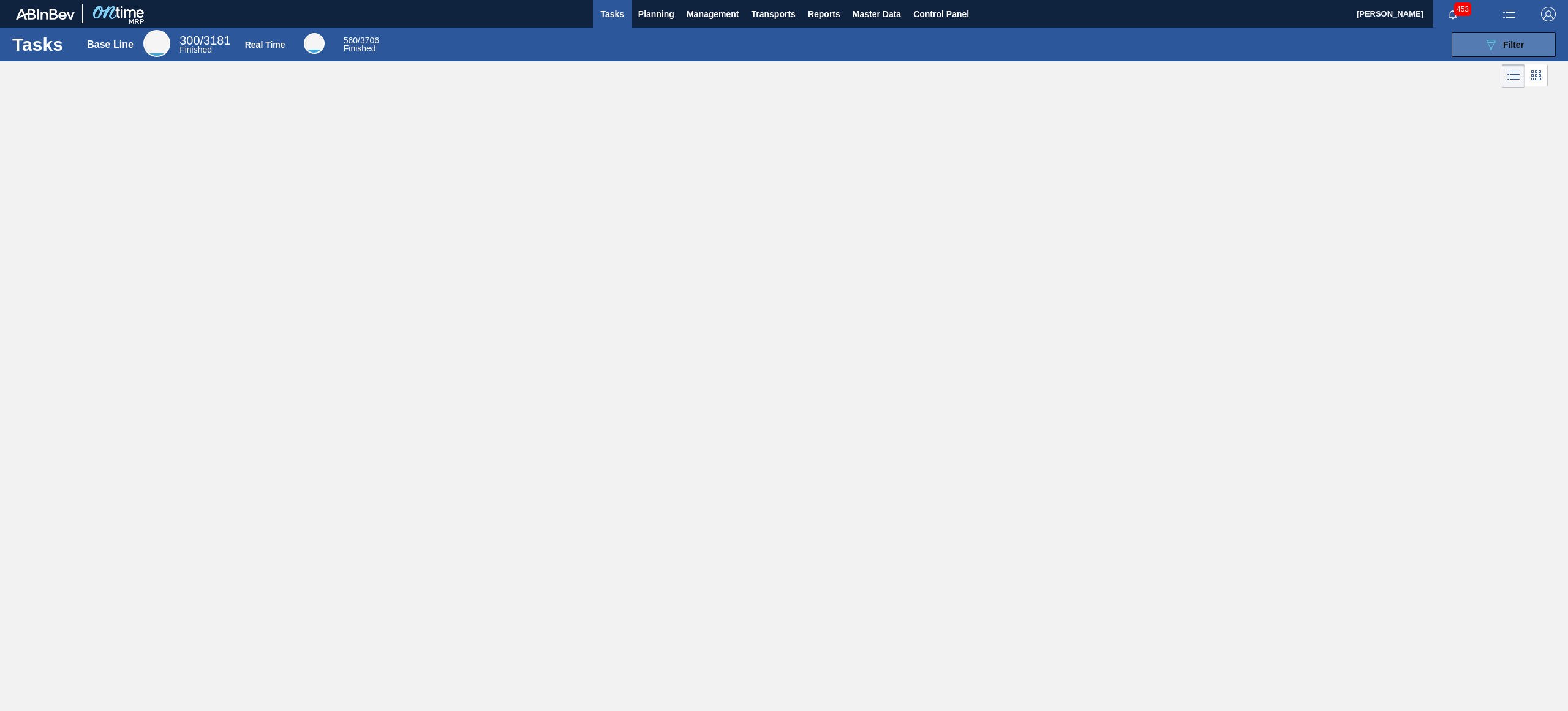
click at [1508, 42] on span "Filter" at bounding box center [1513, 45] width 21 height 10
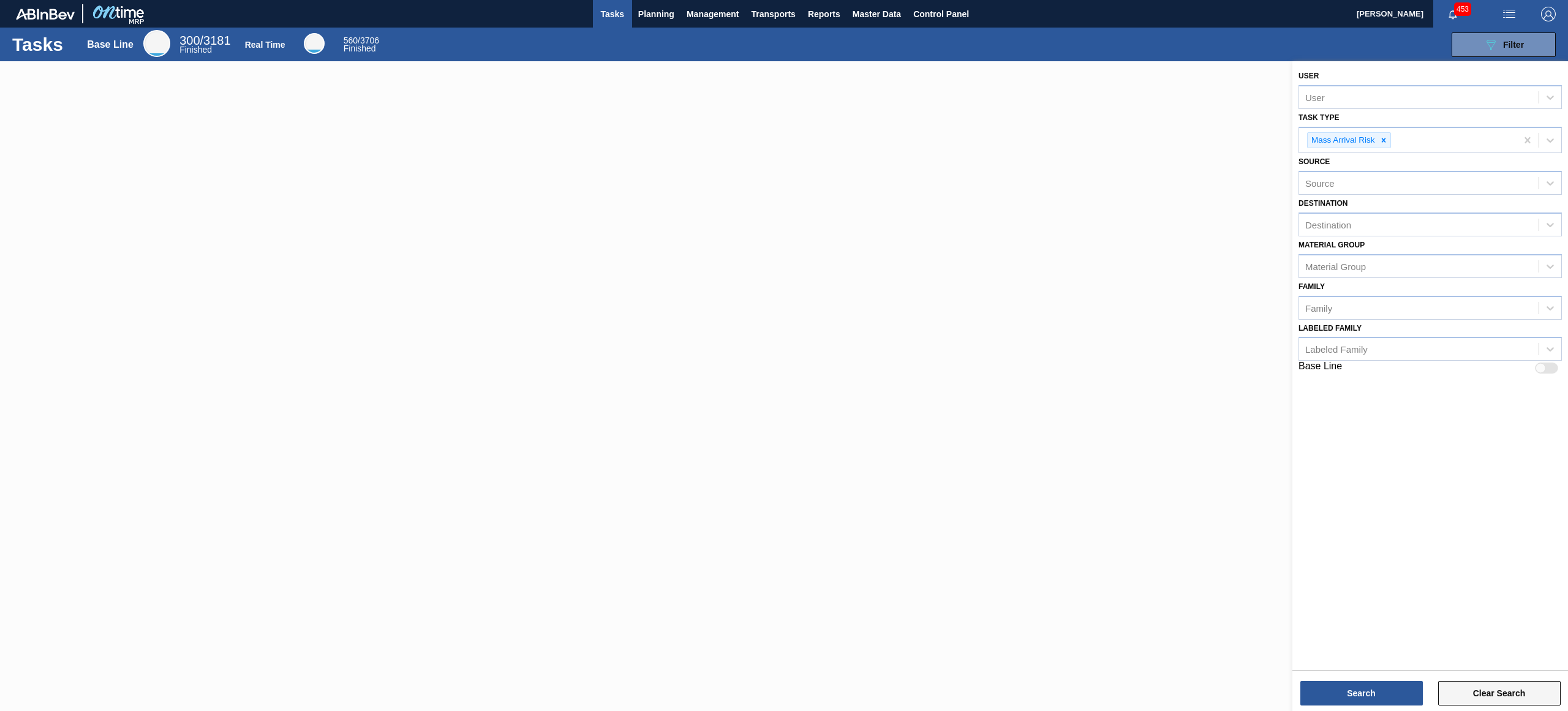
click at [1503, 696] on button "Clear Search" at bounding box center [1499, 693] width 122 height 24
